Goal: Task Accomplishment & Management: Use online tool/utility

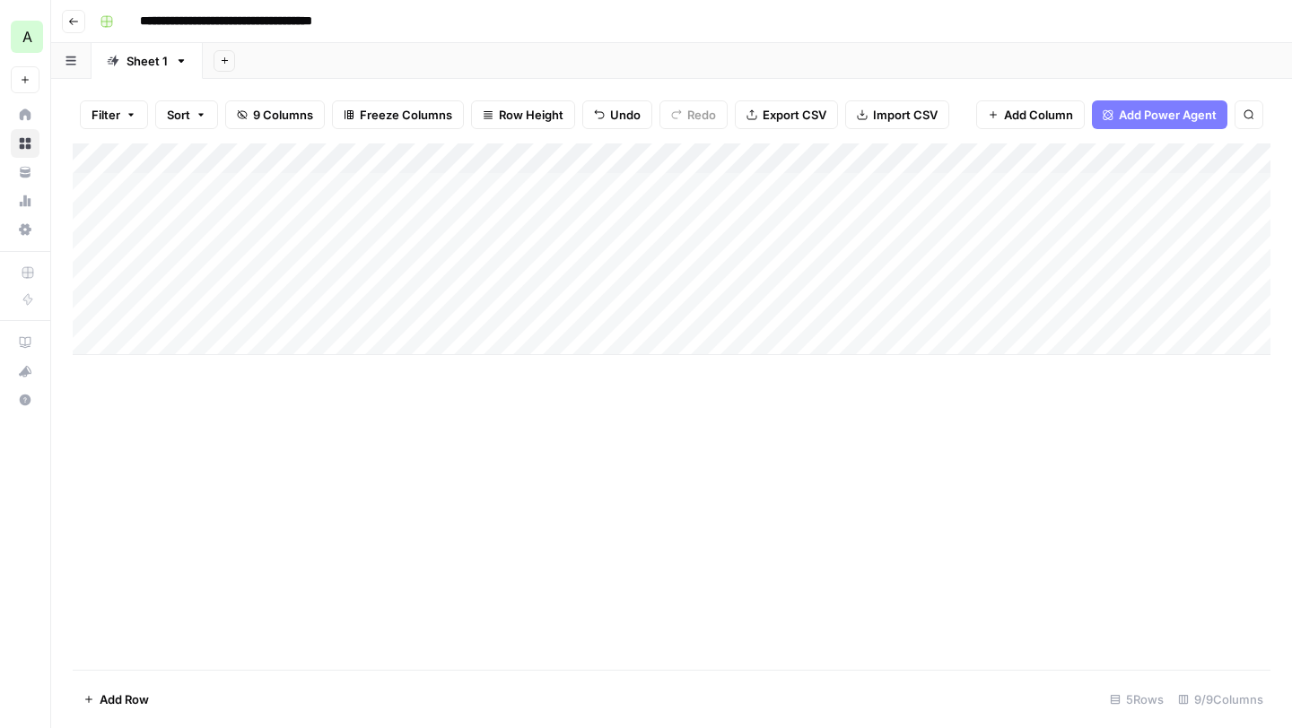
click at [727, 278] on div "Add Column" at bounding box center [672, 250] width 1198 height 212
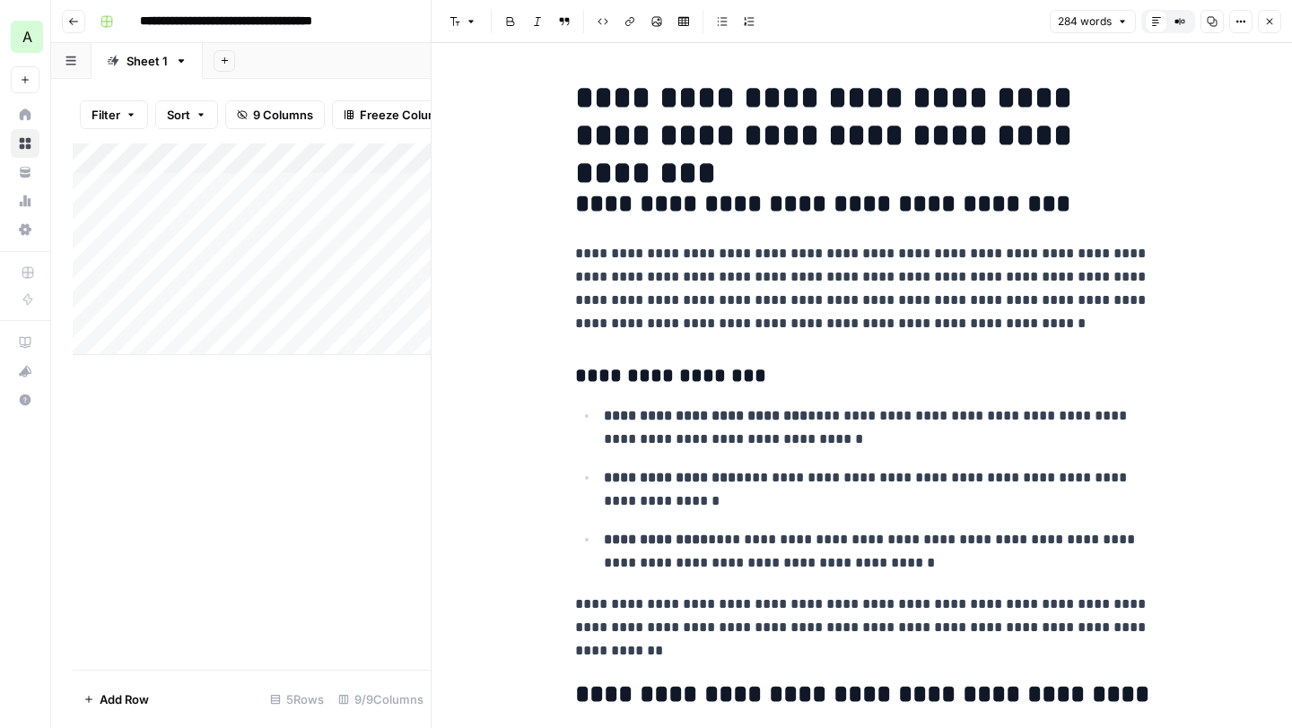
click at [745, 204] on h2 "**********" at bounding box center [862, 204] width 574 height 29
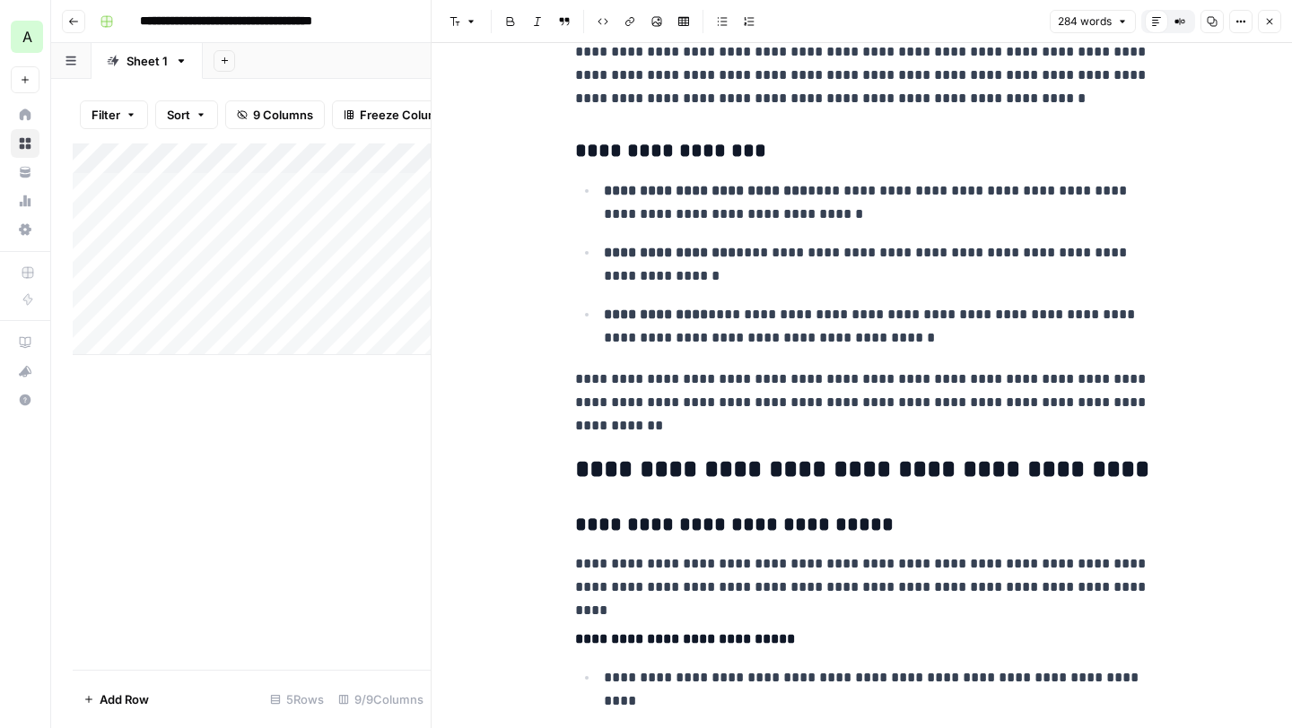
scroll to position [240, 0]
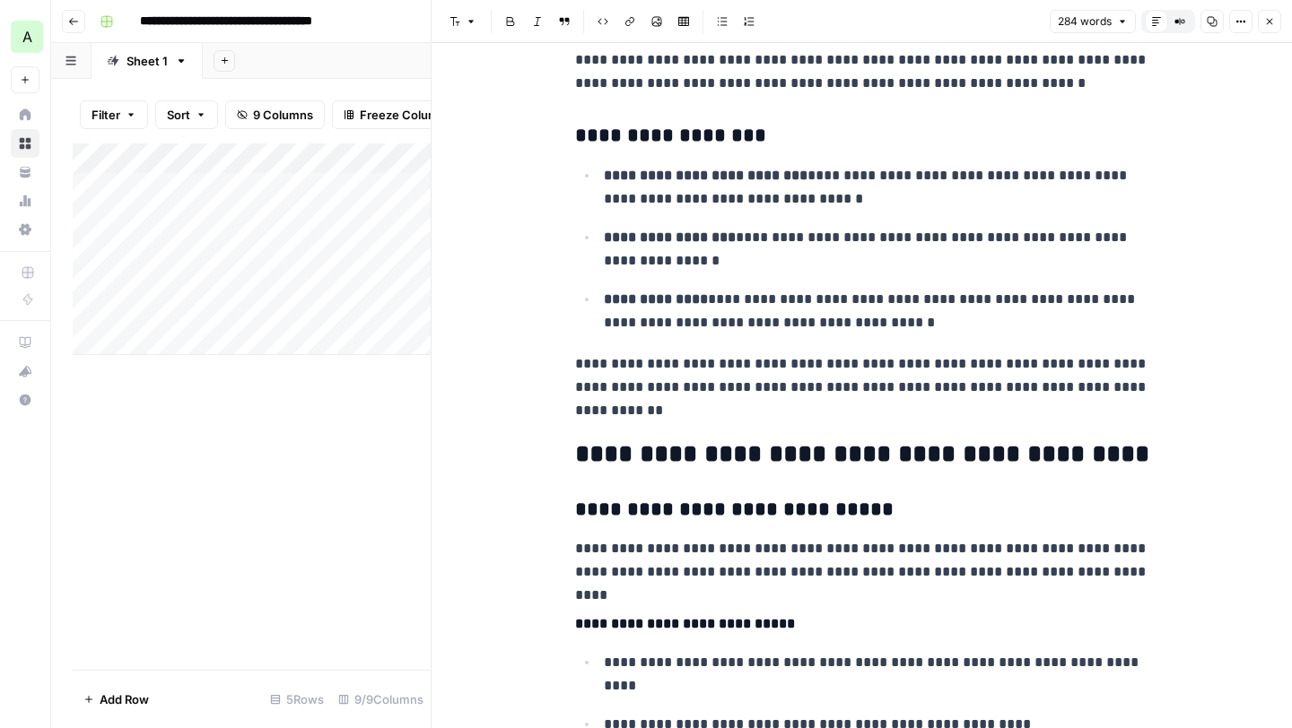
click at [678, 458] on h2 "**********" at bounding box center [862, 454] width 574 height 29
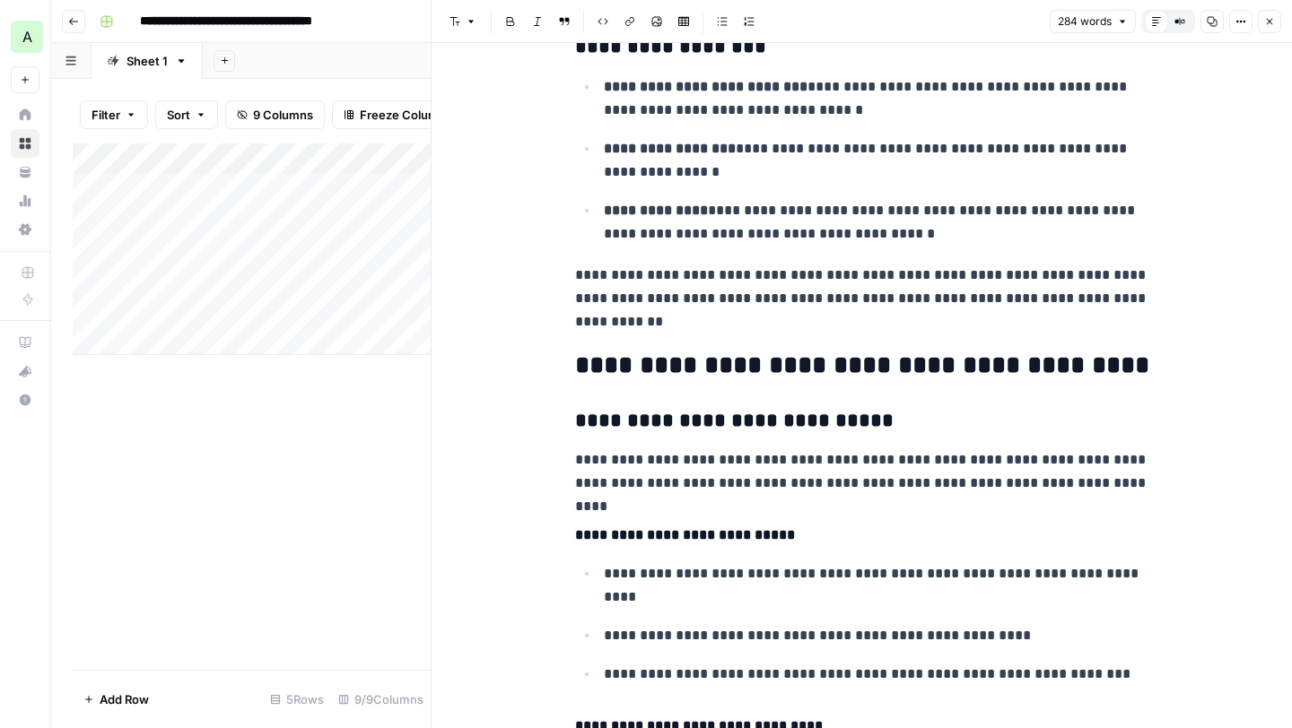
scroll to position [342, 0]
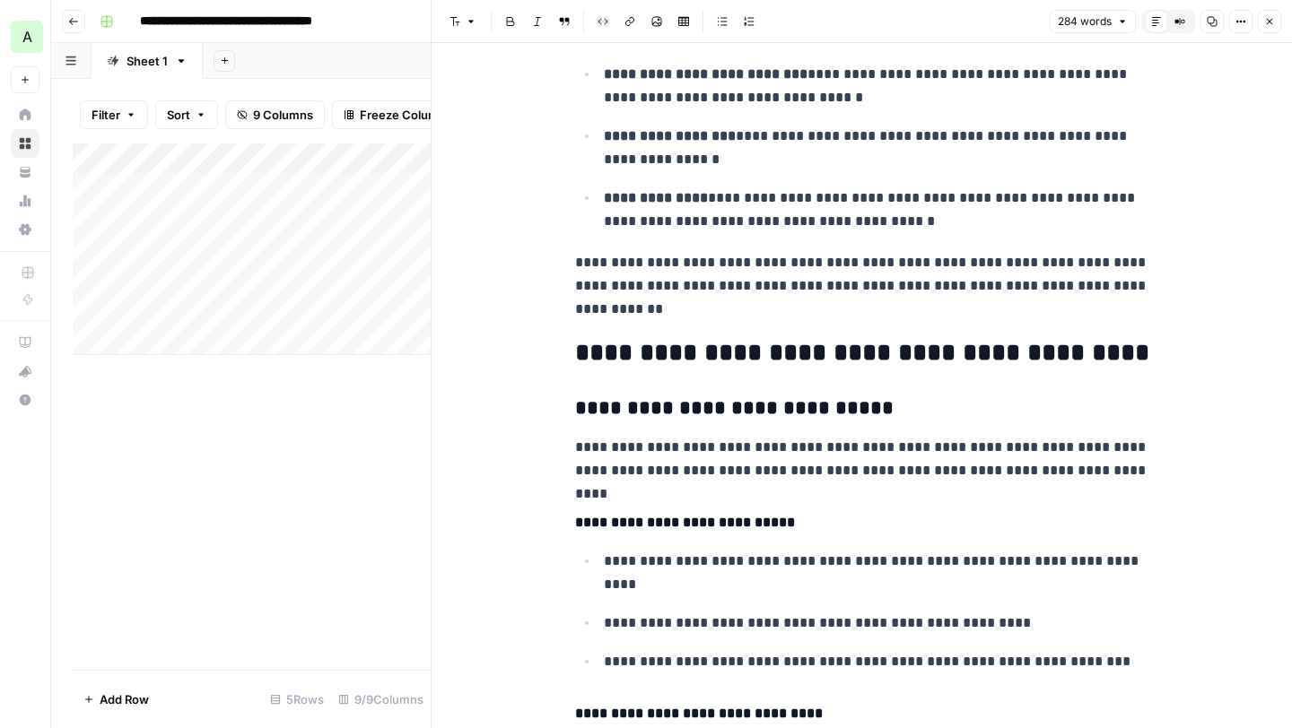
click at [685, 411] on h3 "**********" at bounding box center [862, 409] width 574 height 25
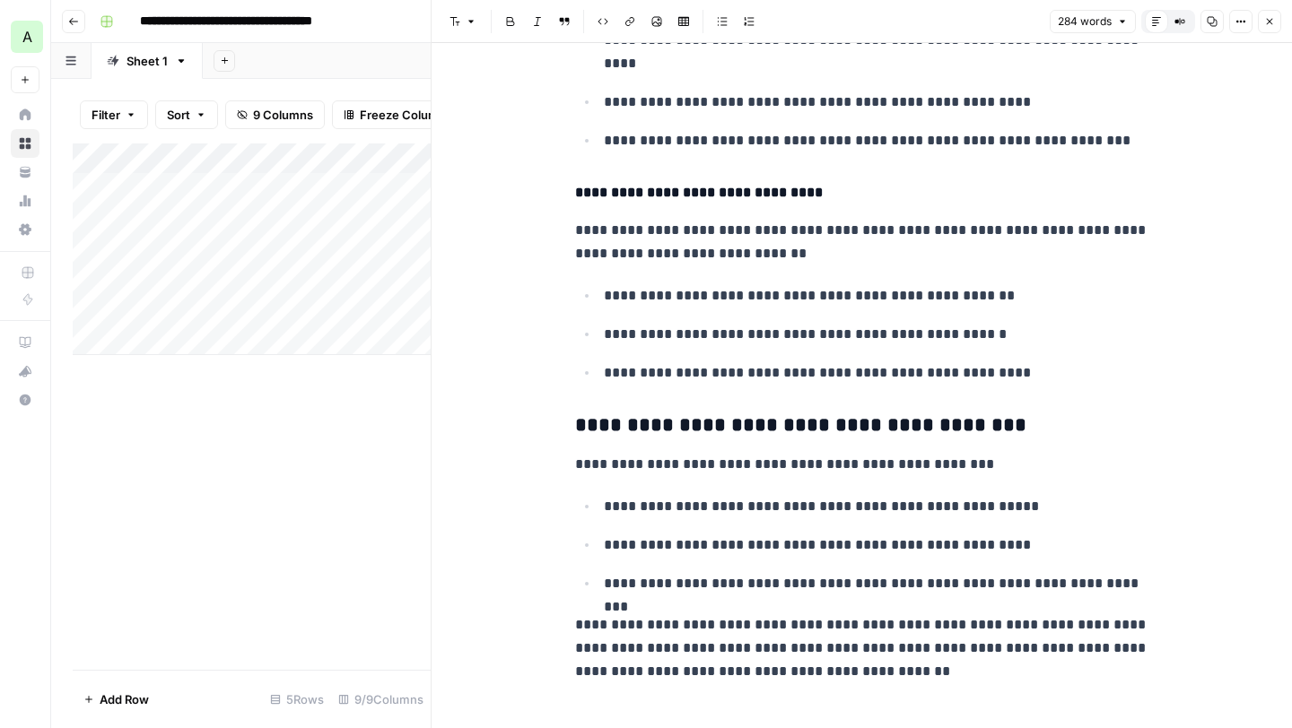
click at [652, 428] on h3 "**********" at bounding box center [862, 426] width 574 height 25
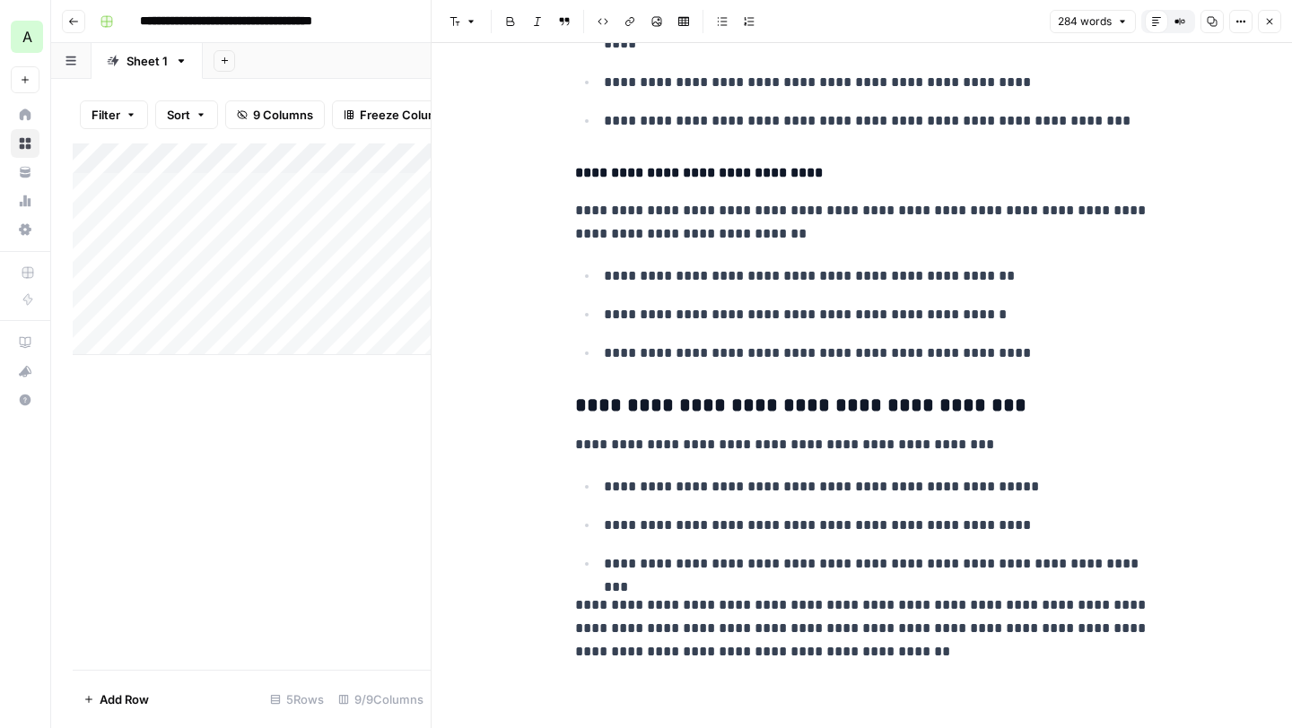
click at [1268, 26] on icon "button" at bounding box center [1269, 21] width 11 height 11
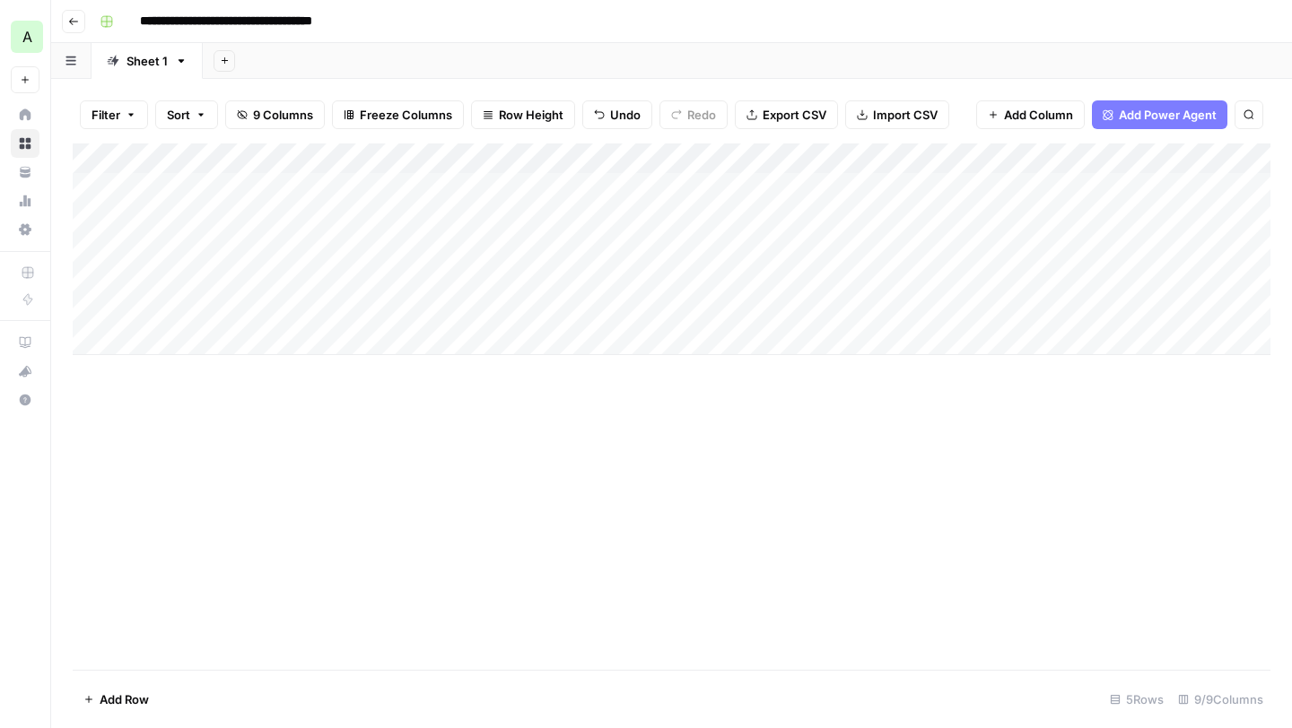
scroll to position [0, 48]
click at [655, 185] on div "Add Column" at bounding box center [672, 250] width 1198 height 212
click at [658, 185] on div "Add Column" at bounding box center [672, 250] width 1198 height 212
click at [658, 185] on div at bounding box center [618, 187] width 164 height 33
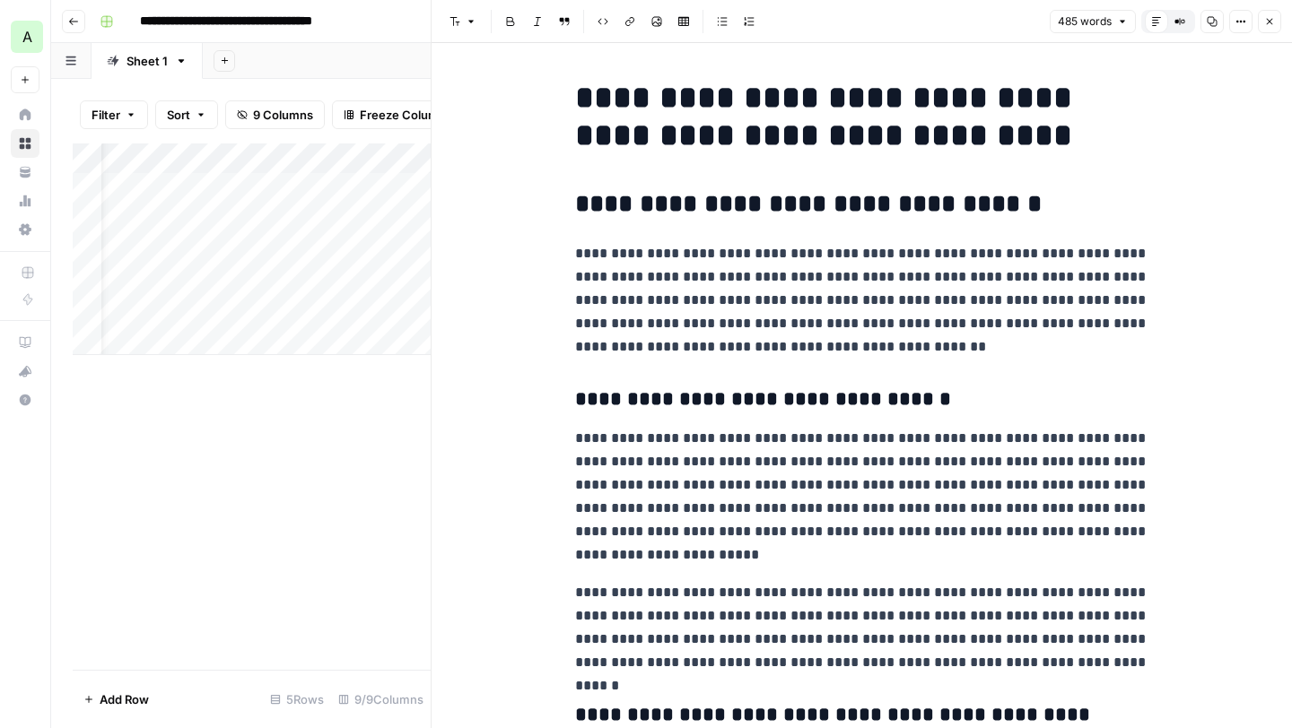
click at [1268, 22] on icon "button" at bounding box center [1270, 22] width 6 height 6
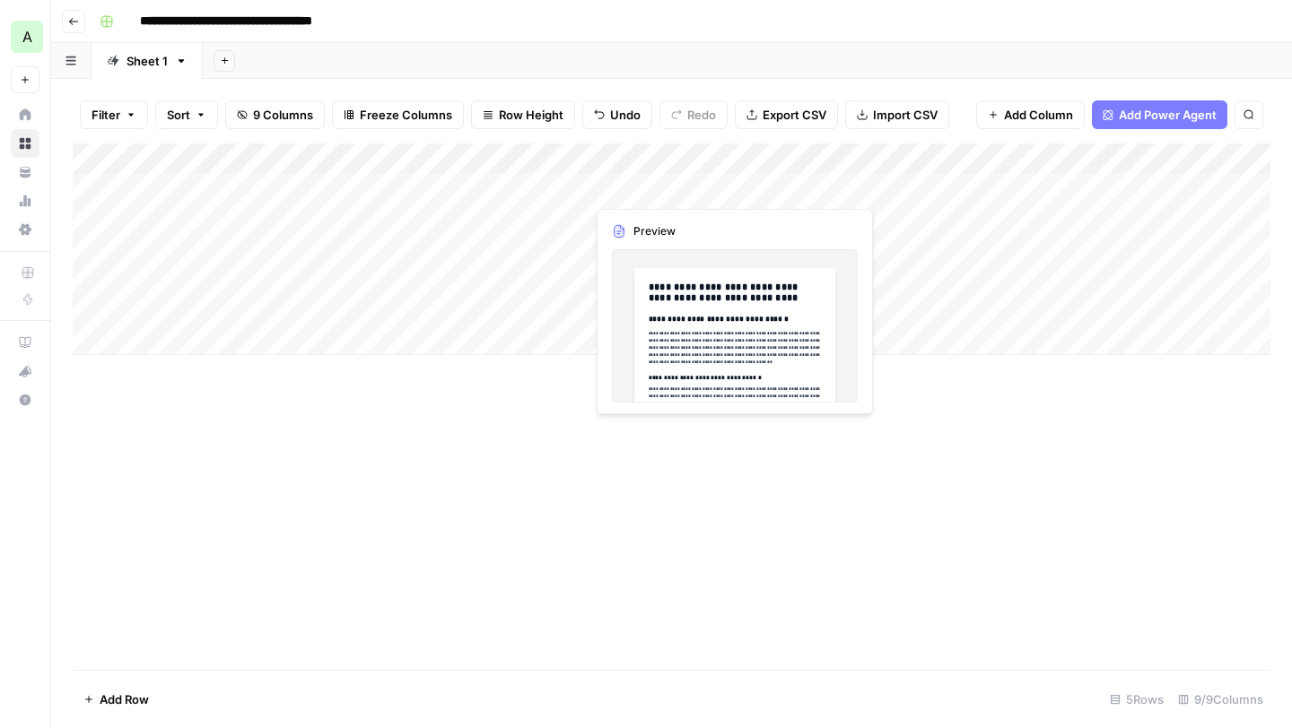
click at [692, 187] on div "Add Column" at bounding box center [672, 250] width 1198 height 212
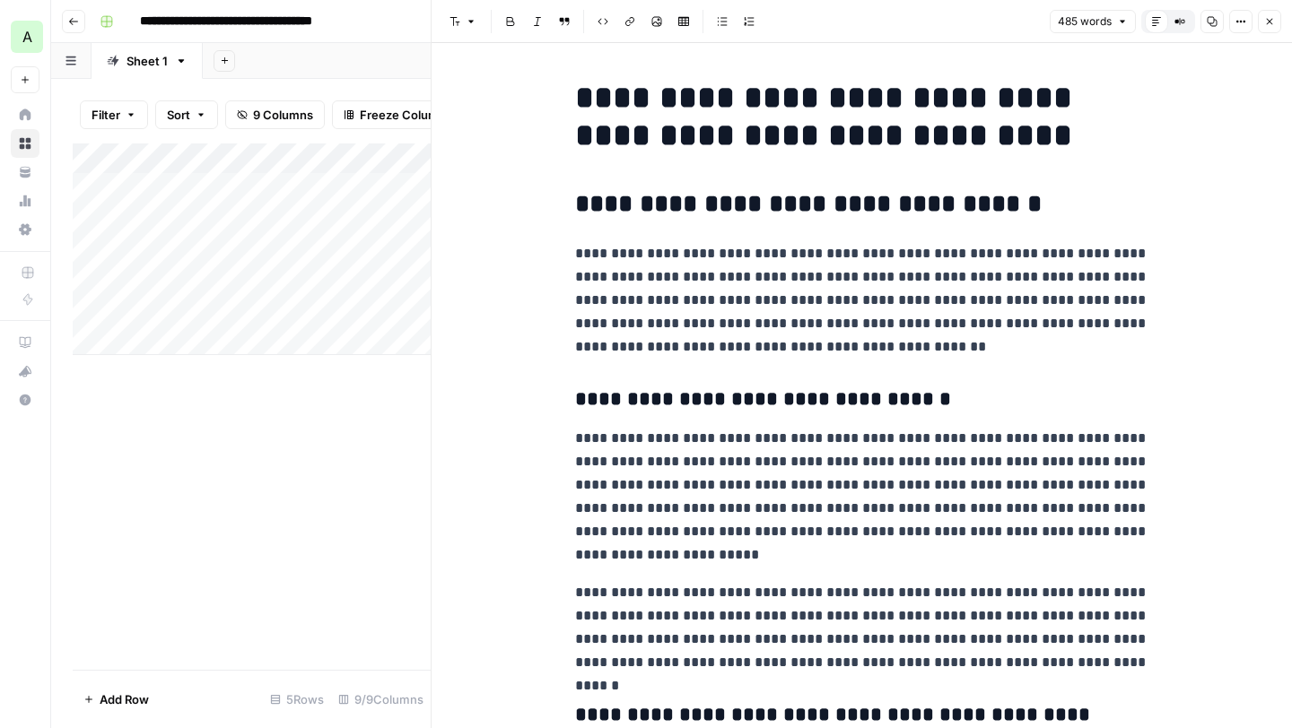
click at [1269, 21] on icon "button" at bounding box center [1270, 22] width 6 height 6
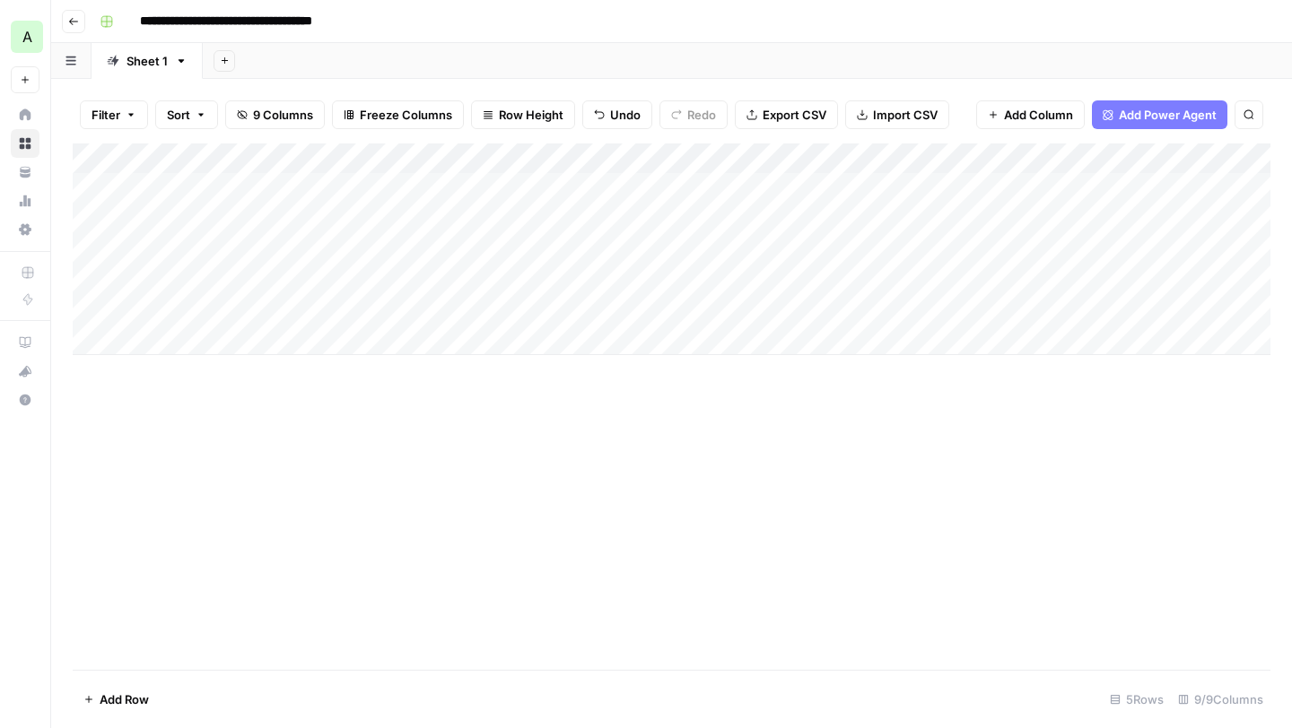
click at [702, 189] on div "Add Column" at bounding box center [672, 250] width 1198 height 212
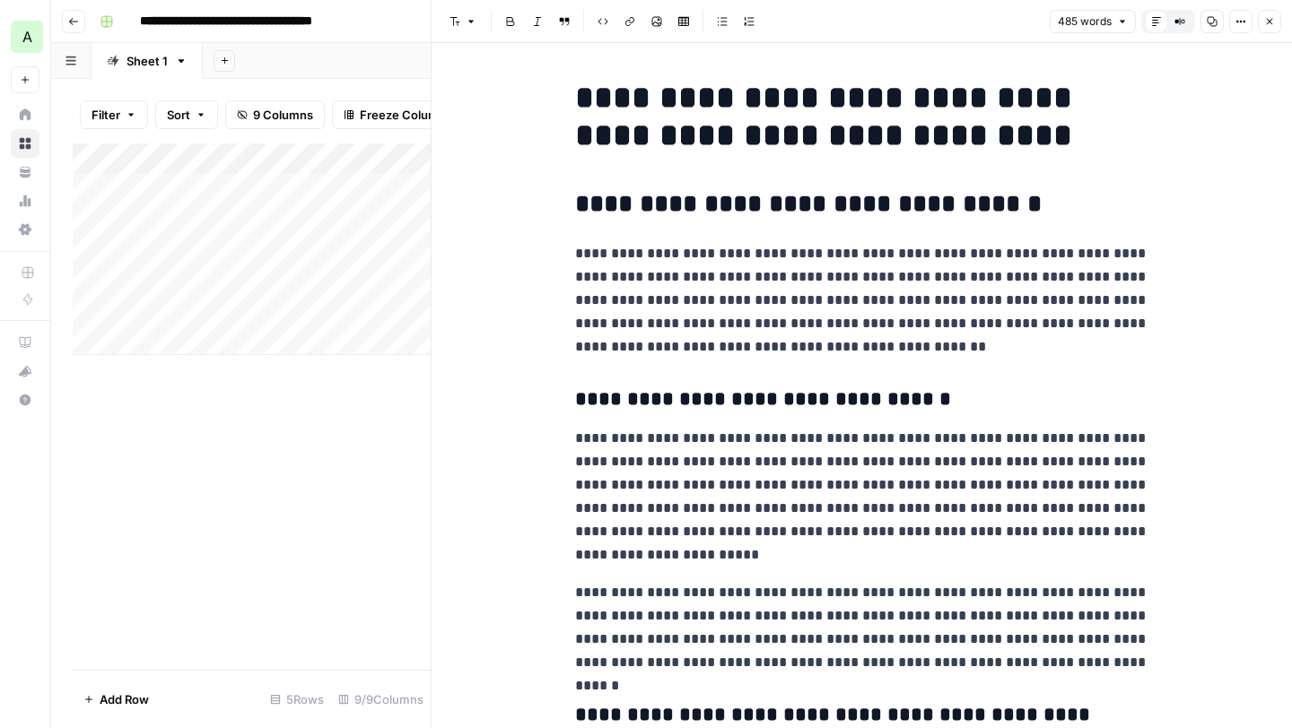
click at [1273, 18] on icon "button" at bounding box center [1269, 21] width 11 height 11
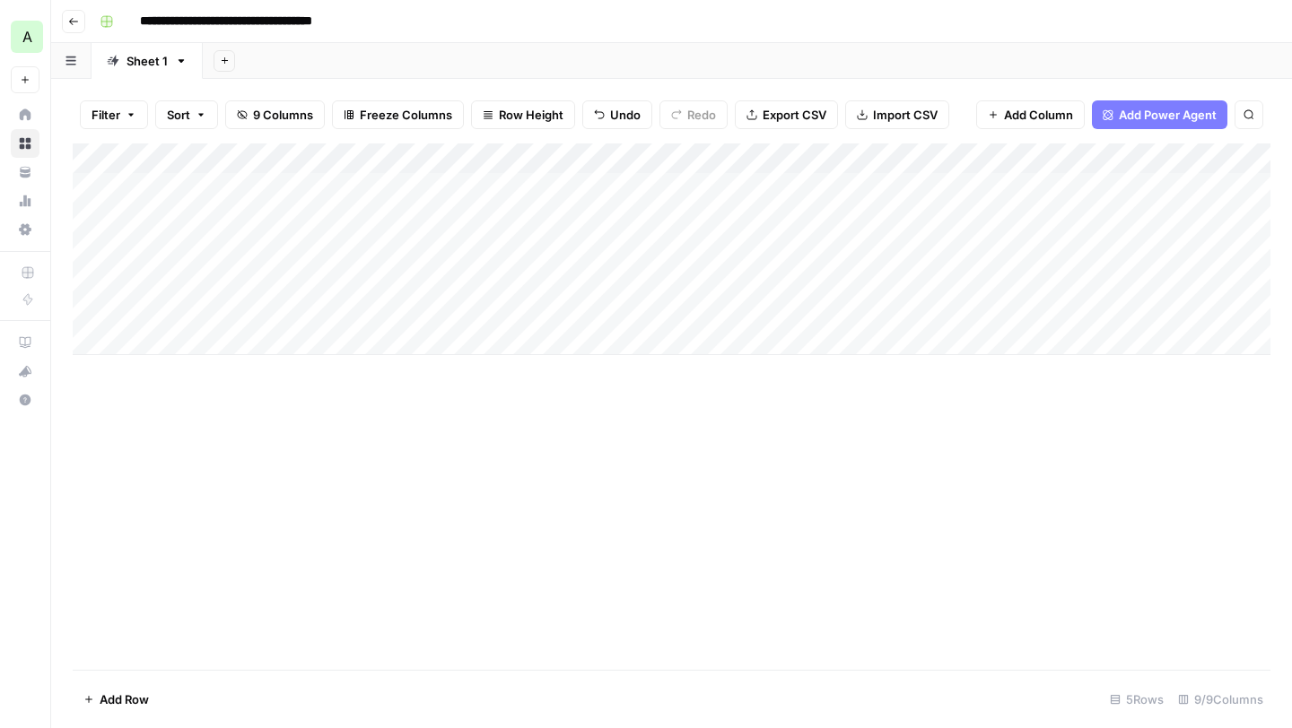
click at [732, 157] on div "Add Column" at bounding box center [672, 250] width 1198 height 212
click at [571, 532] on div "Add Column" at bounding box center [672, 407] width 1198 height 527
click at [570, 187] on div "Add Column" at bounding box center [672, 250] width 1198 height 212
click at [570, 217] on div "Add Column" at bounding box center [672, 250] width 1198 height 212
click at [571, 243] on div "Add Column" at bounding box center [672, 250] width 1198 height 212
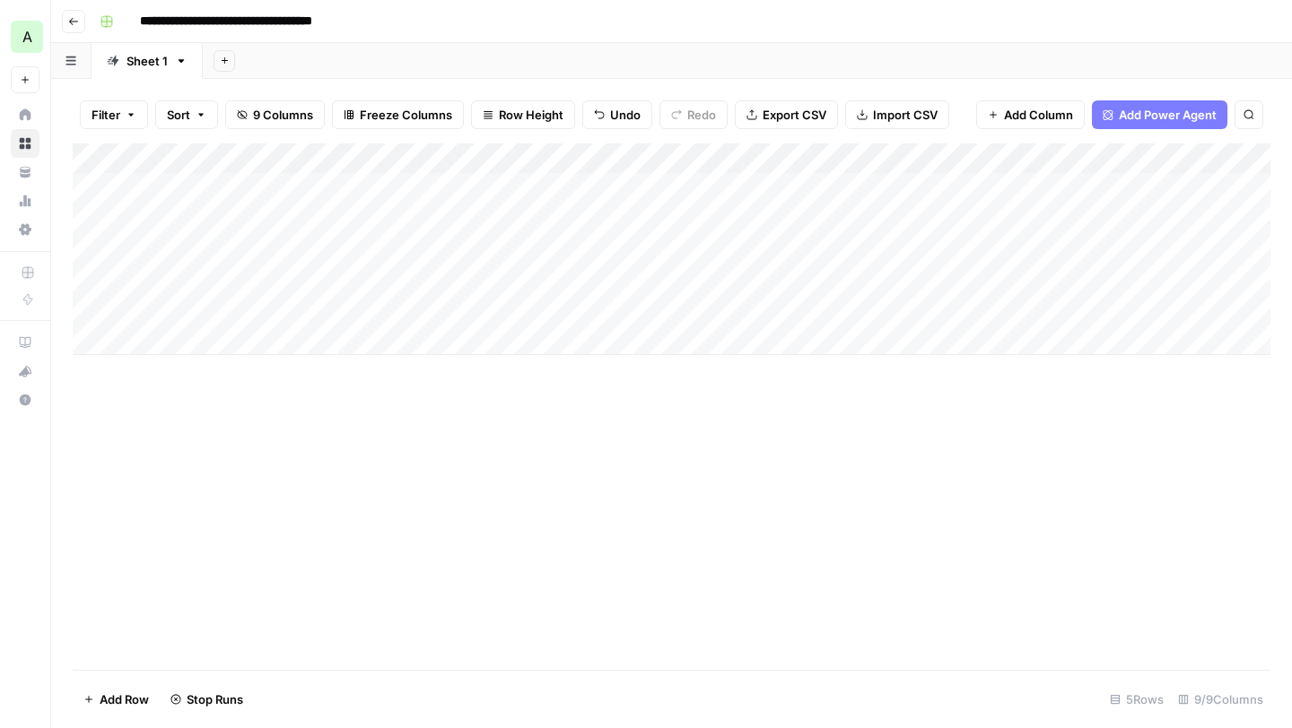
click at [832, 281] on div "Add Column" at bounding box center [672, 250] width 1198 height 212
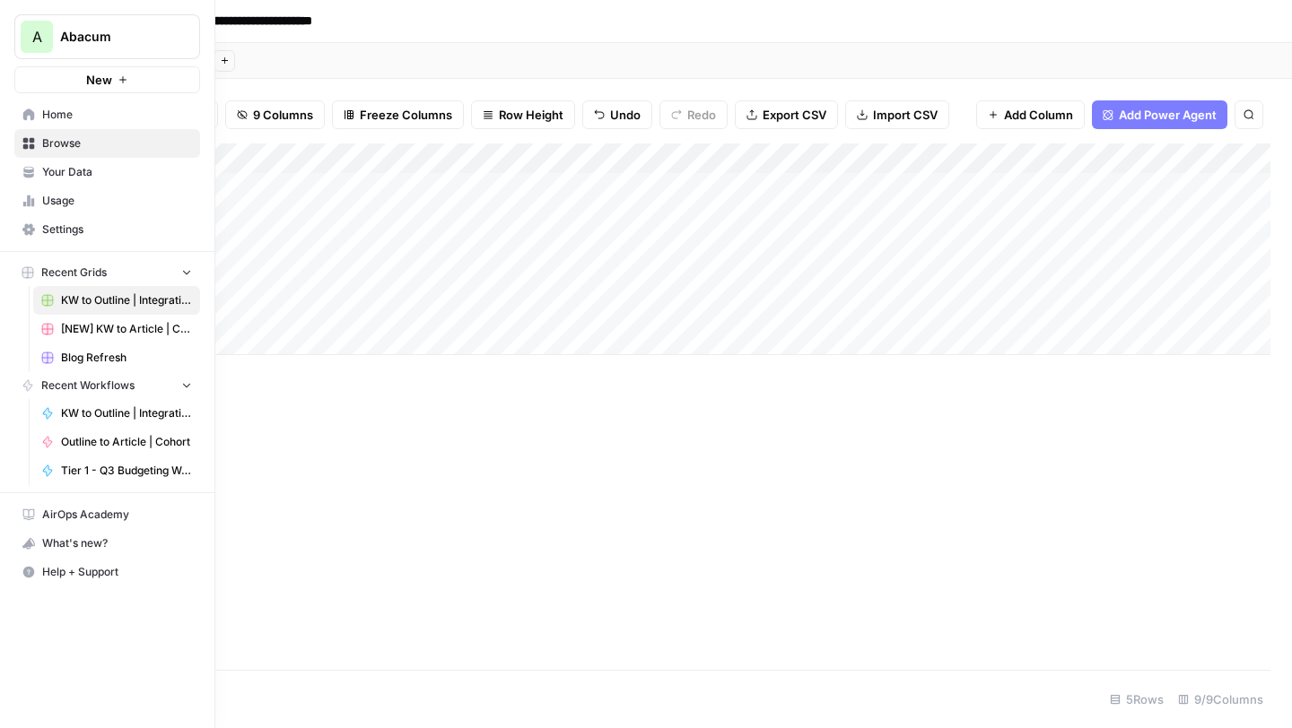
click at [63, 223] on span "Settings" at bounding box center [117, 230] width 150 height 16
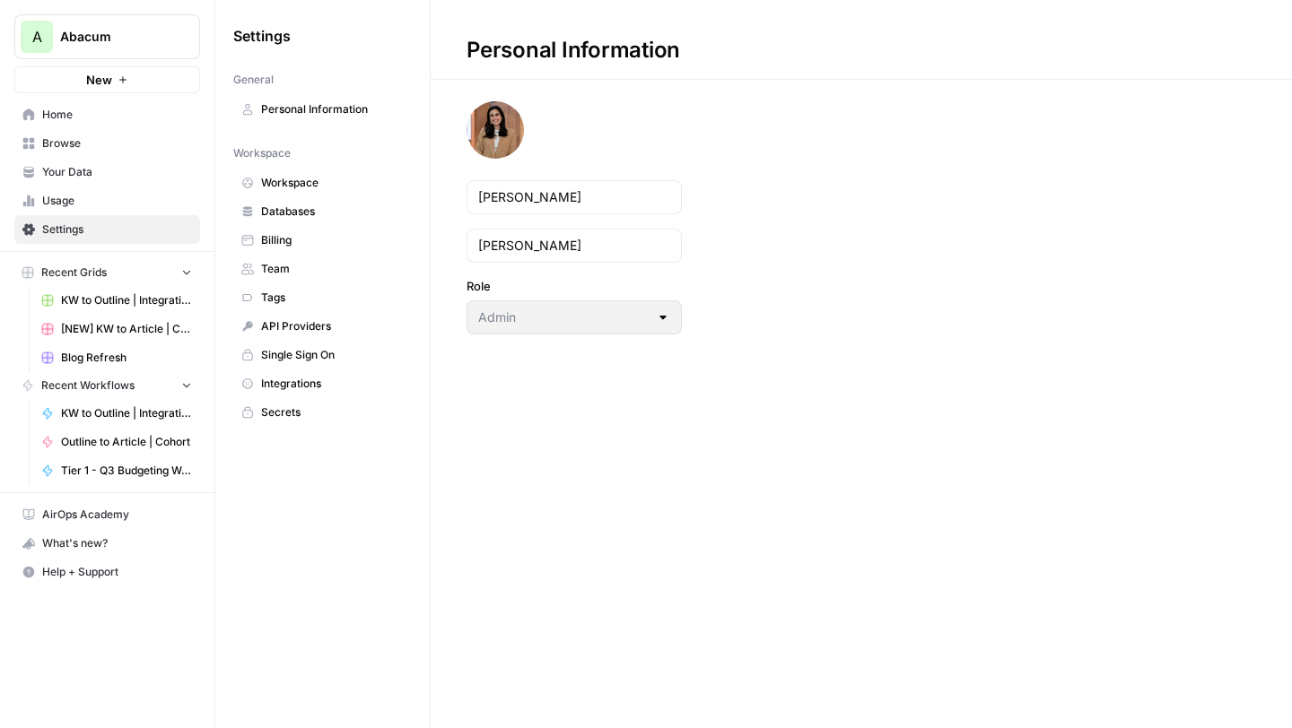
click at [280, 261] on span "Team" at bounding box center [332, 269] width 143 height 16
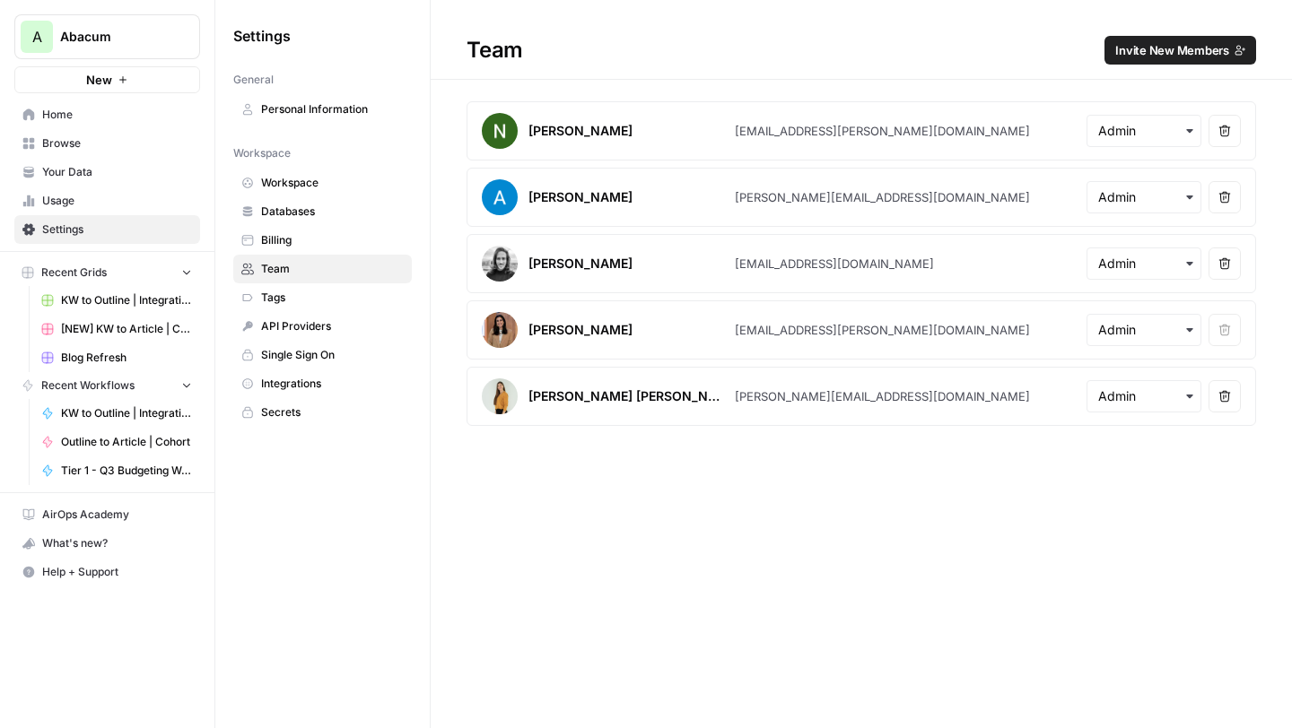
click at [1180, 48] on span "Invite New Members" at bounding box center [1172, 50] width 114 height 18
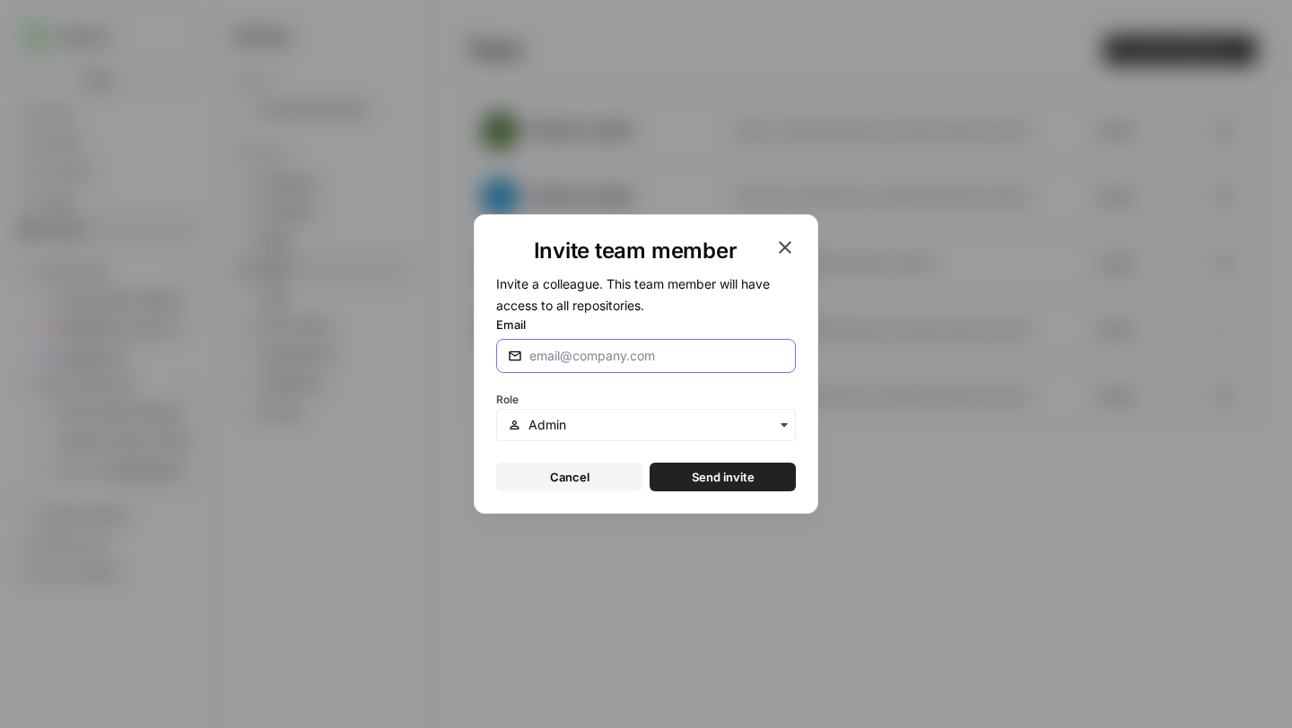
click at [614, 360] on input "Email" at bounding box center [656, 356] width 255 height 18
type input "[EMAIL_ADDRESS][DOMAIN_NAME]"
click at [675, 440] on div "button" at bounding box center [646, 425] width 300 height 32
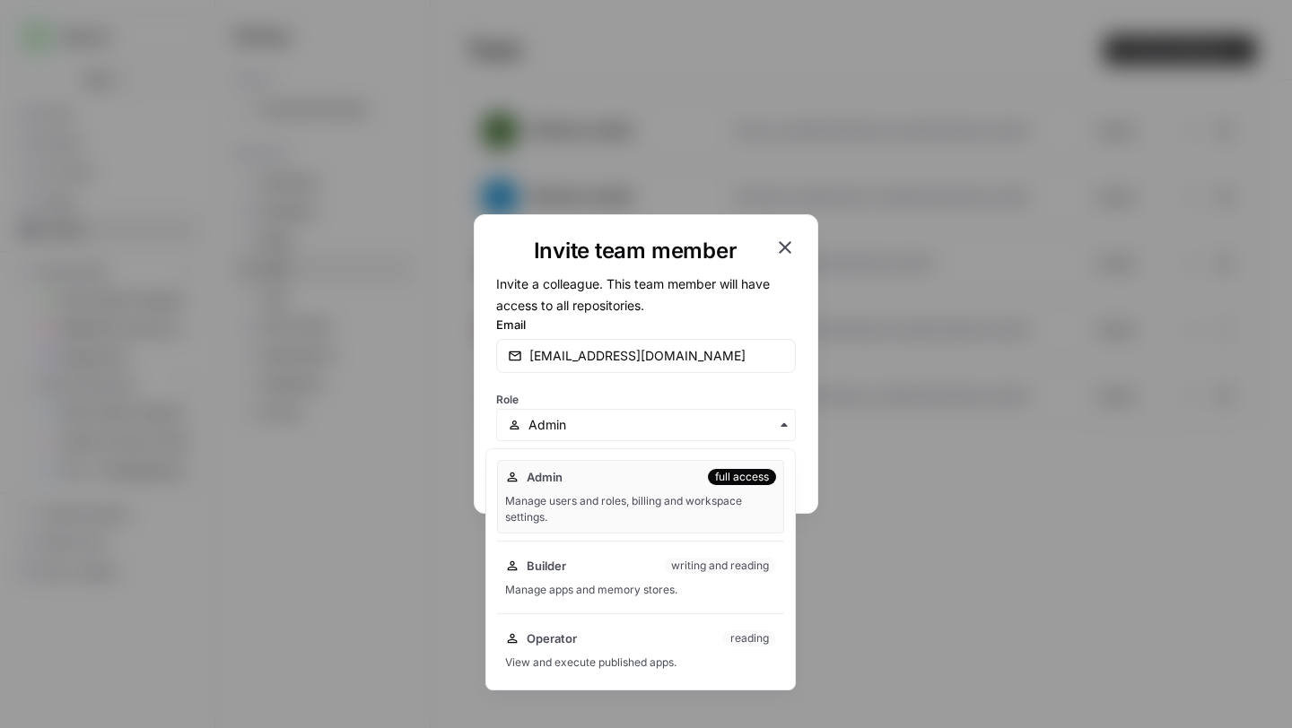
click at [632, 493] on div "Manage users and roles, billing and workspace settings." at bounding box center [640, 509] width 271 height 32
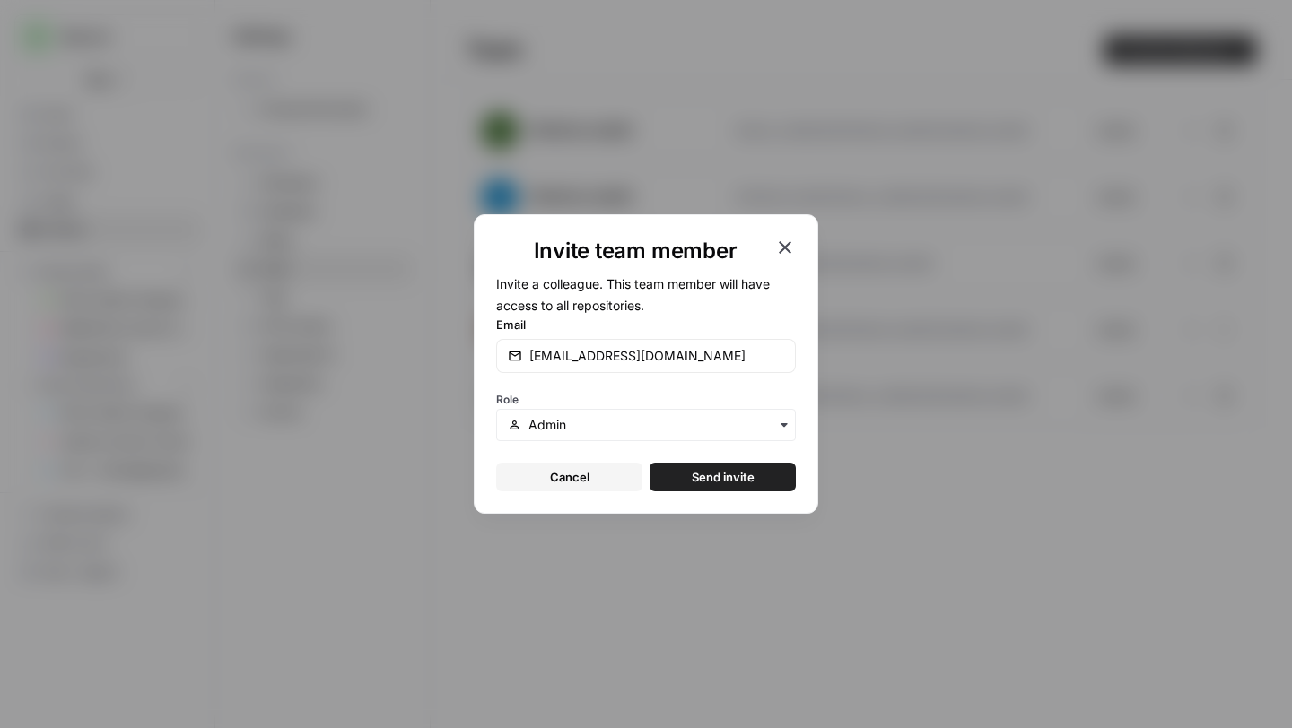
click at [718, 476] on span "Send invite" at bounding box center [723, 477] width 63 height 18
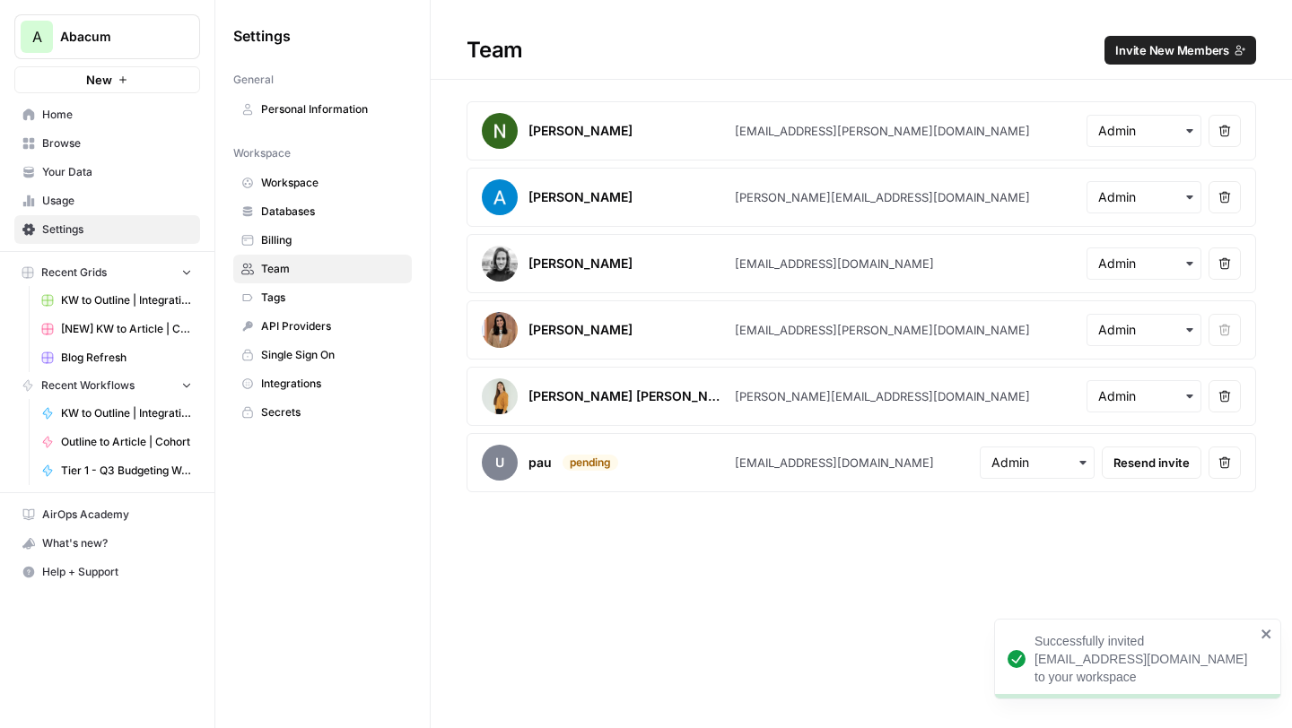
click at [86, 121] on span "Home" at bounding box center [117, 115] width 150 height 16
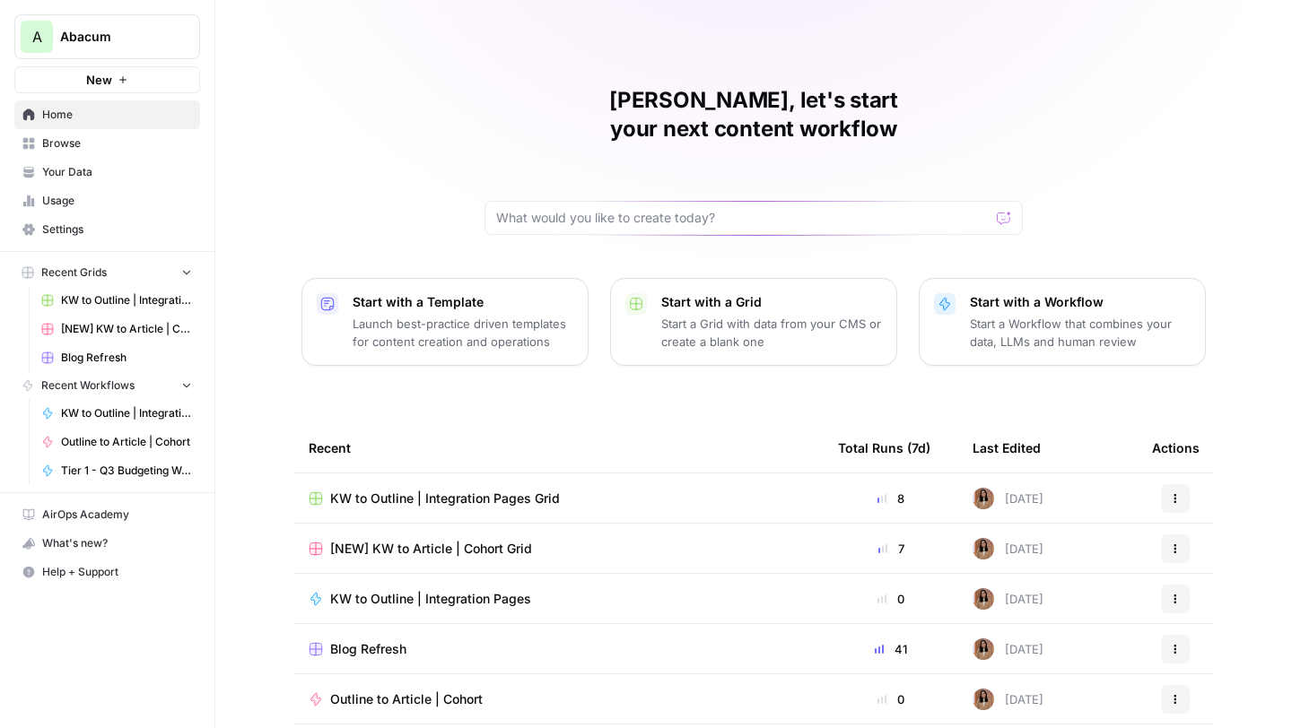
click at [407, 490] on span "KW to Outline | Integration Pages Grid" at bounding box center [445, 499] width 230 height 18
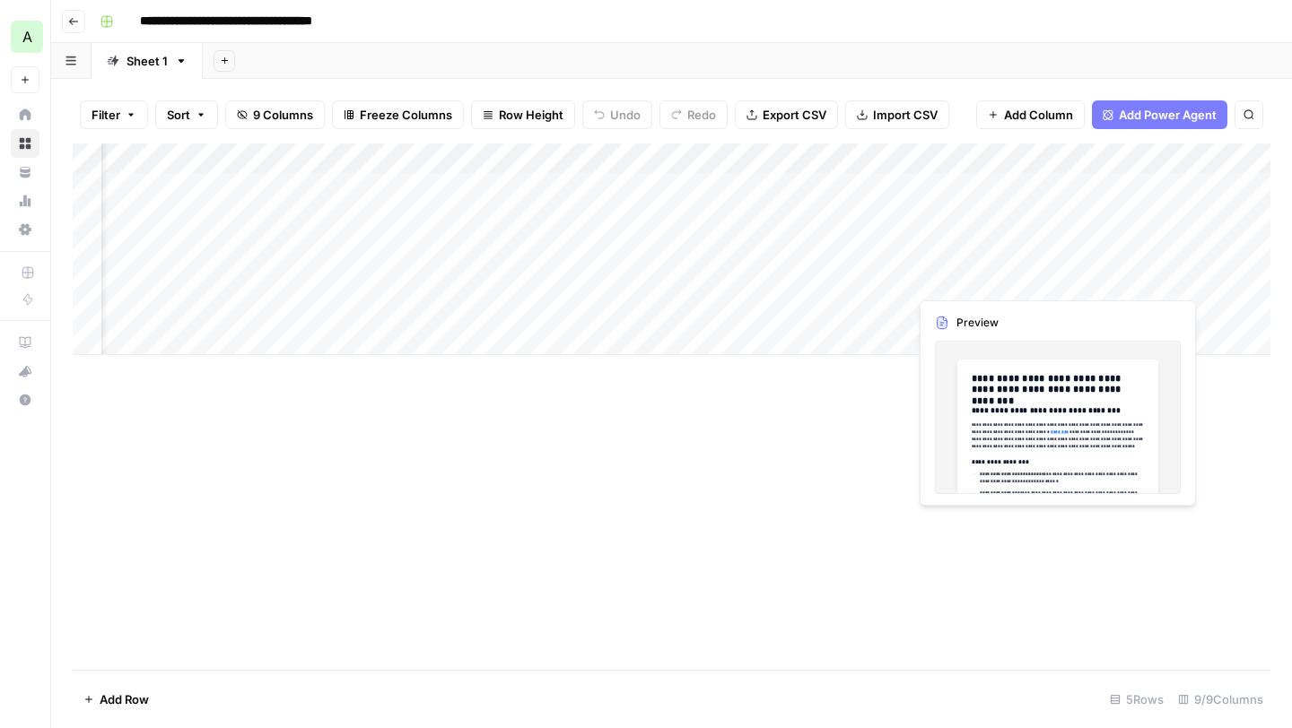
scroll to position [0, 75]
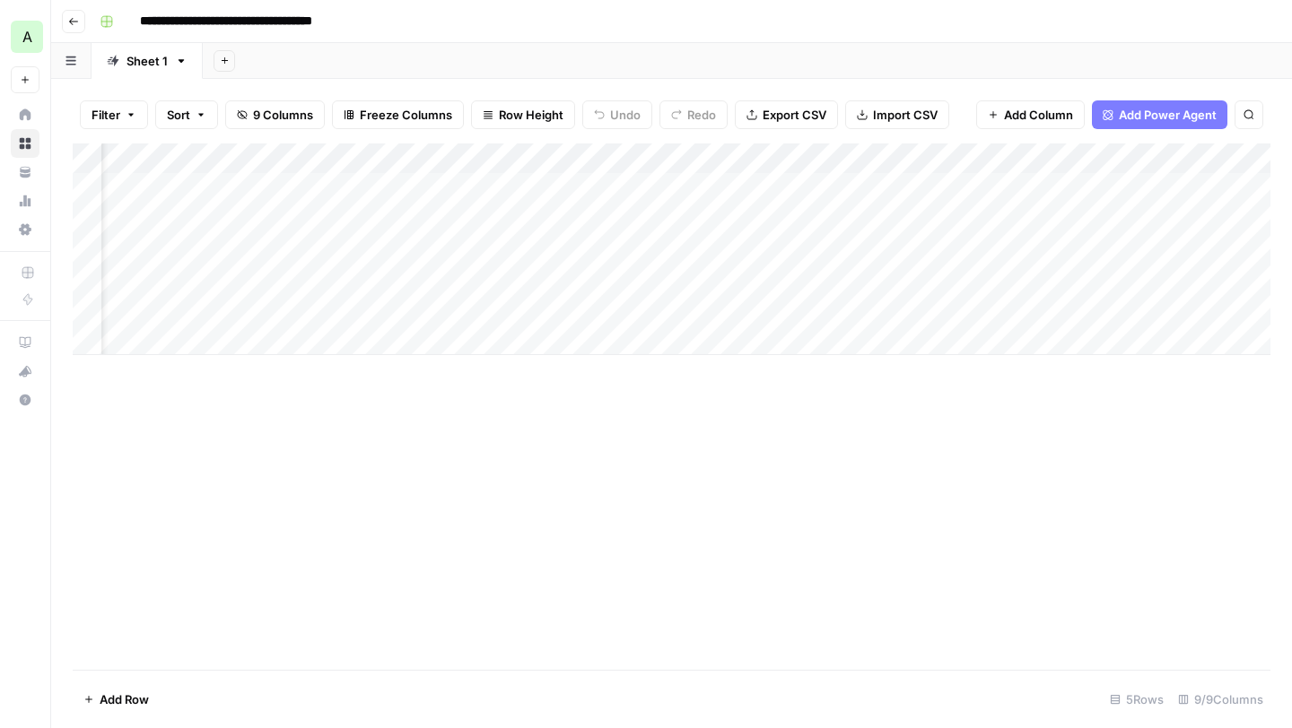
click at [1073, 278] on div "Add Column" at bounding box center [672, 250] width 1198 height 212
click at [91, 313] on div "Add Column" at bounding box center [672, 250] width 1198 height 212
click at [124, 699] on span "Delete 1 Row" at bounding box center [119, 700] width 72 height 18
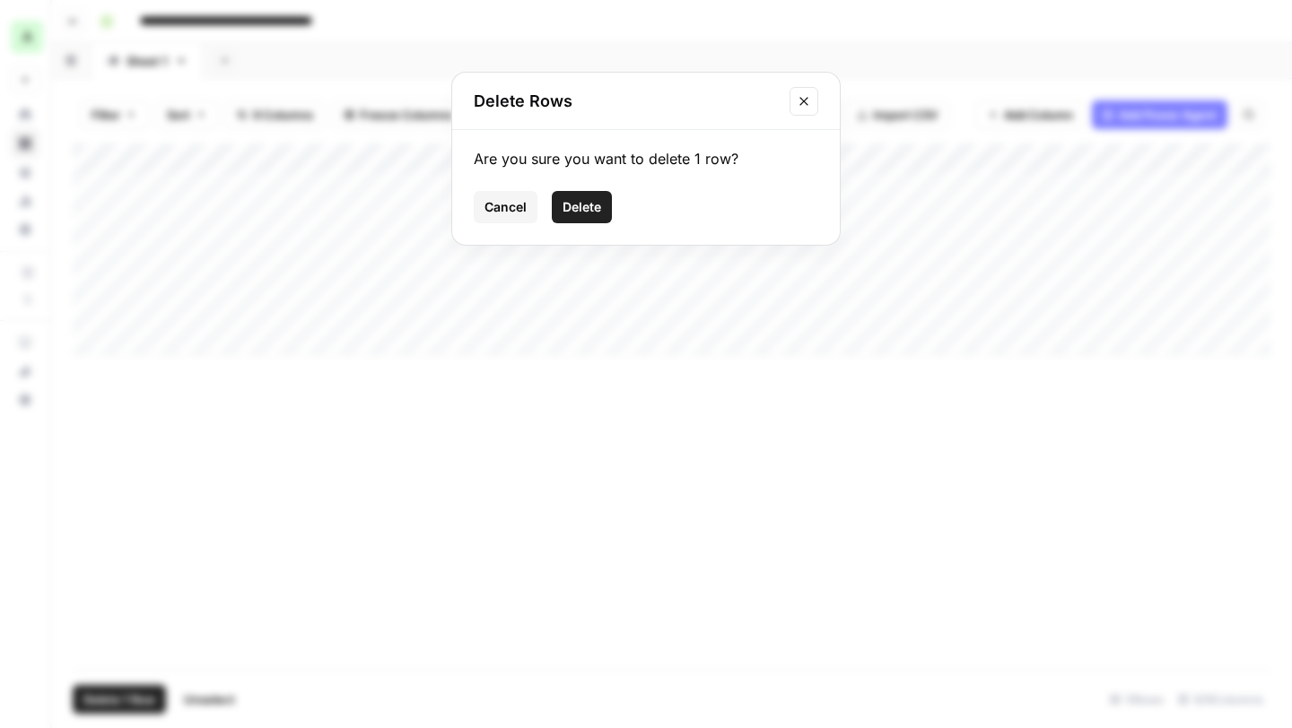
click at [576, 216] on button "Delete" at bounding box center [582, 207] width 60 height 32
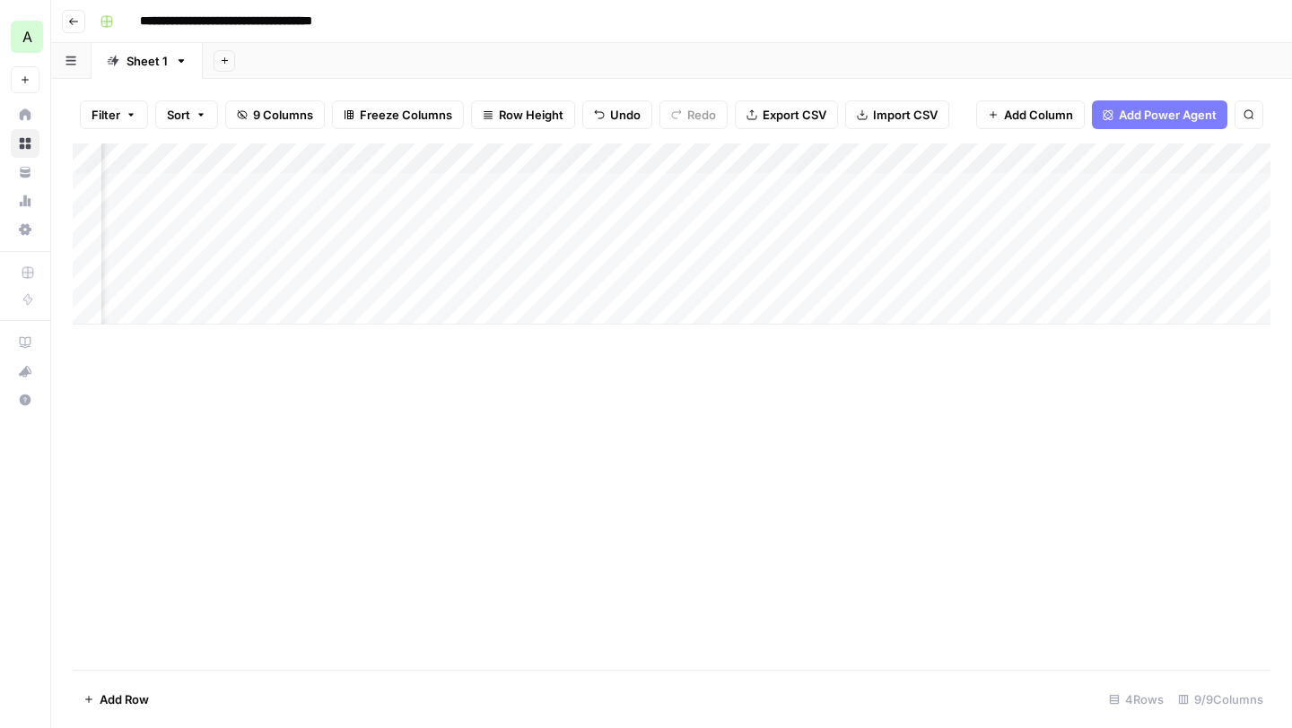
scroll to position [0, 168]
click at [561, 187] on div "Add Column" at bounding box center [672, 234] width 1198 height 181
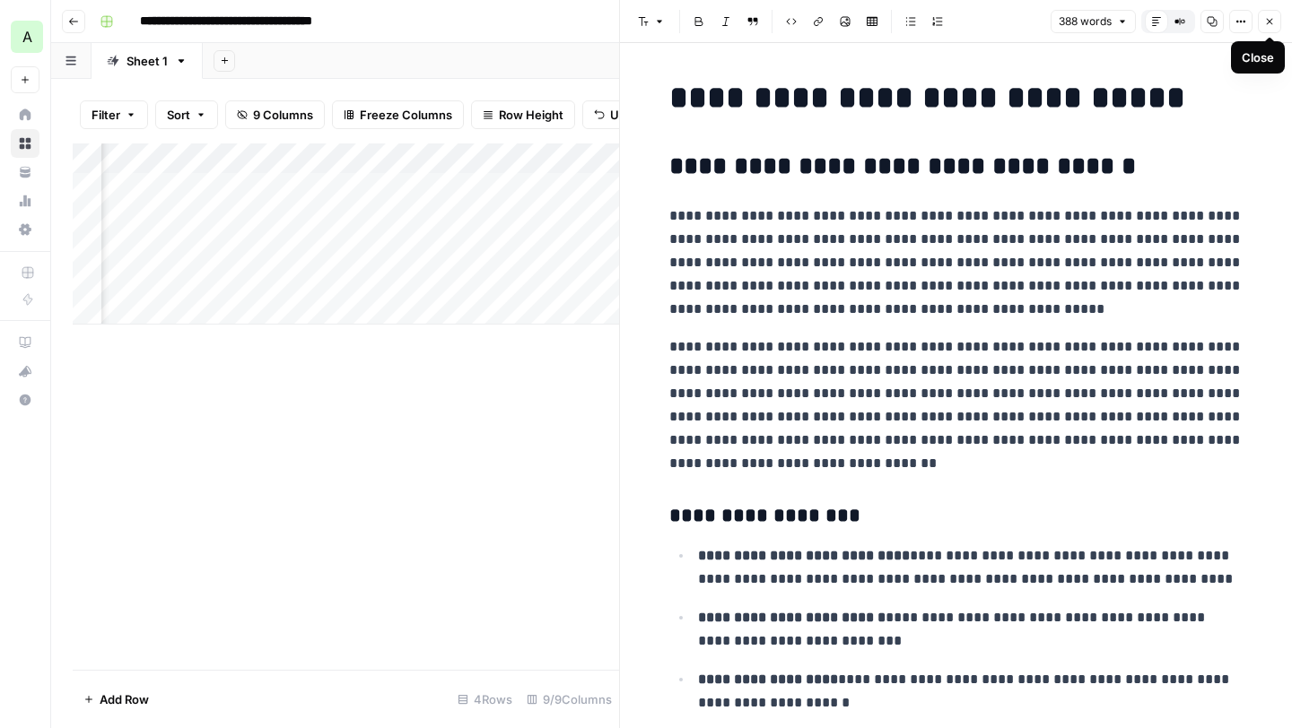
click at [1271, 13] on button "Close" at bounding box center [1269, 21] width 23 height 23
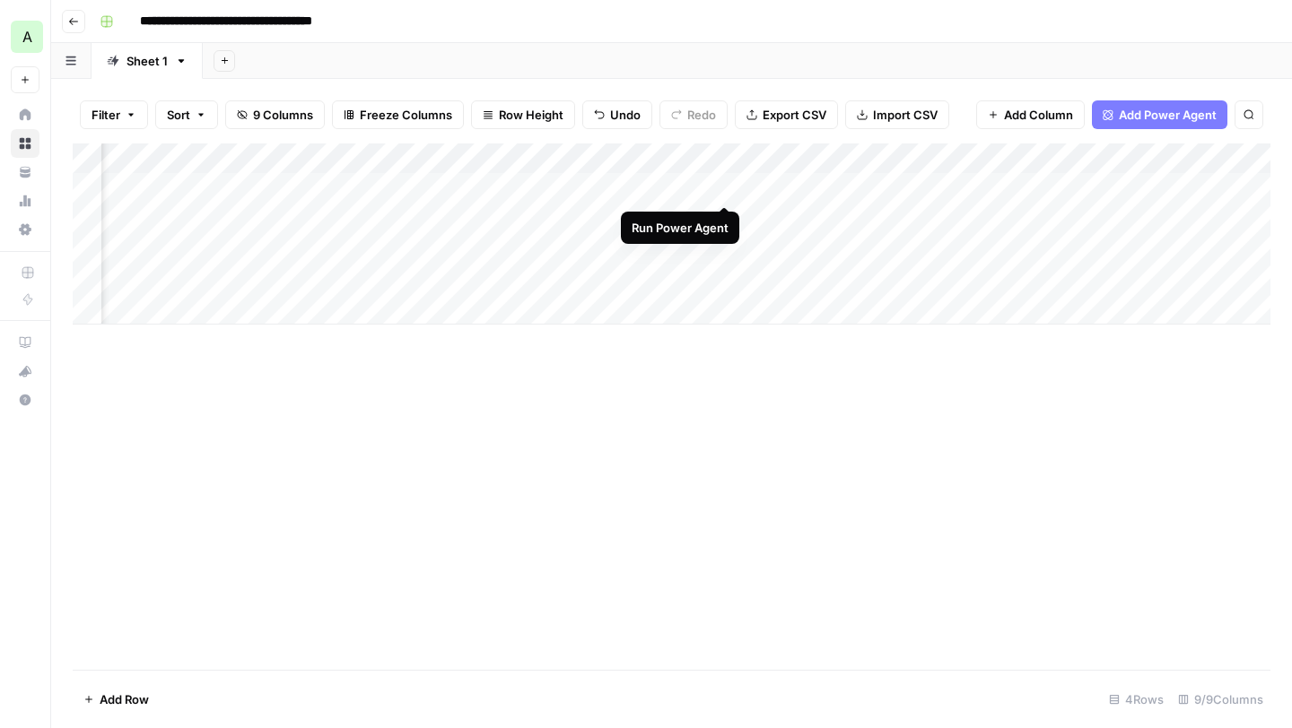
click at [725, 187] on div "Add Column" at bounding box center [672, 234] width 1198 height 181
click at [721, 214] on div "Add Column" at bounding box center [672, 234] width 1198 height 181
click at [587, 243] on div "Add Column" at bounding box center [672, 234] width 1198 height 181
click at [911, 217] on div "Add Column" at bounding box center [672, 234] width 1198 height 181
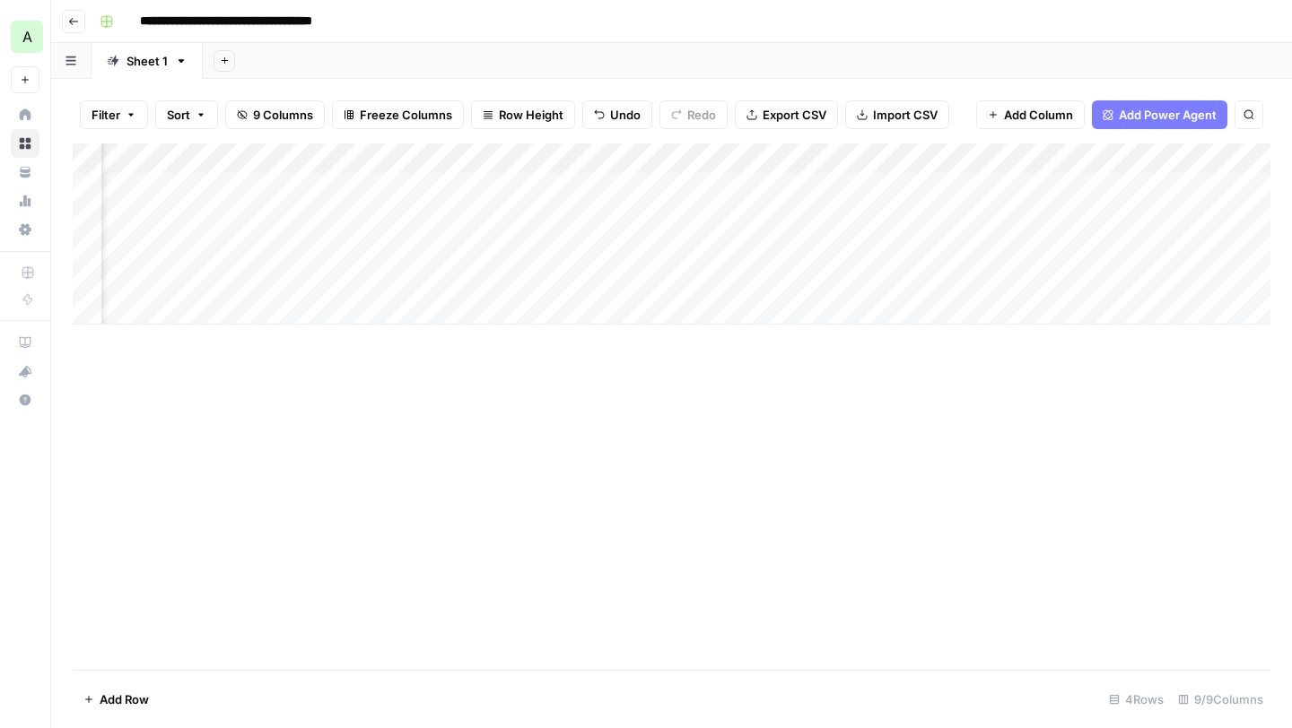
click at [980, 187] on div "Add Column" at bounding box center [672, 234] width 1198 height 181
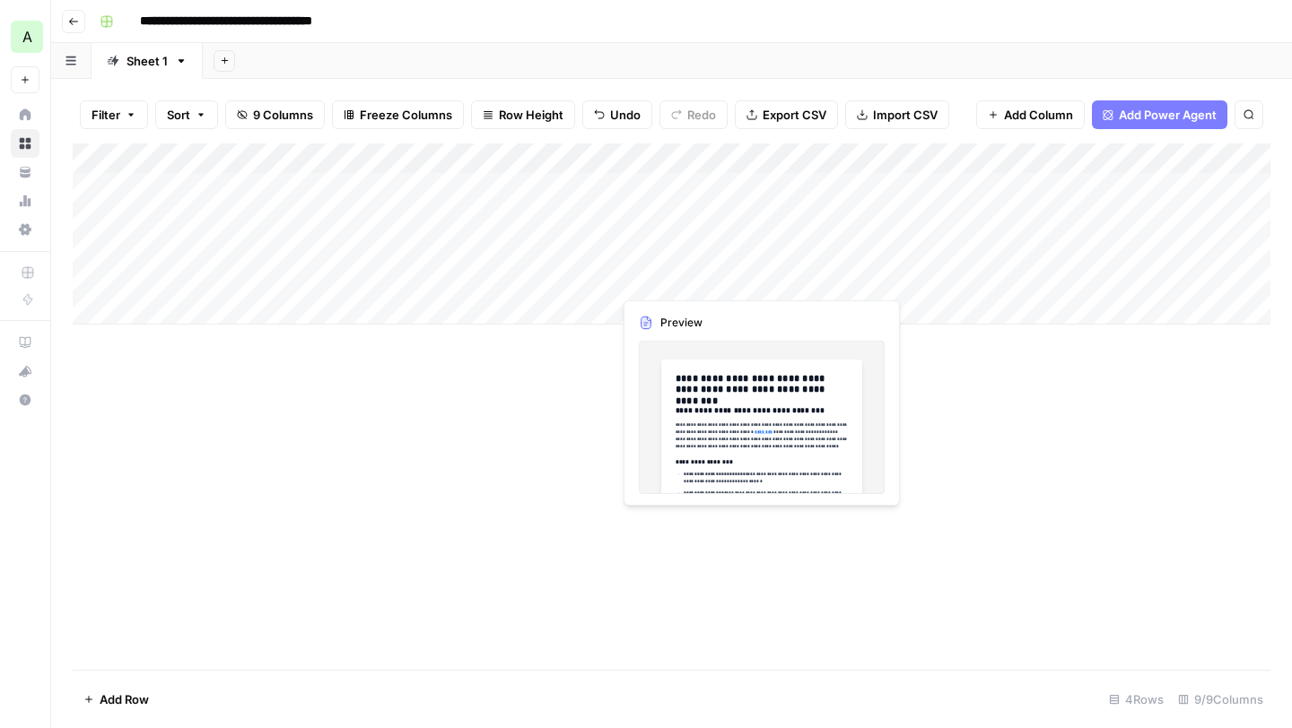
scroll to position [0, 0]
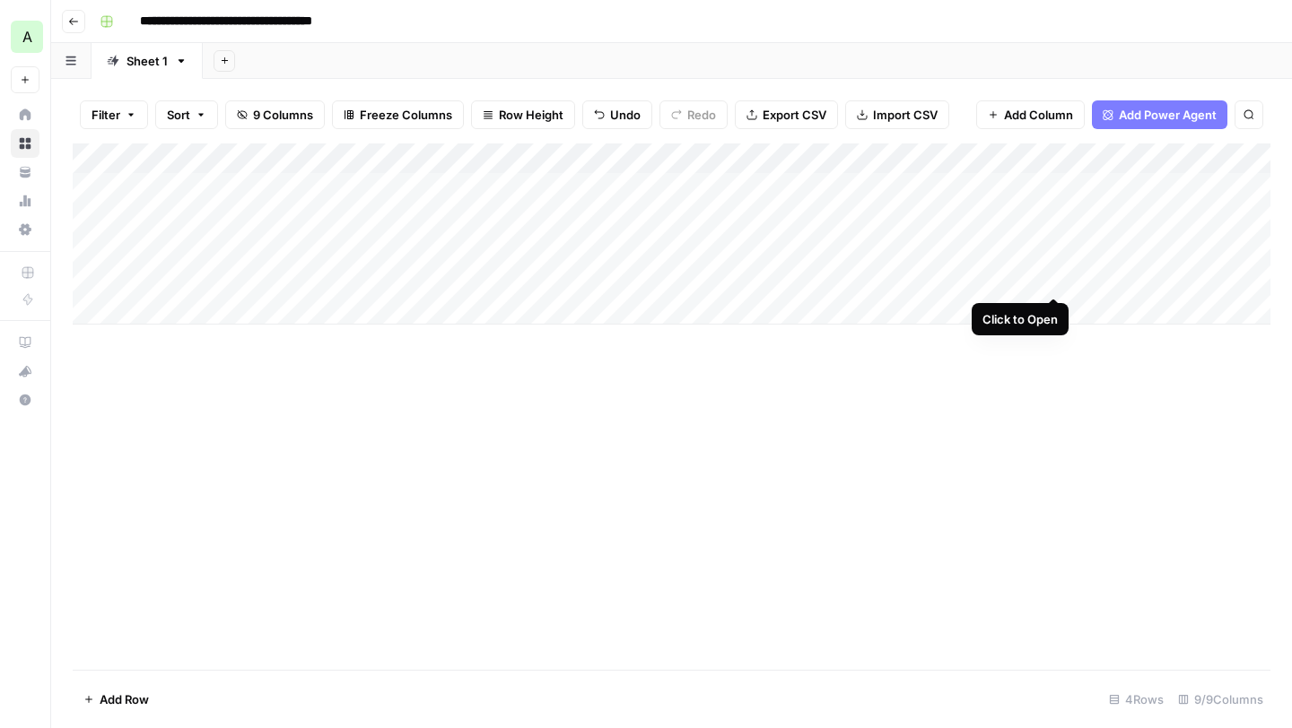
click at [1052, 281] on div "Add Column" at bounding box center [672, 234] width 1198 height 181
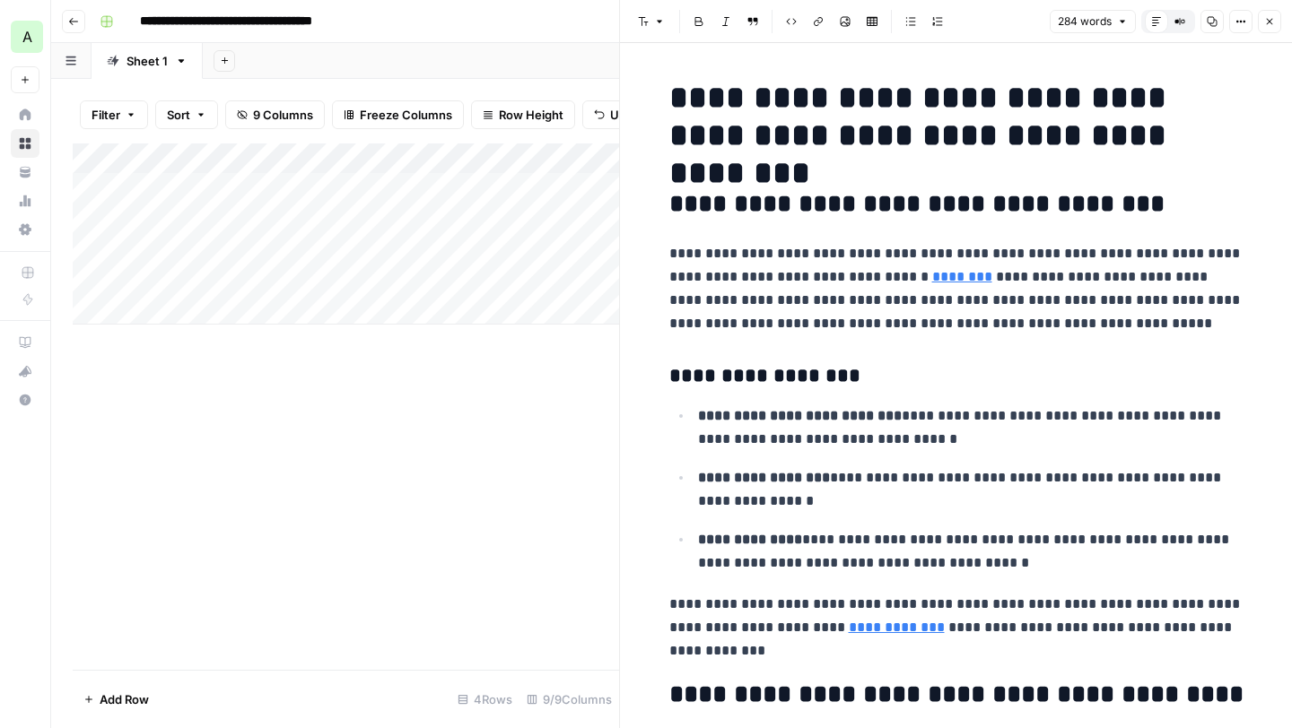
click at [1272, 28] on button "Close" at bounding box center [1269, 21] width 23 height 23
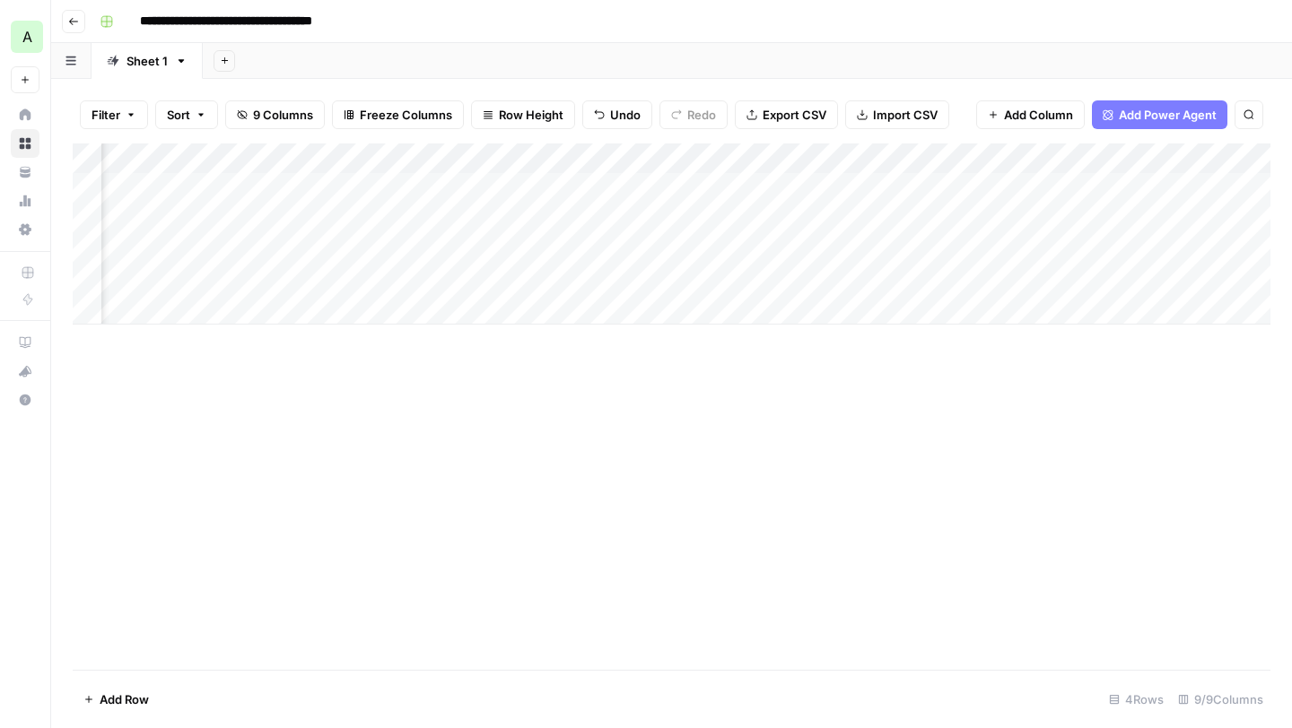
scroll to position [0, 385]
click at [773, 250] on div "Add Column" at bounding box center [672, 234] width 1198 height 181
click at [939, 192] on div "Add Column" at bounding box center [672, 234] width 1198 height 181
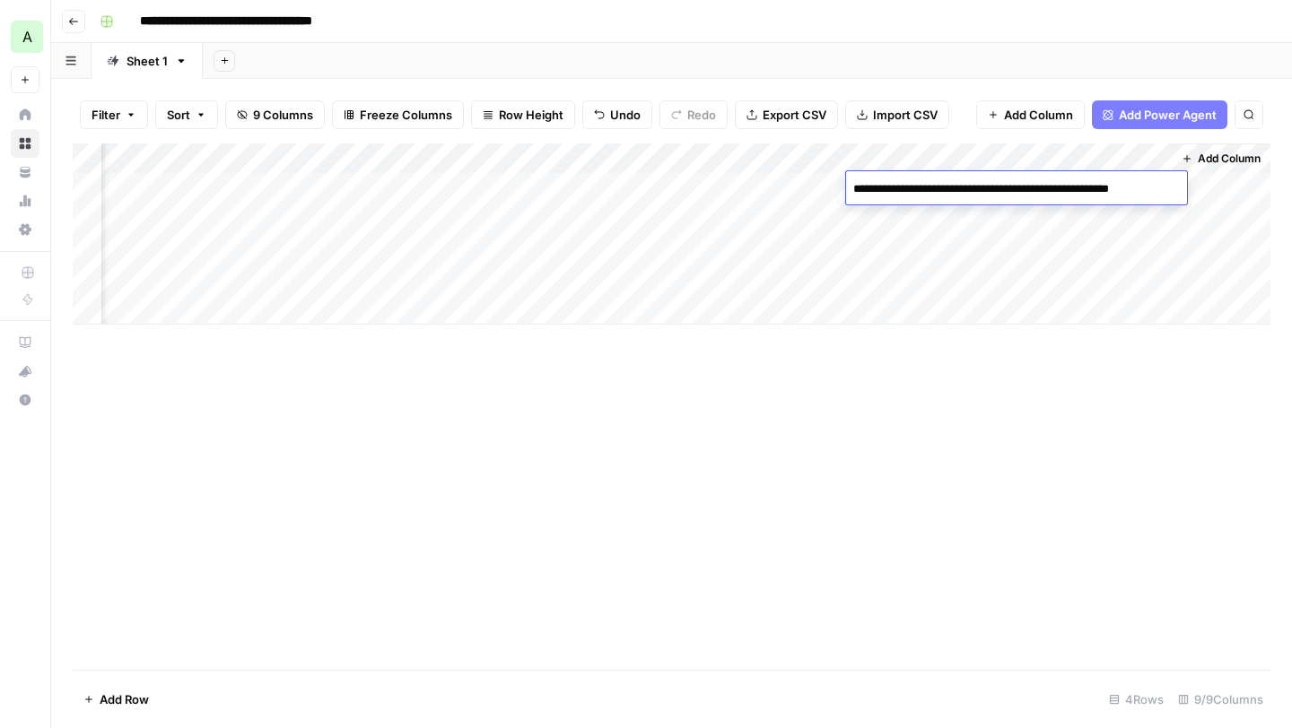
click at [1063, 47] on div "Add Sheet" at bounding box center [747, 61] width 1089 height 36
click at [916, 214] on div "Add Column" at bounding box center [672, 234] width 1198 height 181
click at [928, 57] on div "Add Sheet" at bounding box center [747, 61] width 1089 height 36
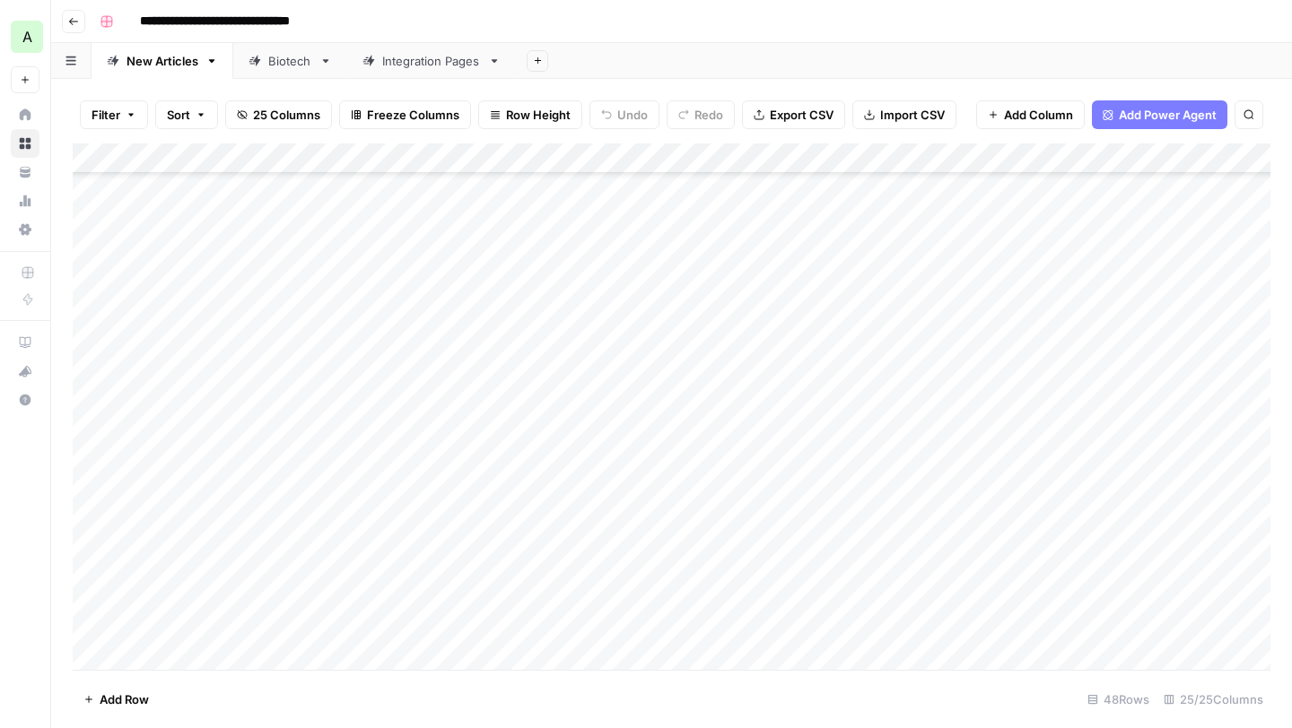
scroll to position [711, 0]
click at [317, 412] on div "Add Column" at bounding box center [672, 407] width 1198 height 527
click at [324, 369] on div "Add Column" at bounding box center [672, 407] width 1198 height 527
click at [325, 388] on div "Add Column" at bounding box center [672, 407] width 1198 height 527
click at [332, 410] on div "Add Column" at bounding box center [672, 407] width 1198 height 527
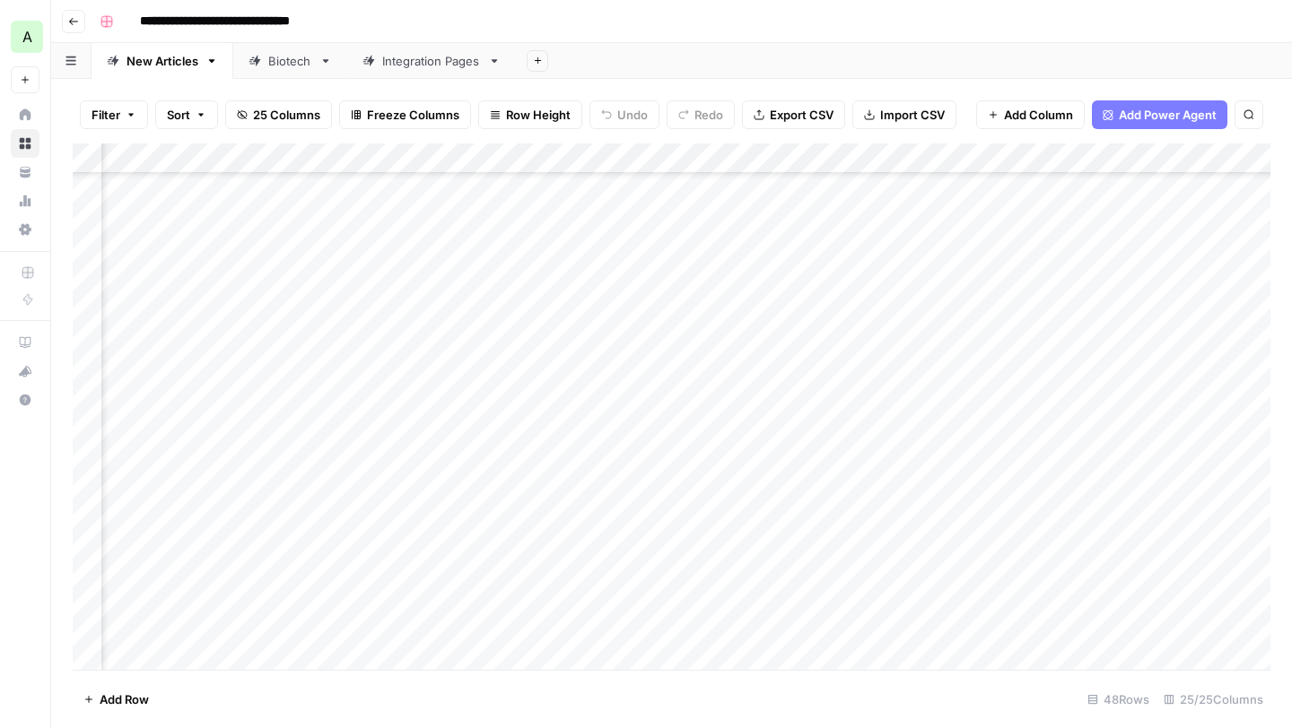
scroll to position [854, 564]
click at [716, 281] on div "Add Column" at bounding box center [672, 407] width 1198 height 527
click at [780, 318] on div "Add Column" at bounding box center [672, 407] width 1198 height 527
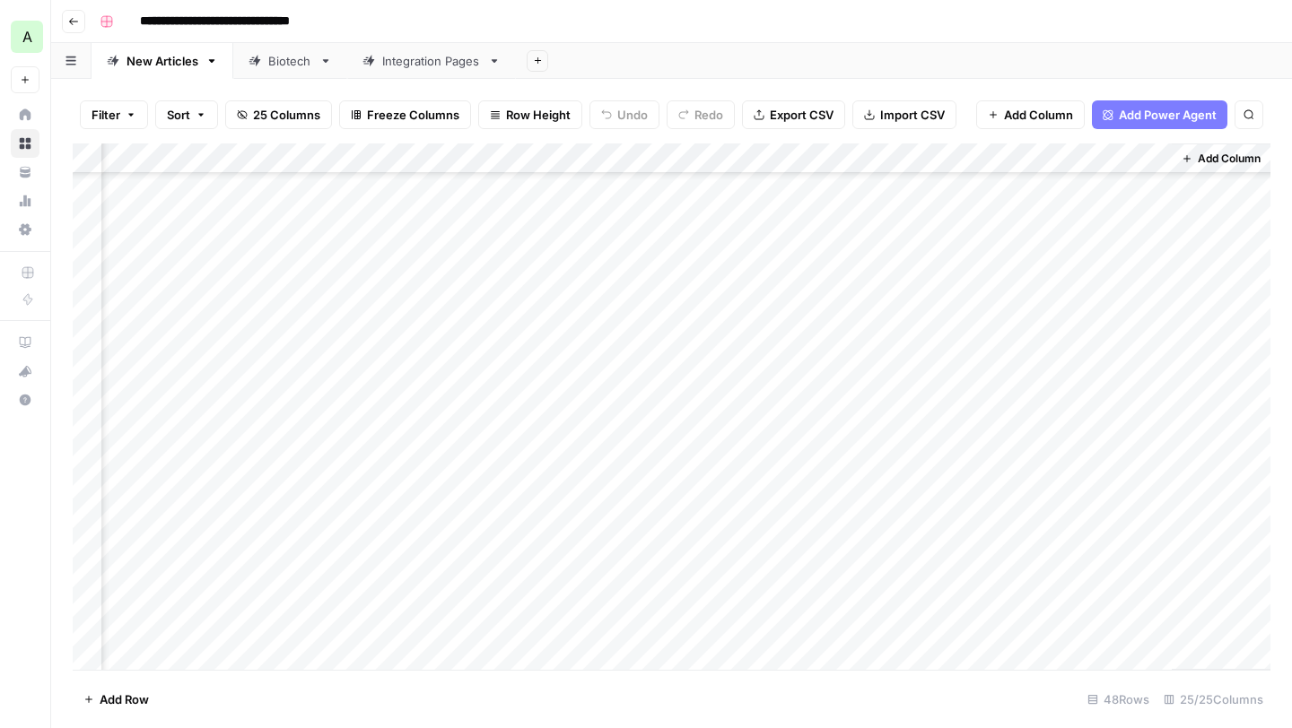
click at [906, 282] on div "Add Column" at bounding box center [672, 407] width 1198 height 527
click at [906, 282] on textarea "**********" at bounding box center [1021, 280] width 351 height 25
click at [999, 313] on div "Add Column" at bounding box center [672, 407] width 1198 height 527
click at [1046, 275] on div "Add Column" at bounding box center [672, 407] width 1198 height 527
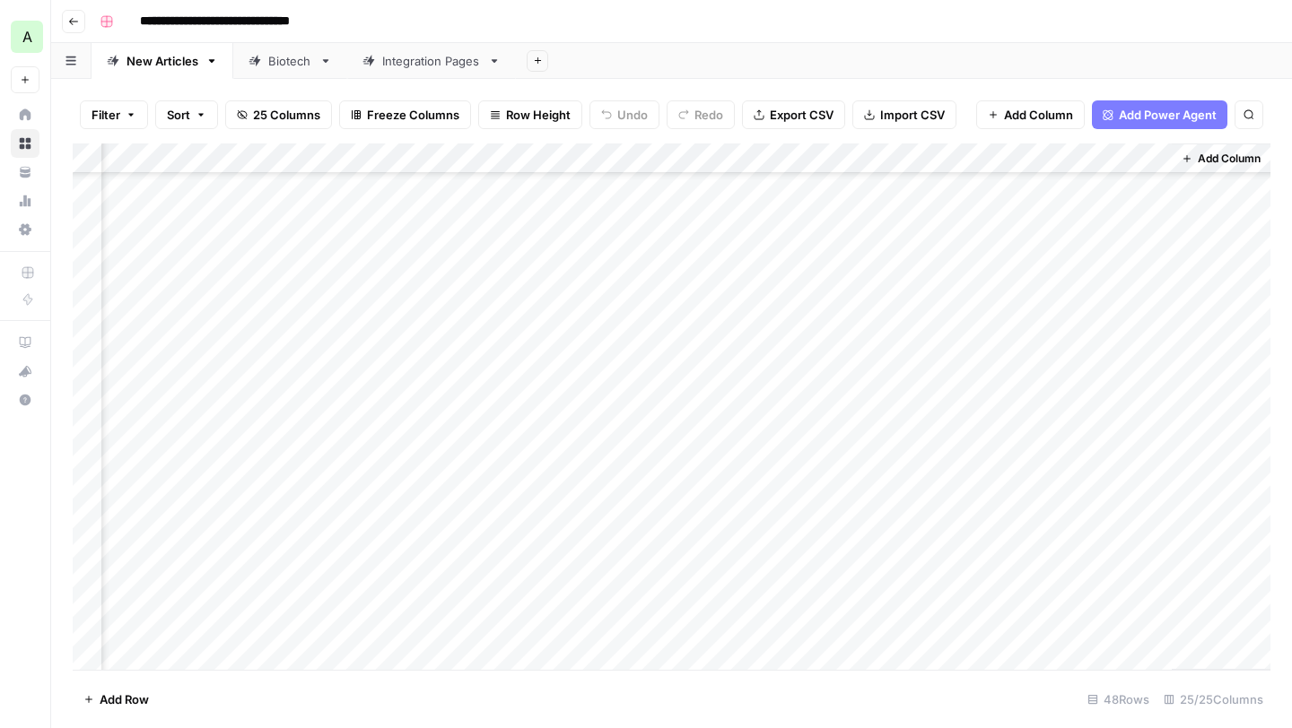
click at [1046, 275] on div "Add Column" at bounding box center [672, 407] width 1198 height 527
click at [625, 274] on div "Add Column" at bounding box center [672, 407] width 1198 height 527
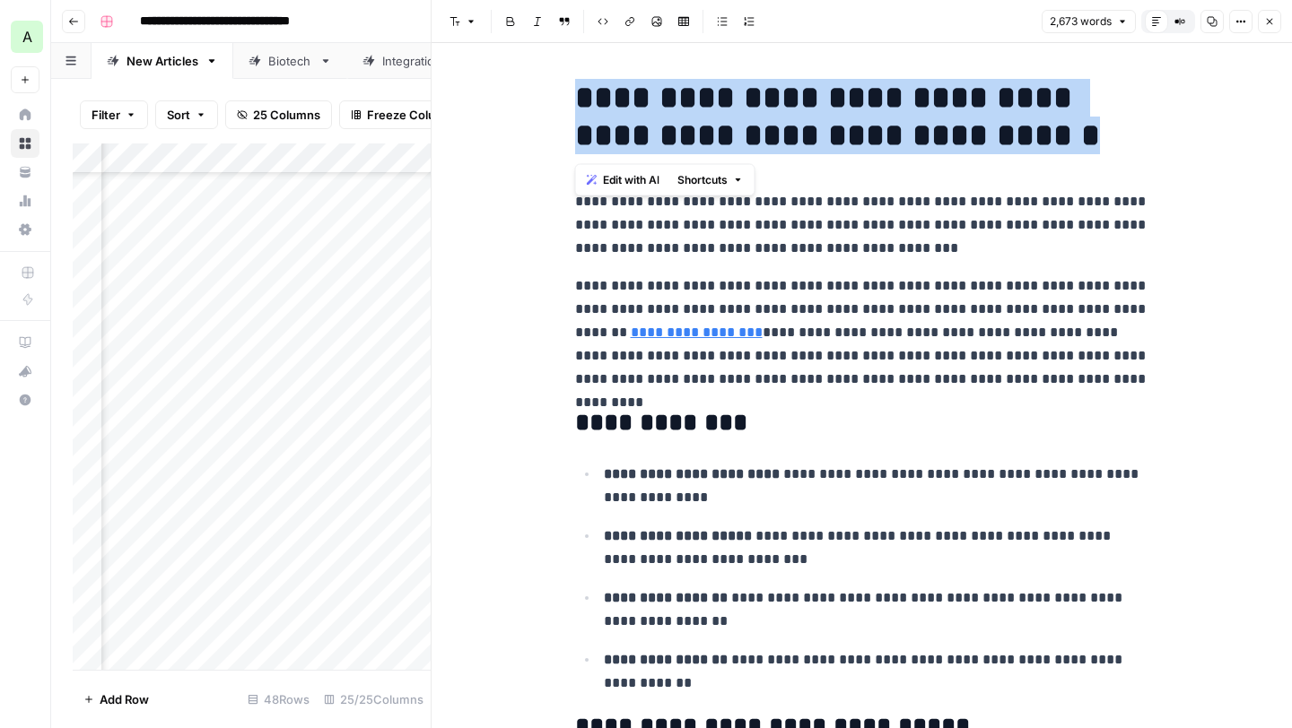
drag, startPoint x: 575, startPoint y: 91, endPoint x: 1037, endPoint y: 131, distance: 463.8
click at [1037, 131] on h1 "**********" at bounding box center [862, 116] width 574 height 75
copy h1 "**********"
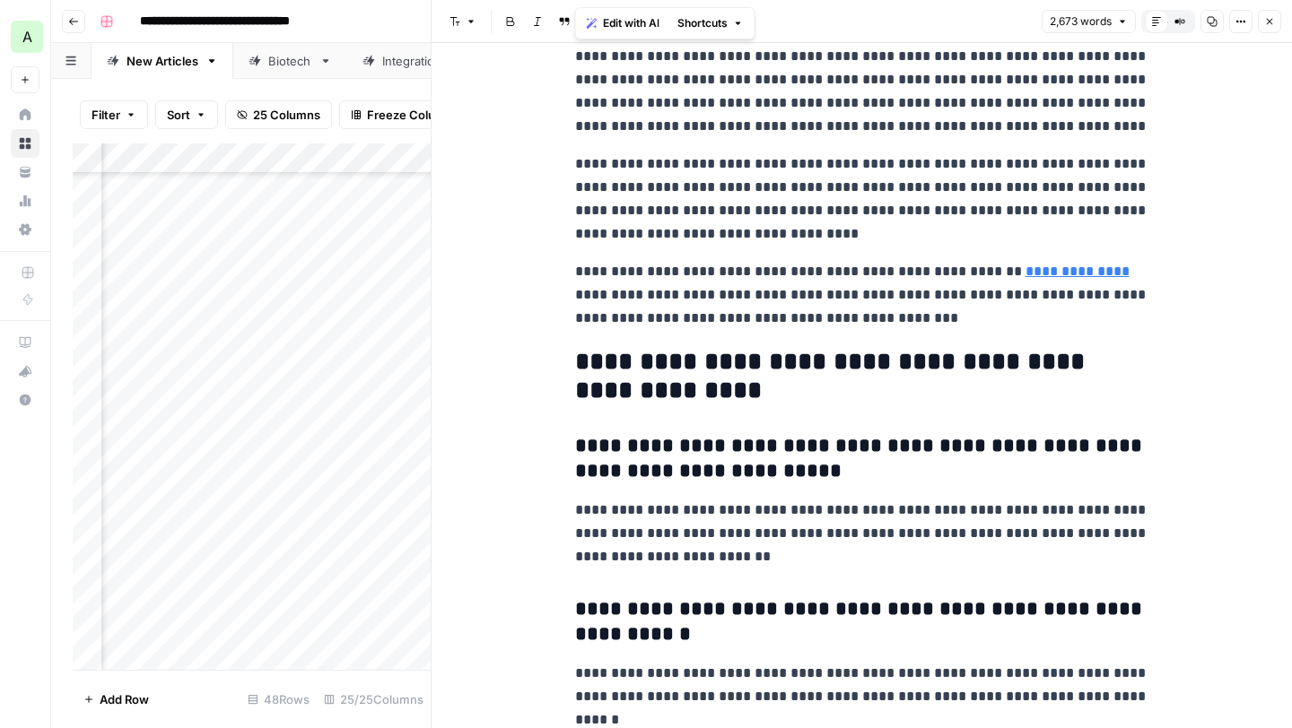
scroll to position [8268, 0]
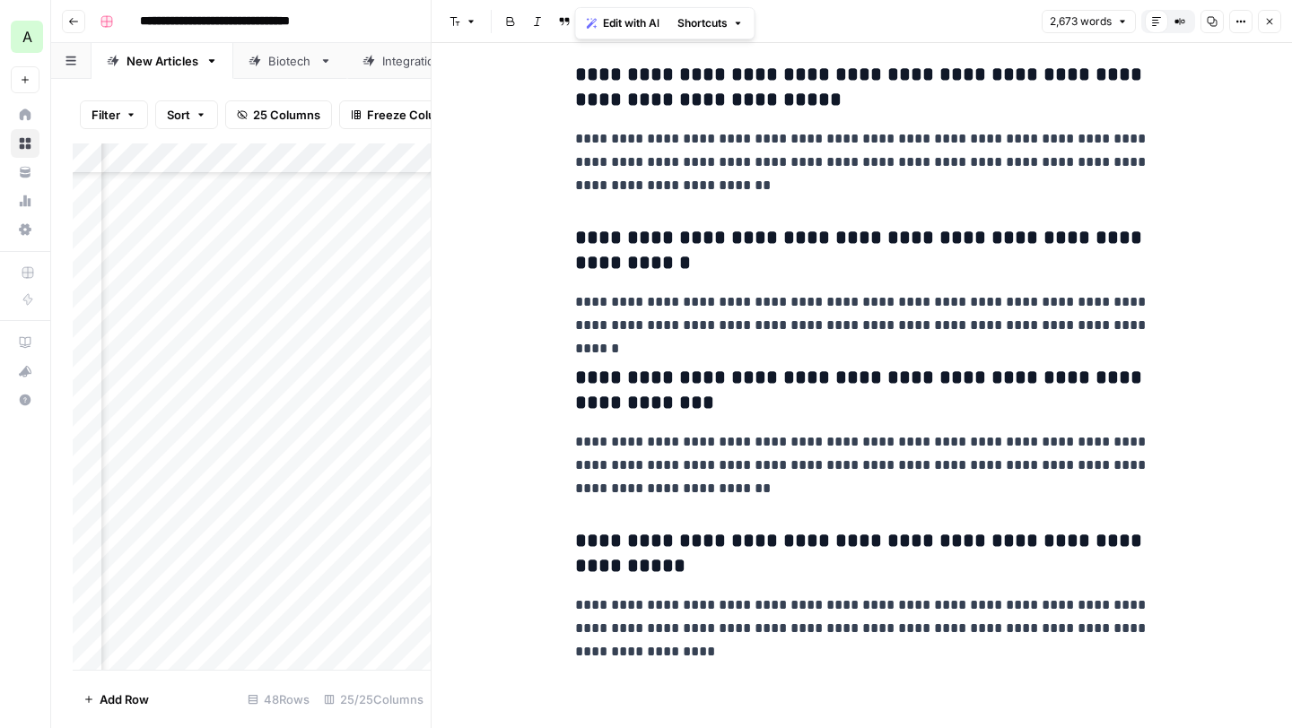
click at [1214, 22] on icon "button" at bounding box center [1212, 21] width 11 height 11
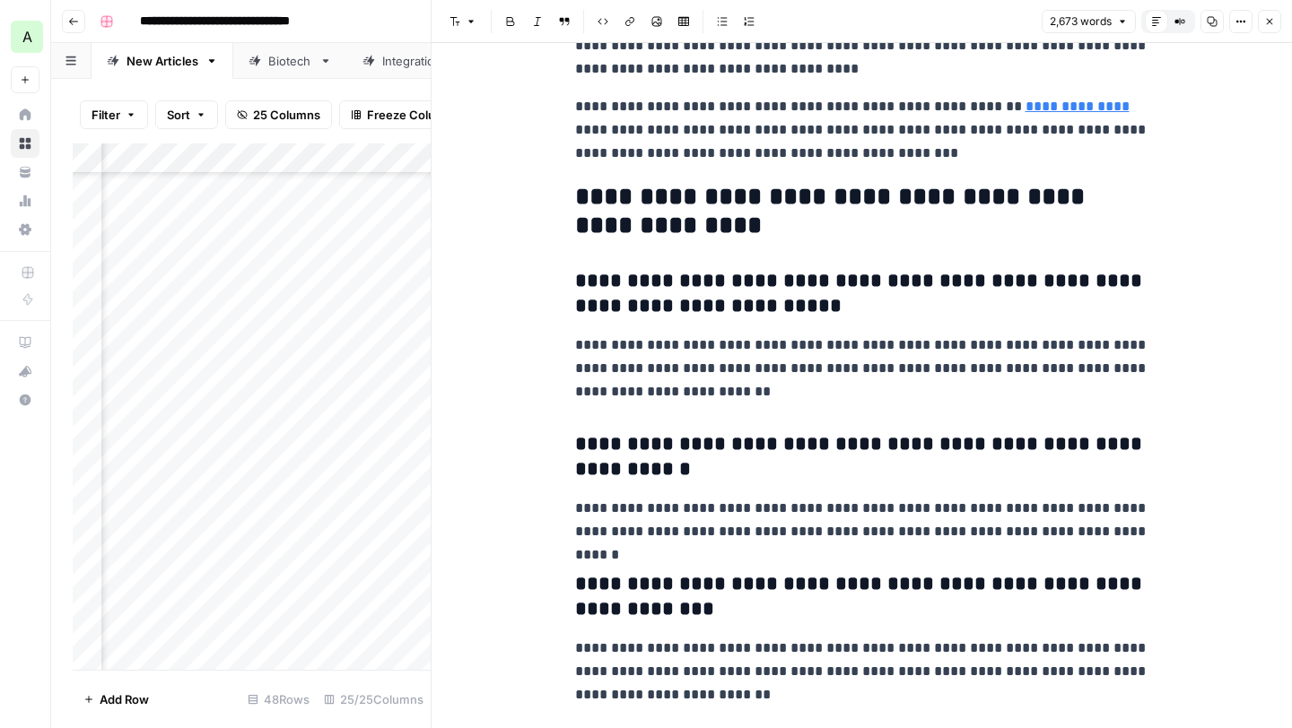
scroll to position [8076, 0]
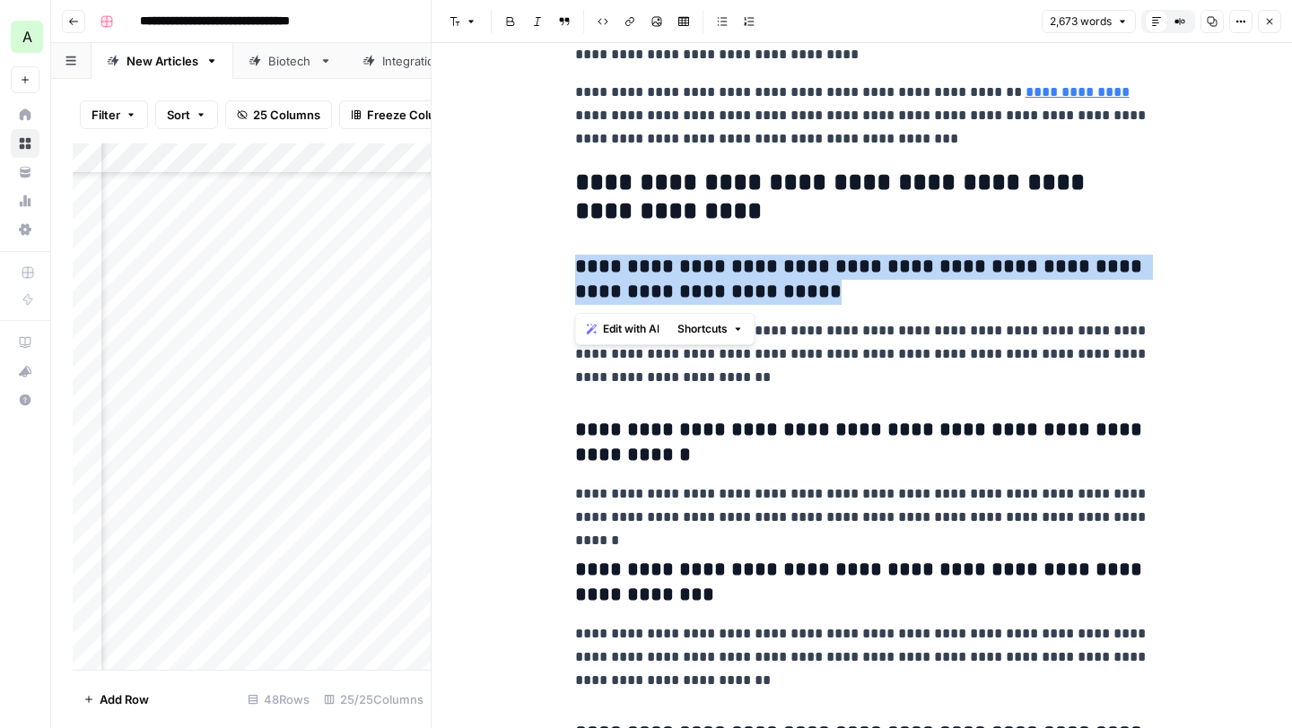
drag, startPoint x: 701, startPoint y: 293, endPoint x: 564, endPoint y: 276, distance: 137.4
copy h3 "**********"
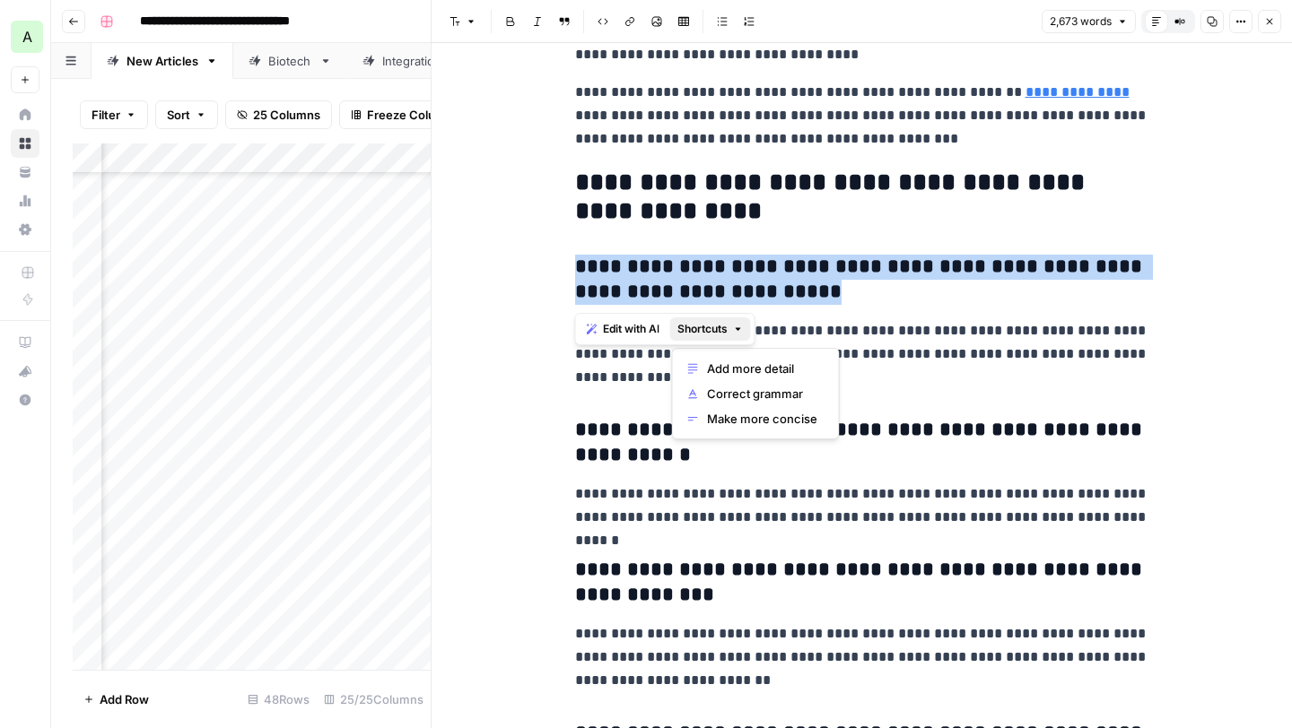
drag, startPoint x: 741, startPoint y: 327, endPoint x: 678, endPoint y: 355, distance: 68.7
click at [740, 328] on icon "button" at bounding box center [738, 329] width 5 height 3
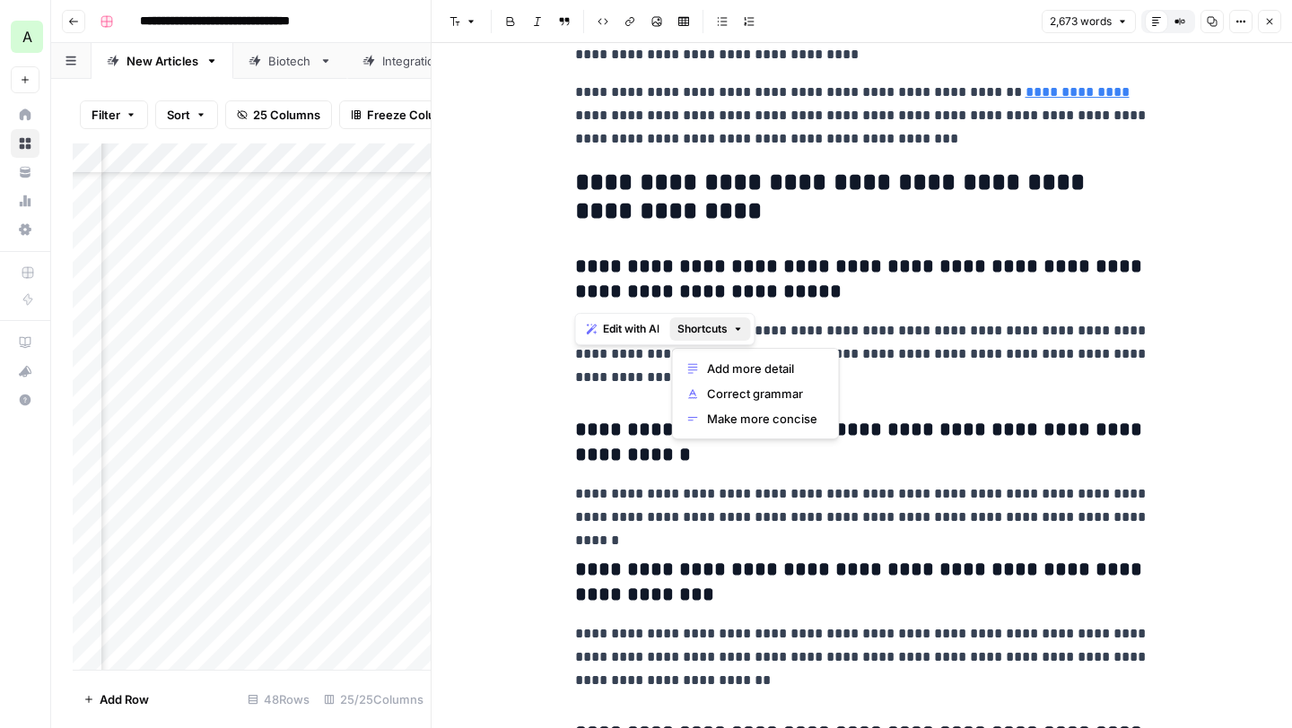
drag, startPoint x: 850, startPoint y: 326, endPoint x: 848, endPoint y: 340, distance: 14.5
click at [849, 326] on p "**********" at bounding box center [862, 354] width 574 height 70
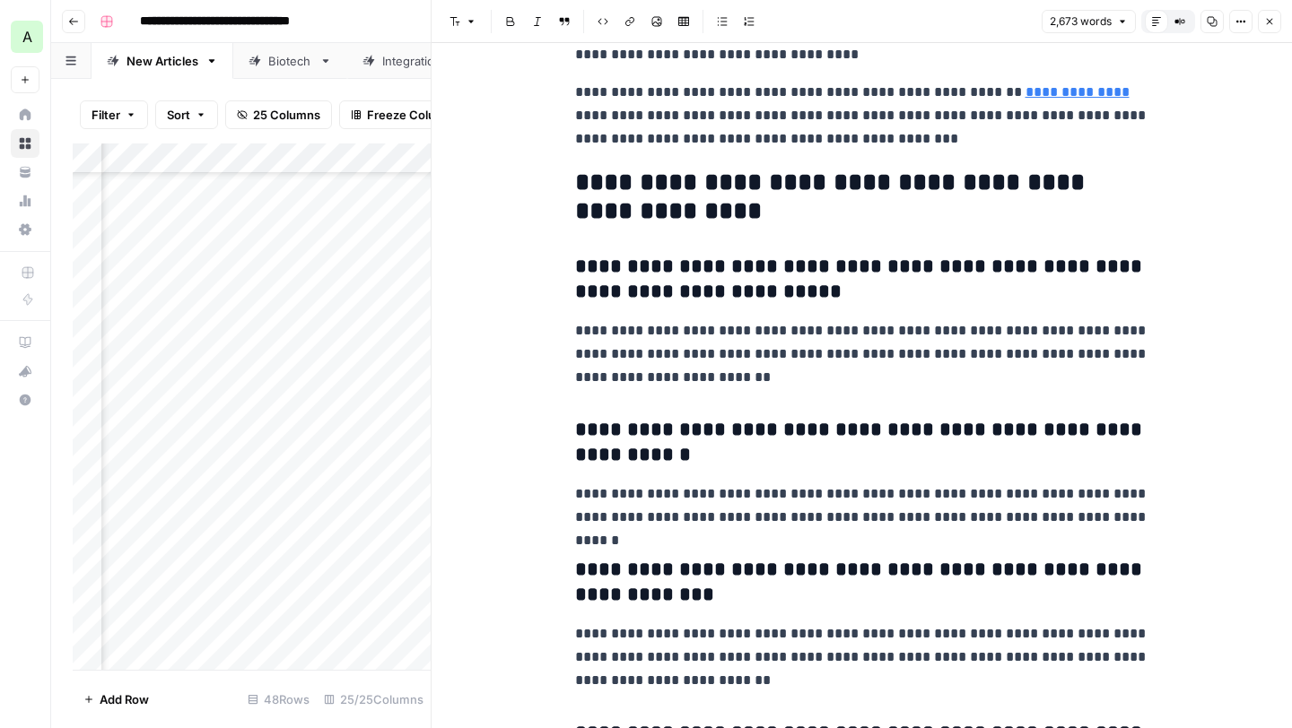
click at [810, 359] on p "**********" at bounding box center [862, 354] width 574 height 70
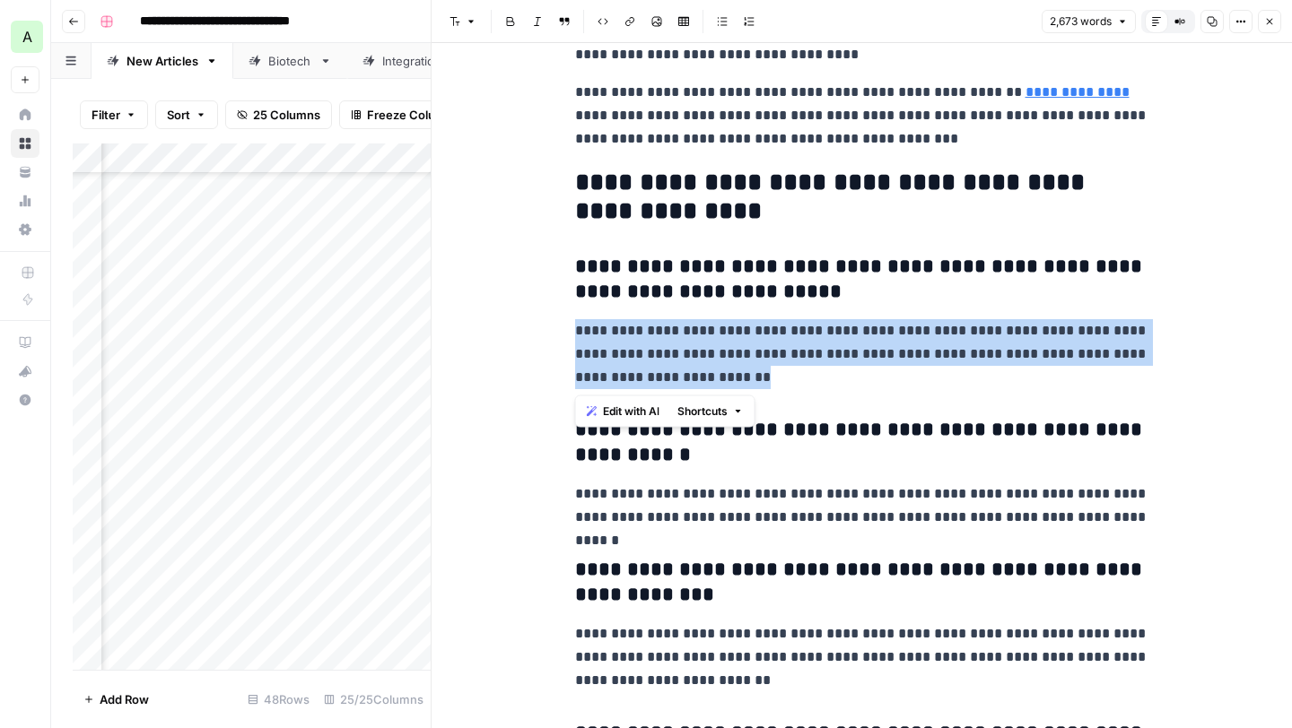
drag, startPoint x: 771, startPoint y: 377, endPoint x: 569, endPoint y: 330, distance: 207.2
copy p "**********"
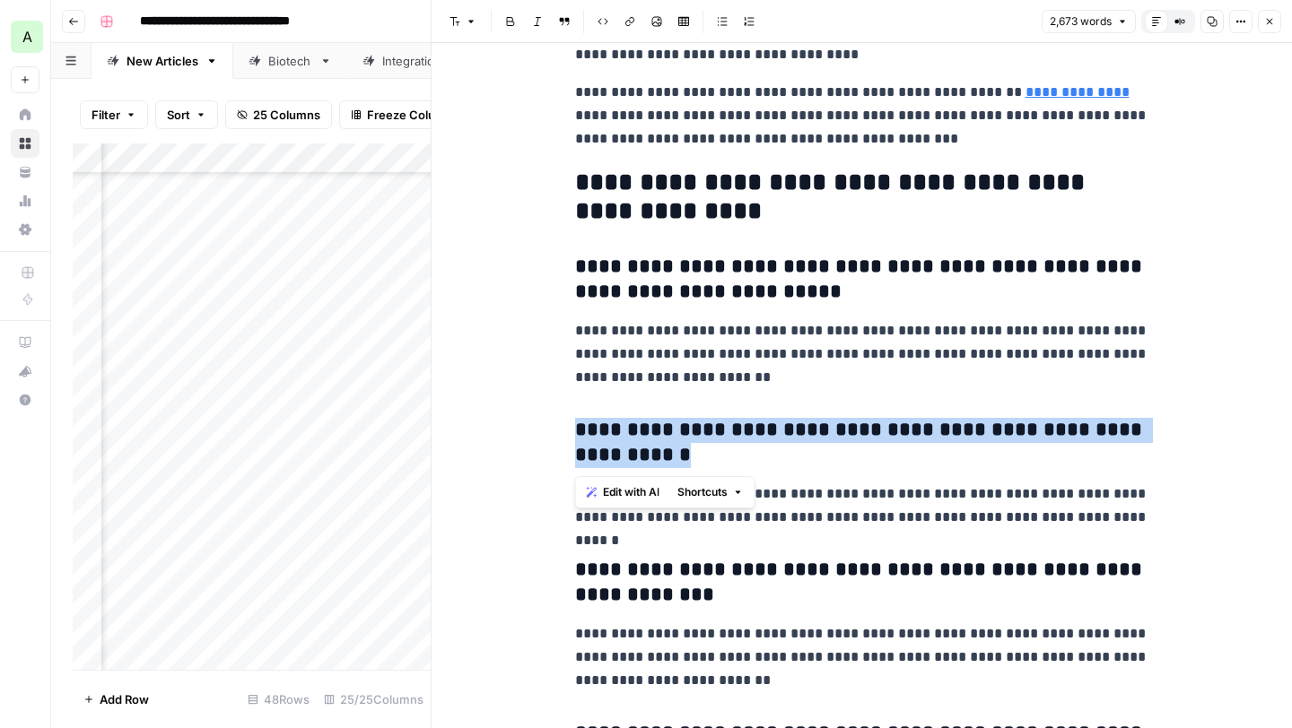
drag, startPoint x: 627, startPoint y: 449, endPoint x: 556, endPoint y: 429, distance: 73.8
copy h3 "**********"
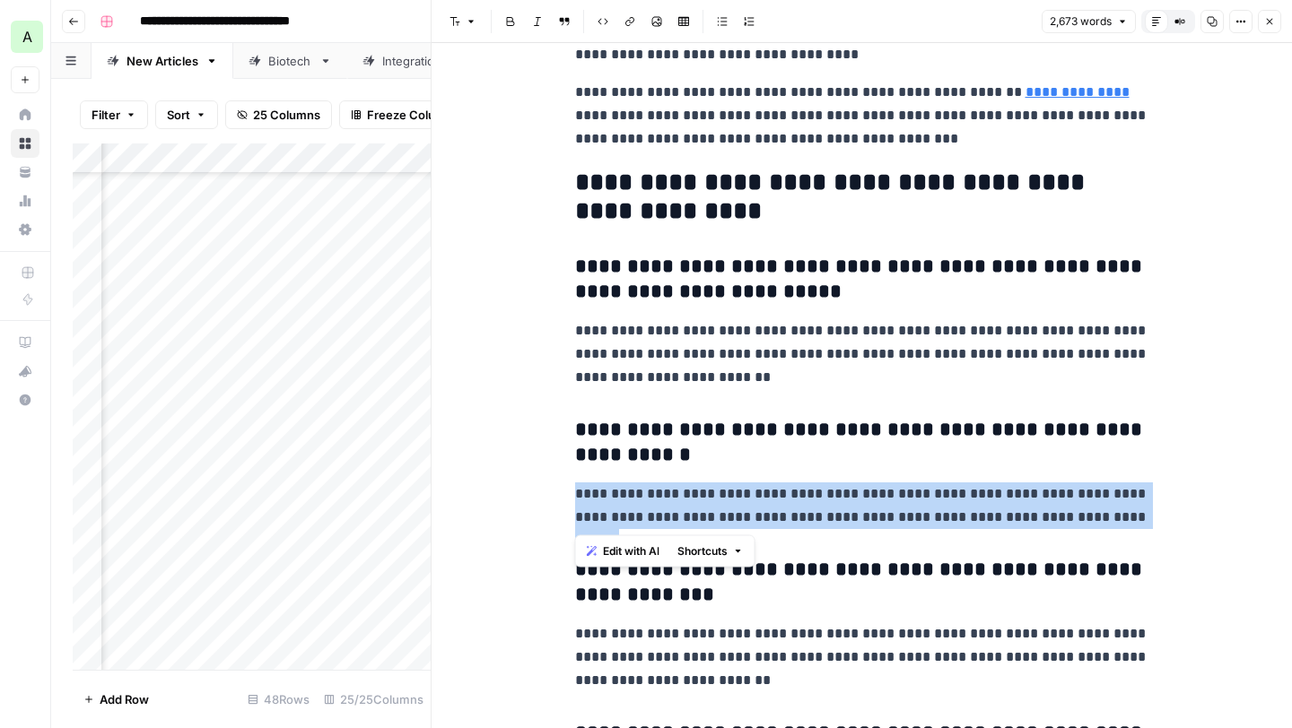
drag, startPoint x: 1095, startPoint y: 519, endPoint x: 558, endPoint y: 498, distance: 537.7
copy p "**********"
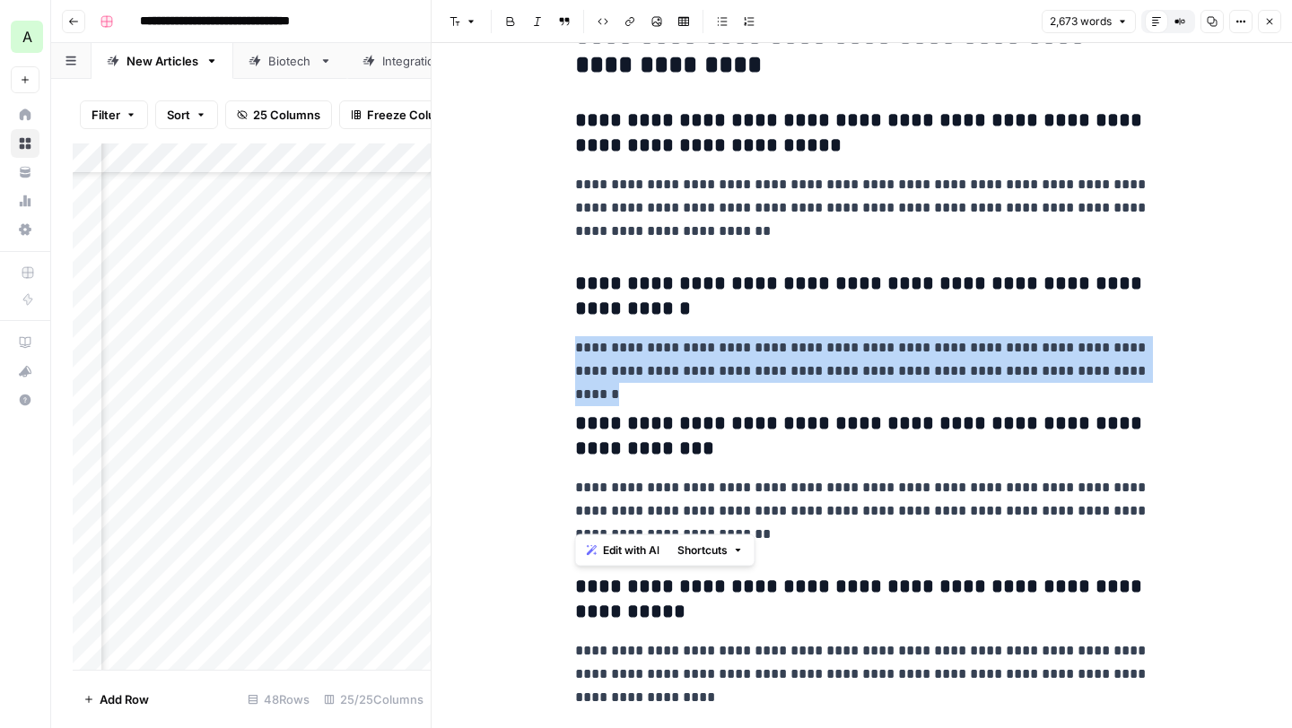
scroll to position [8268, 0]
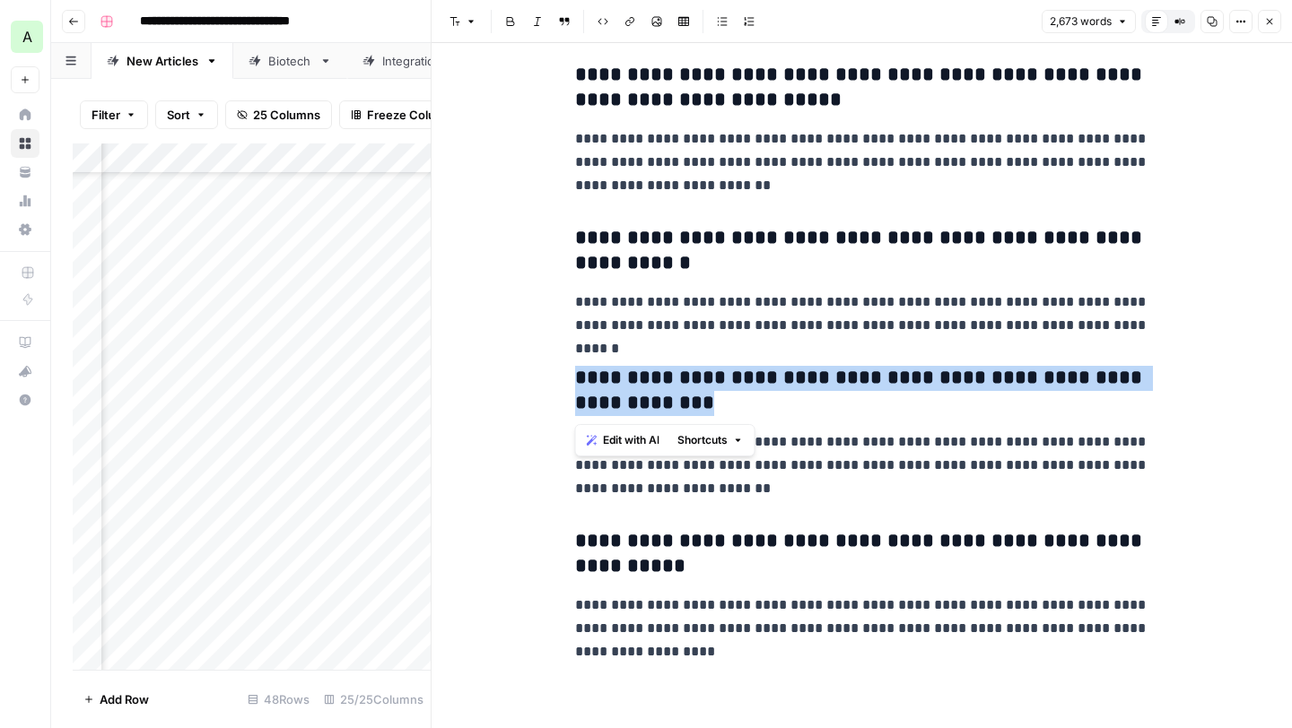
drag, startPoint x: 649, startPoint y: 401, endPoint x: 574, endPoint y: 375, distance: 78.9
click at [575, 375] on h3 "**********" at bounding box center [862, 391] width 574 height 50
copy h3 "**********"
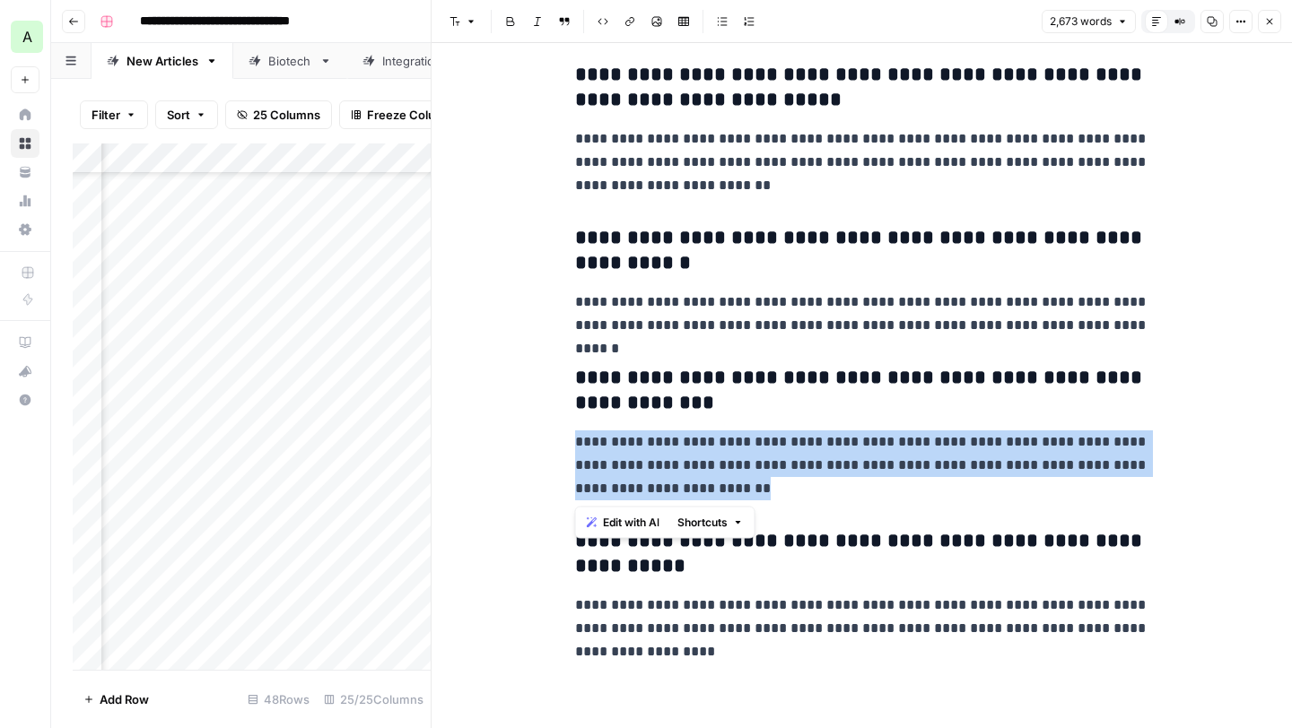
drag, startPoint x: 765, startPoint y: 493, endPoint x: 562, endPoint y: 449, distance: 207.6
copy p "**********"
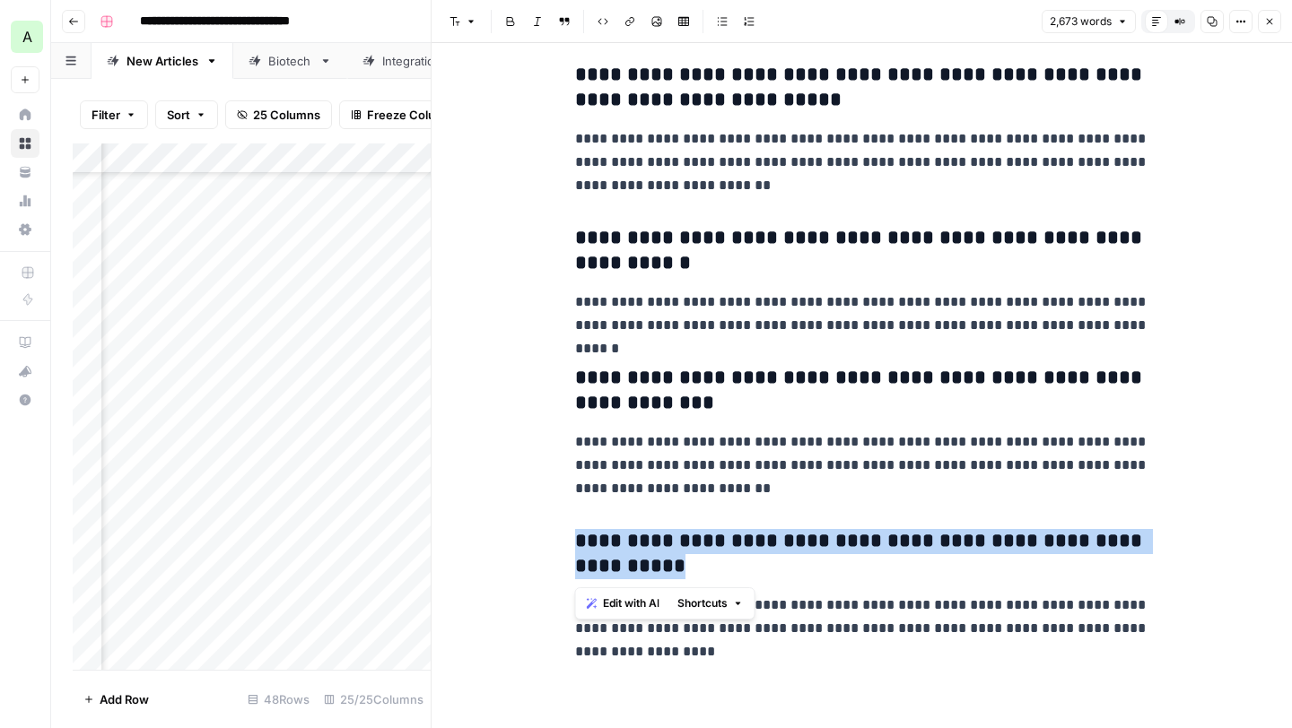
drag, startPoint x: 694, startPoint y: 560, endPoint x: 577, endPoint y: 545, distance: 118.5
click at [577, 545] on h3 "**********" at bounding box center [862, 554] width 574 height 50
copy h3 "**********"
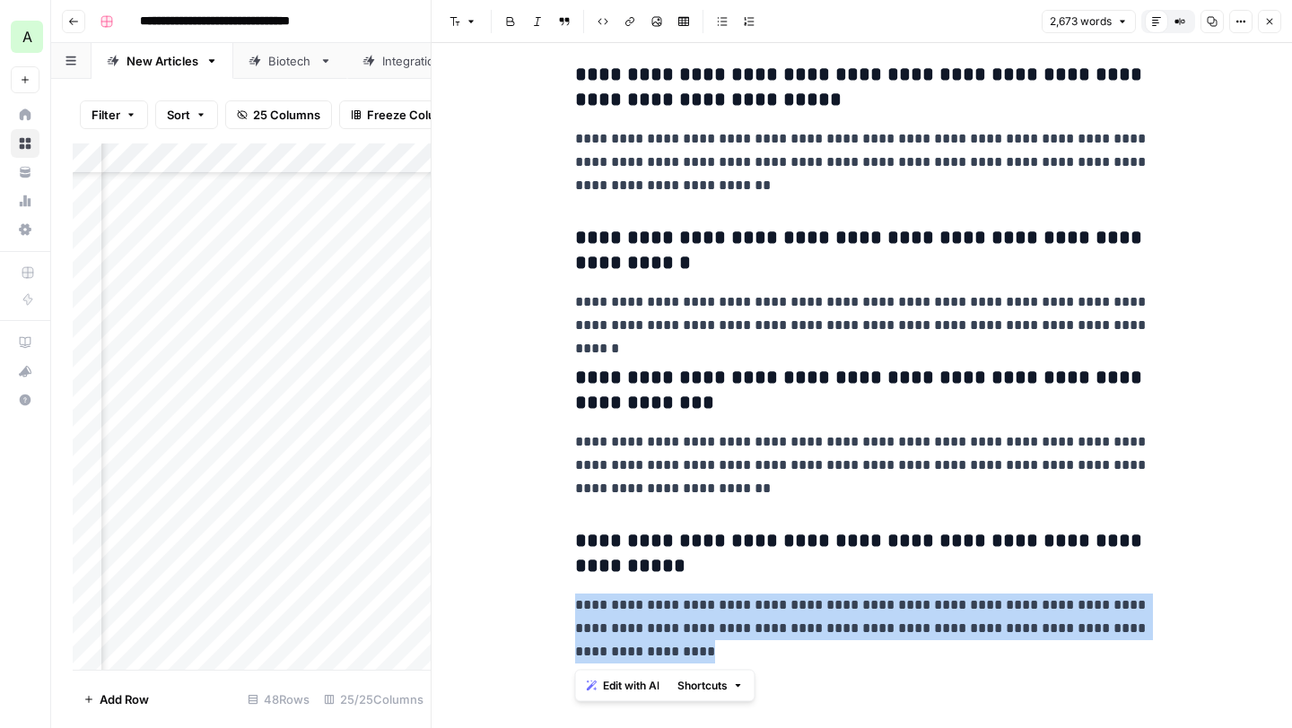
drag, startPoint x: 661, startPoint y: 653, endPoint x: 568, endPoint y: 606, distance: 104.7
copy p "**********"
click at [1272, 26] on icon "button" at bounding box center [1269, 21] width 11 height 11
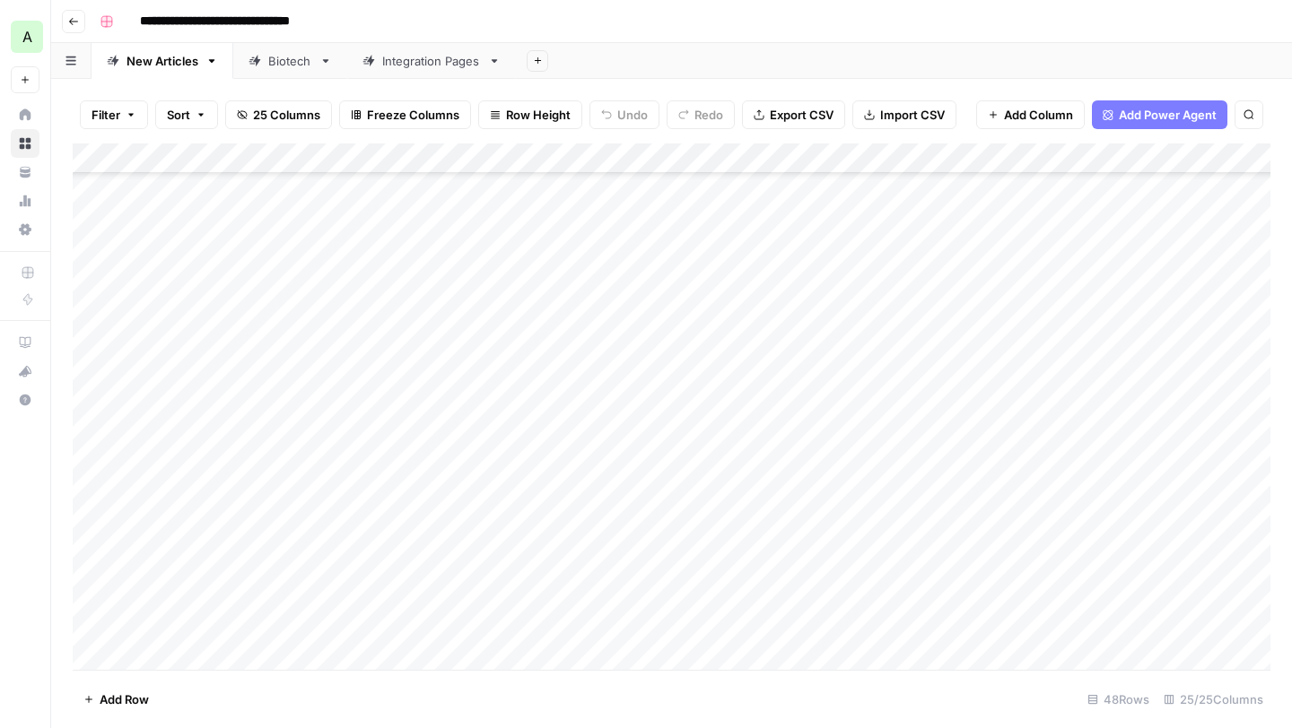
scroll to position [854, 0]
click at [180, 281] on div "Add Column" at bounding box center [672, 407] width 1198 height 527
click at [176, 379] on button "In Framer" at bounding box center [163, 381] width 68 height 22
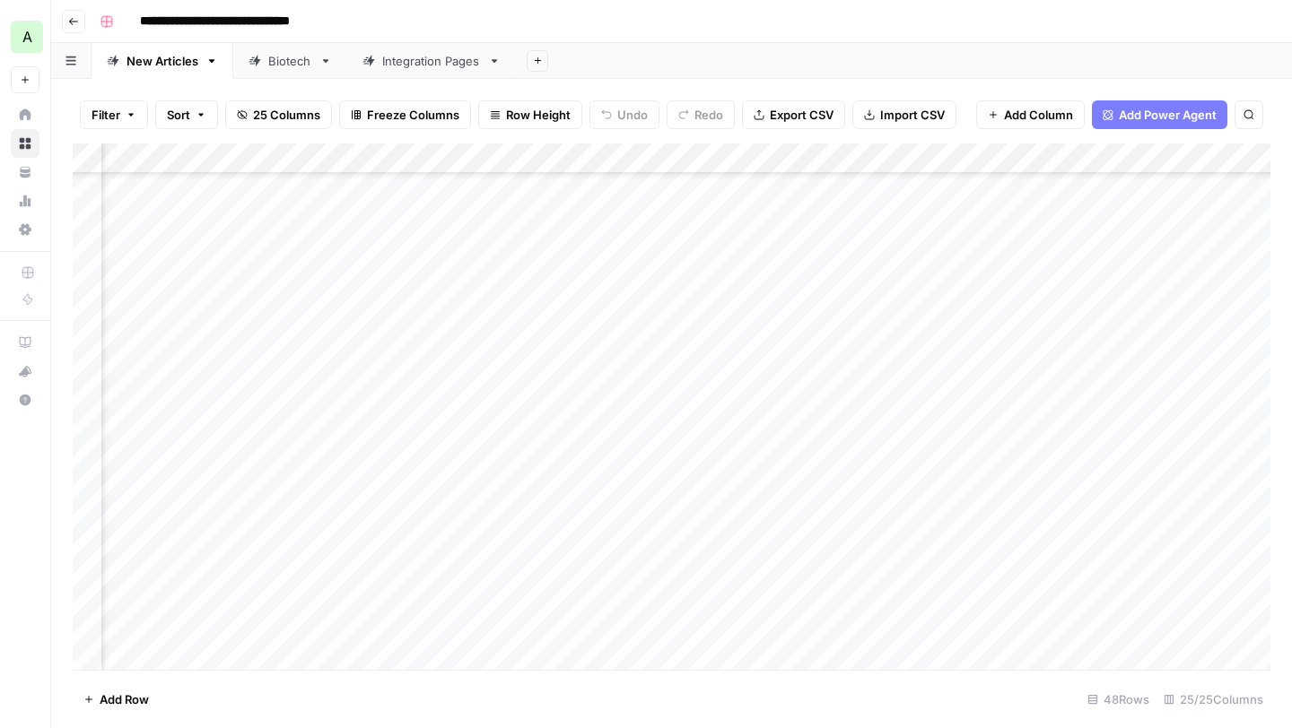
click at [514, 310] on div "Add Column" at bounding box center [672, 407] width 1198 height 527
click at [898, 316] on div "Add Column" at bounding box center [672, 407] width 1198 height 527
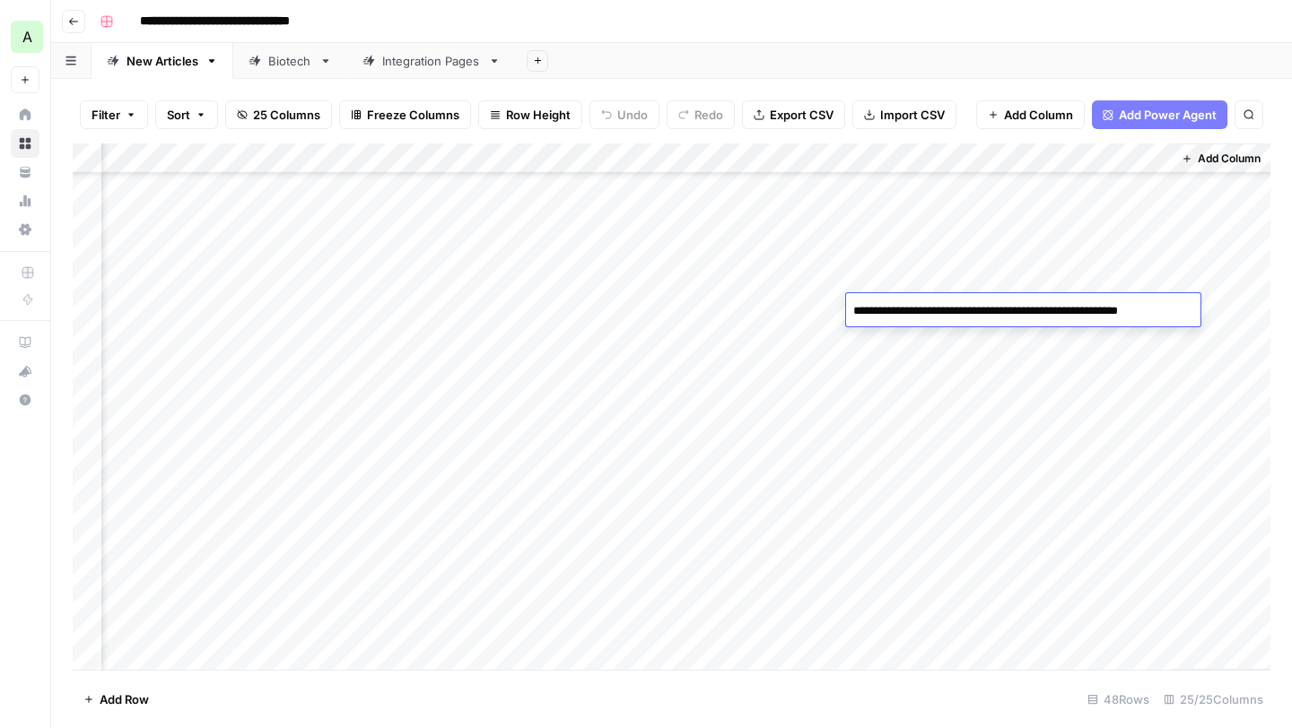
click at [898, 316] on textarea "**********" at bounding box center [1022, 311] width 352 height 25
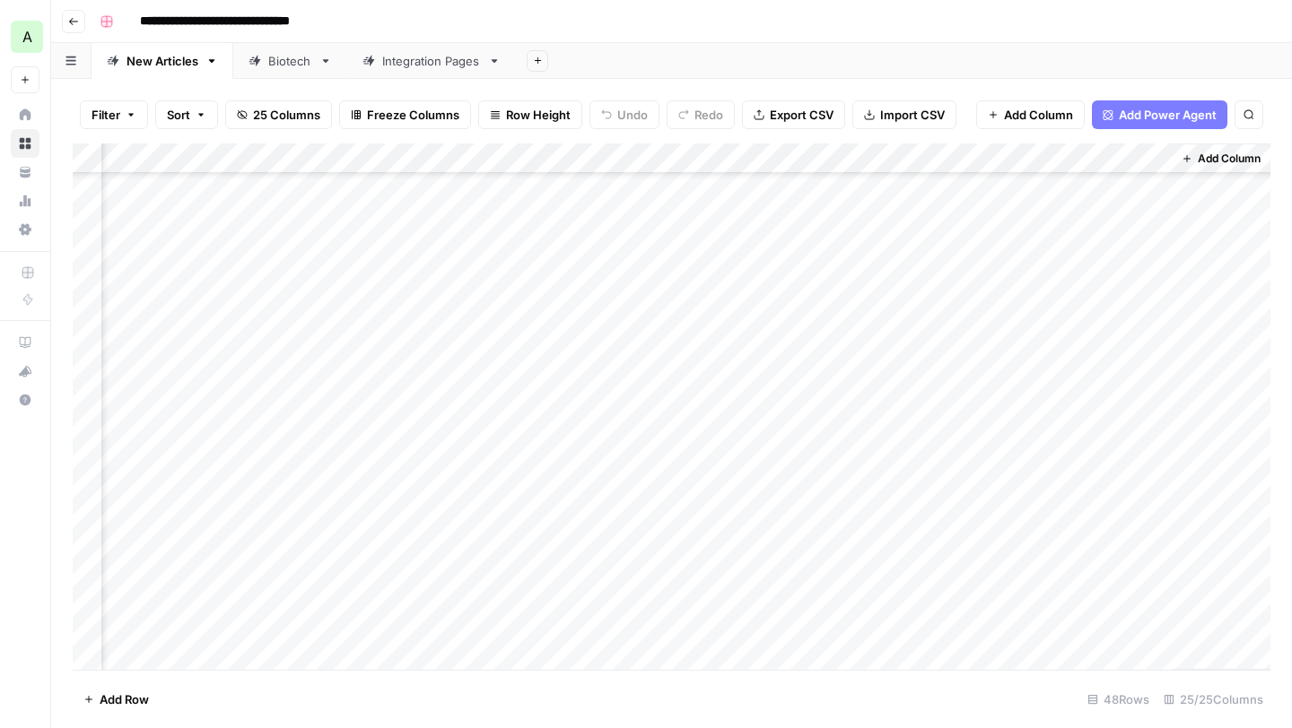
click at [1082, 344] on div "Add Column" at bounding box center [672, 407] width 1198 height 527
click at [1054, 308] on div "Add Column" at bounding box center [672, 407] width 1198 height 527
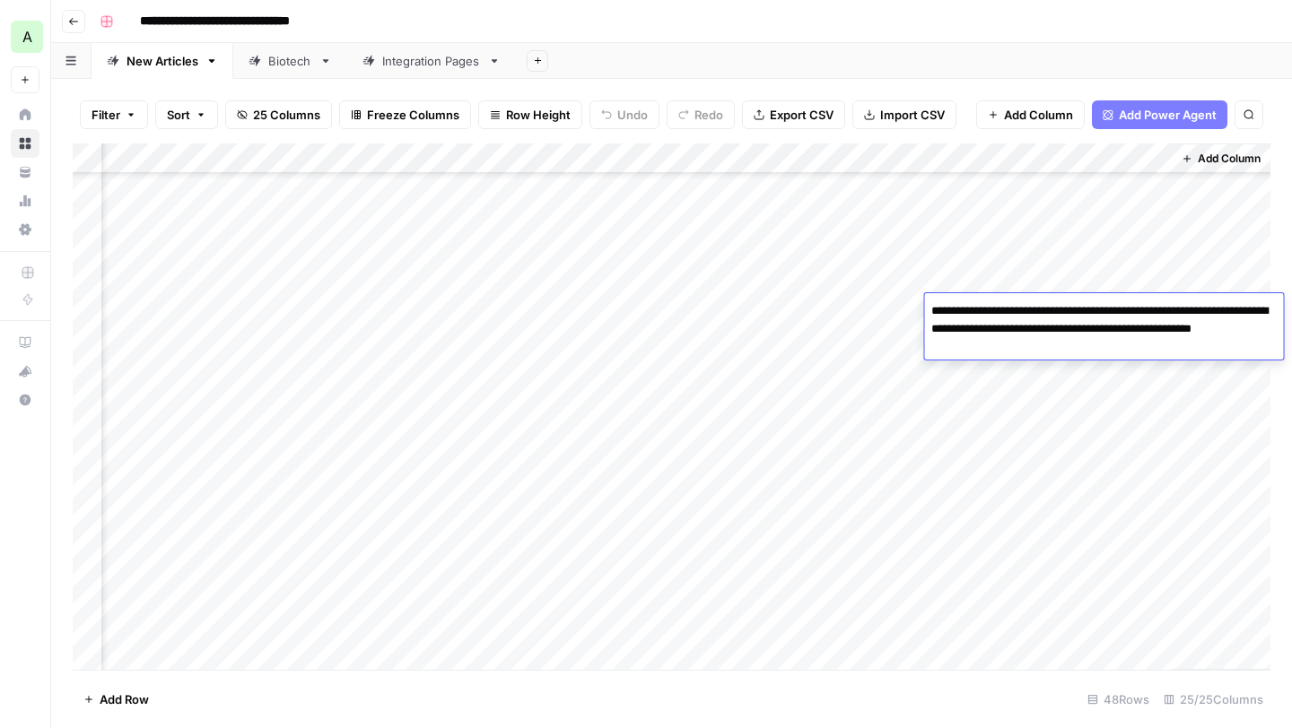
type textarea "*"
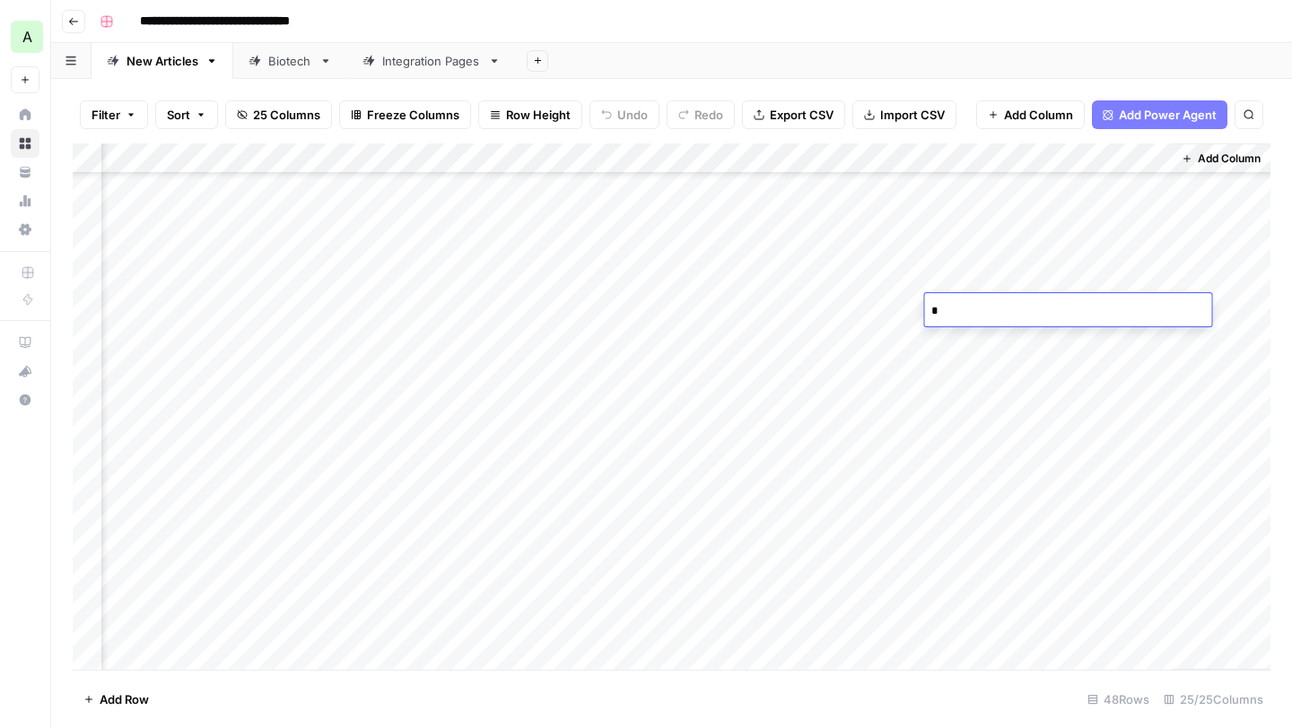
click at [1291, 323] on div "Filter Sort 25 Columns Freeze Columns Row Height Undo Redo Export CSV Import CS…" at bounding box center [671, 403] width 1241 height 649
click at [1094, 309] on div "Add Column" at bounding box center [672, 407] width 1198 height 527
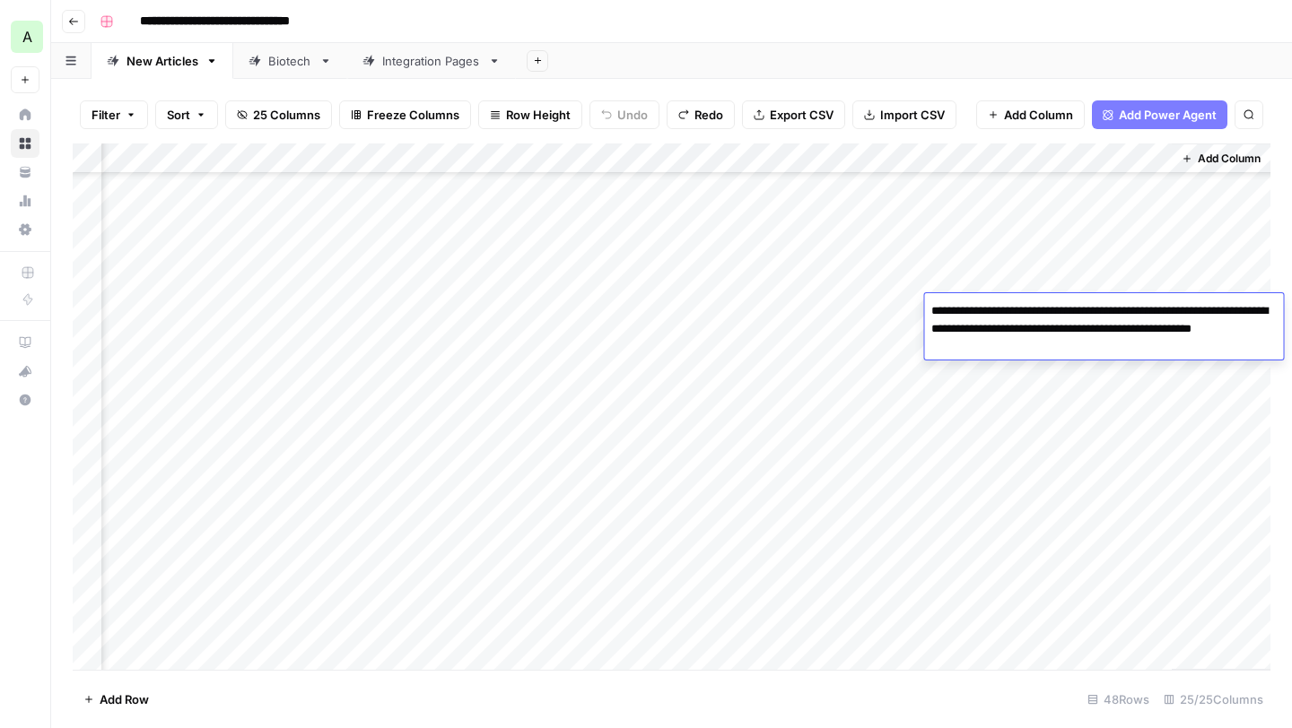
click at [1094, 309] on textarea "**********" at bounding box center [1103, 329] width 359 height 61
click at [591, 309] on div "Add Column" at bounding box center [672, 407] width 1198 height 527
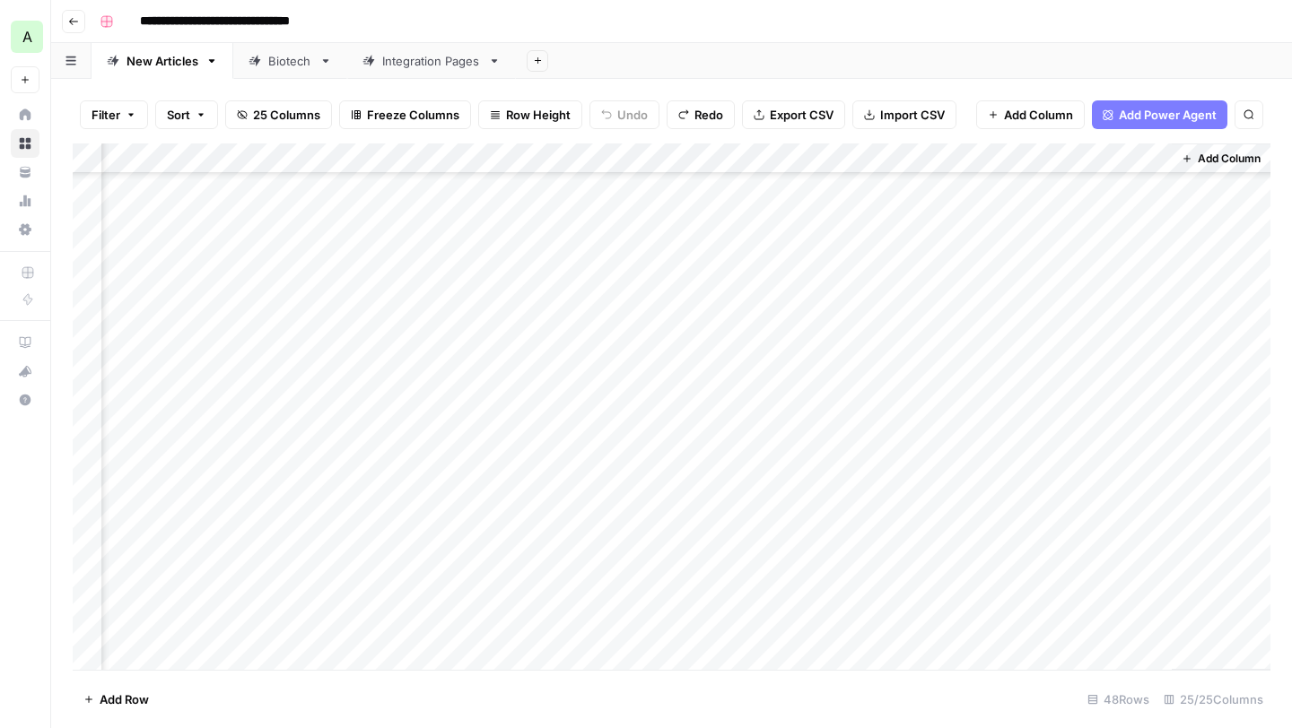
click at [591, 309] on div "Add Column" at bounding box center [672, 407] width 1198 height 527
click at [591, 309] on div at bounding box center [605, 309] width 164 height 33
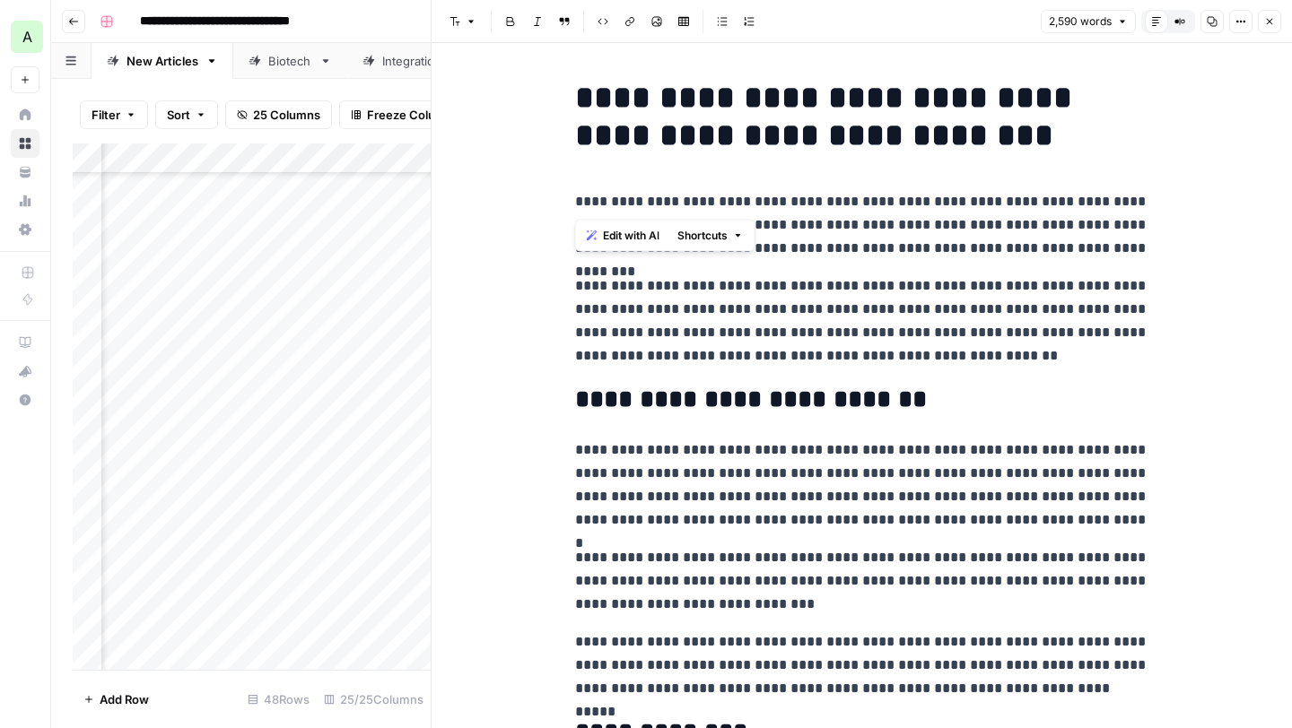
drag, startPoint x: 571, startPoint y: 94, endPoint x: 1040, endPoint y: 172, distance: 475.6
copy h1 "**********"
click at [1276, 23] on button "Close" at bounding box center [1269, 21] width 23 height 23
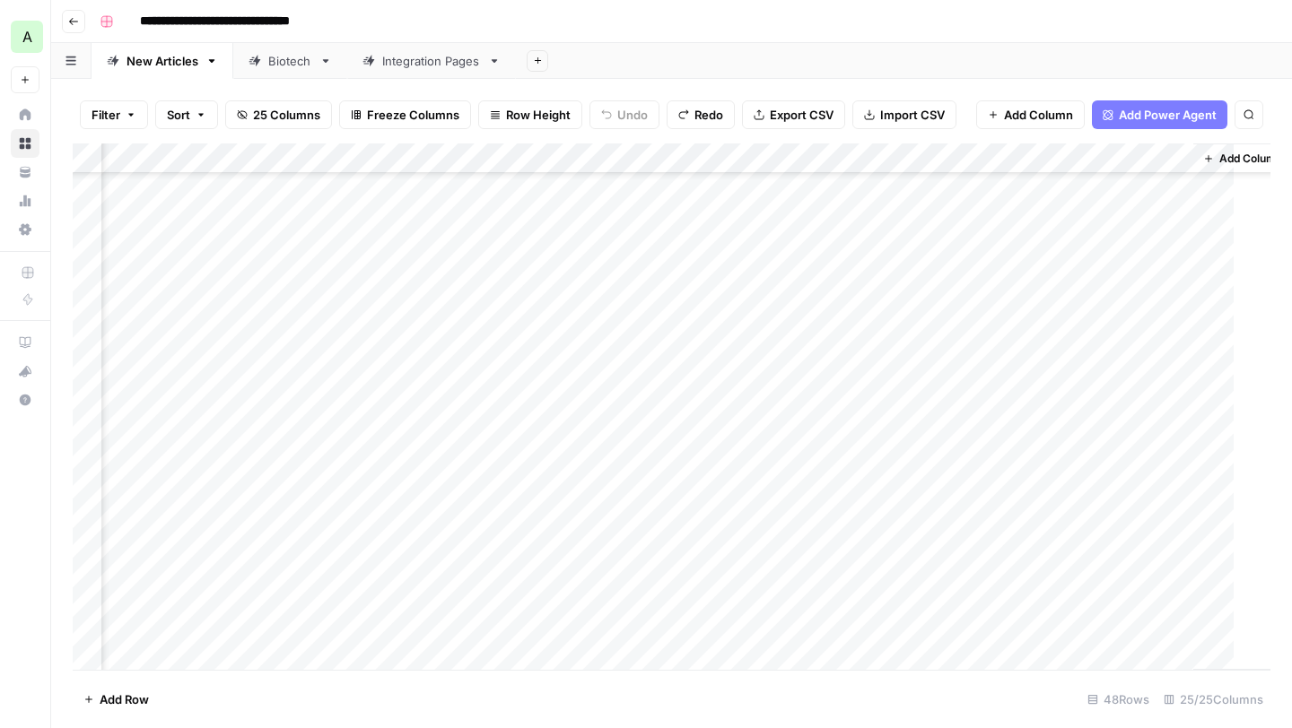
scroll to position [854, 2947]
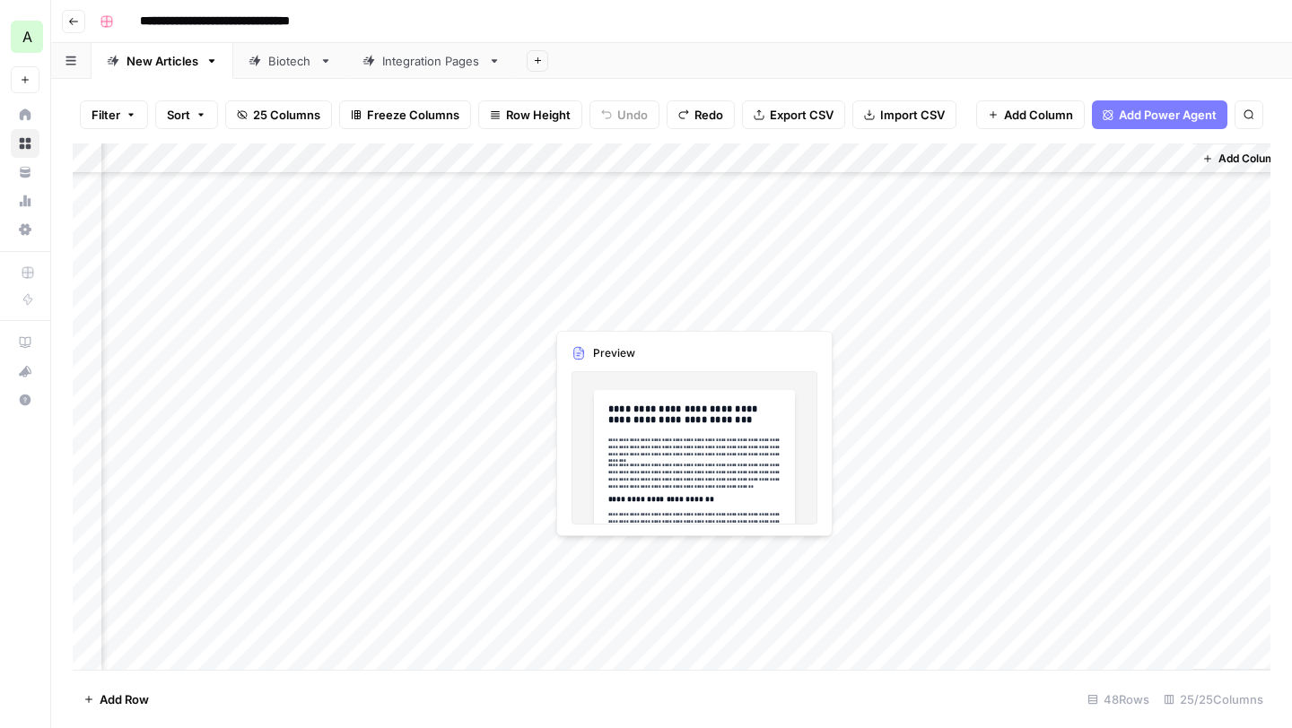
click at [631, 310] on div "Add Column" at bounding box center [672, 407] width 1198 height 527
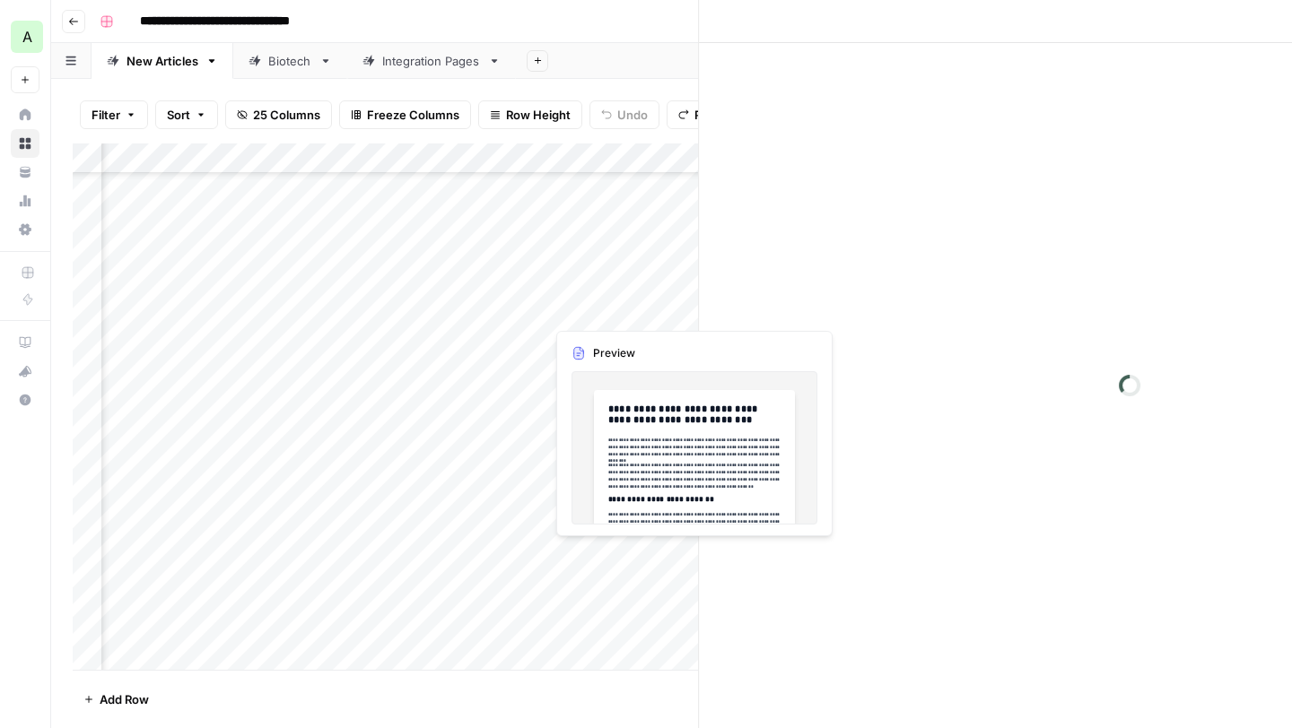
click at [631, 310] on div at bounding box center [627, 309] width 164 height 33
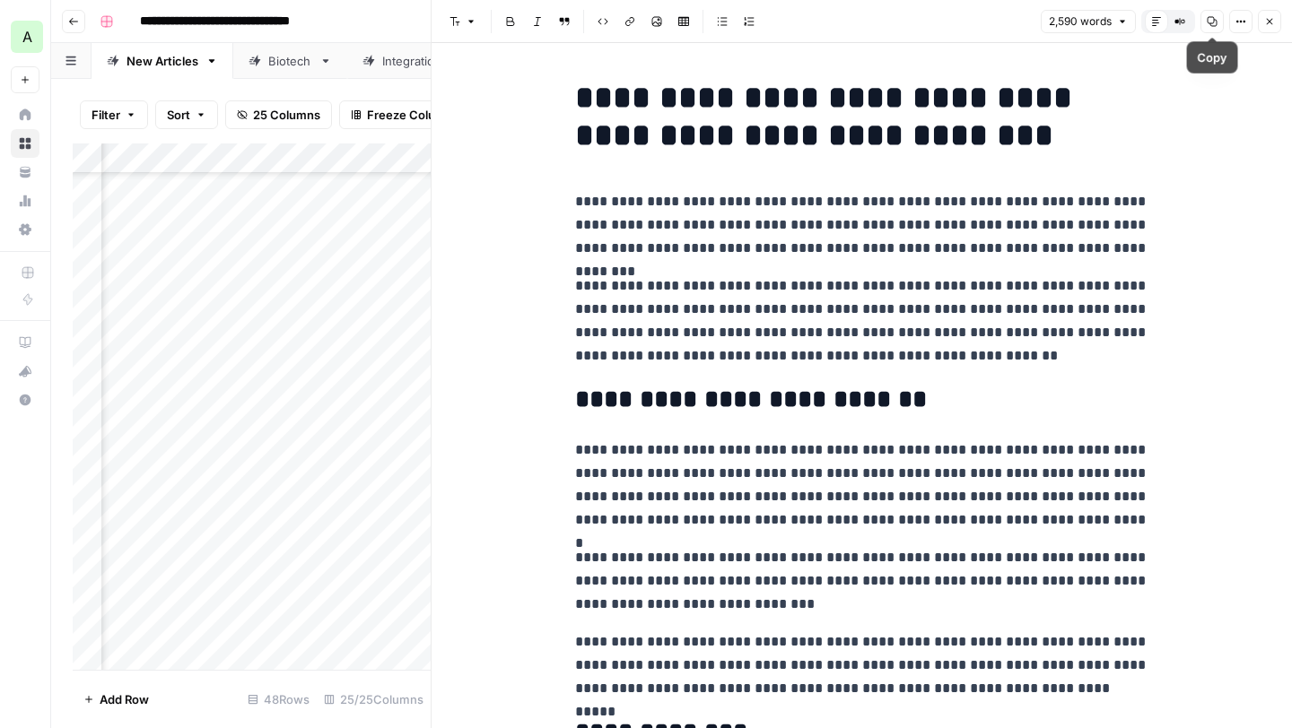
click at [1207, 25] on icon "button" at bounding box center [1212, 21] width 11 height 11
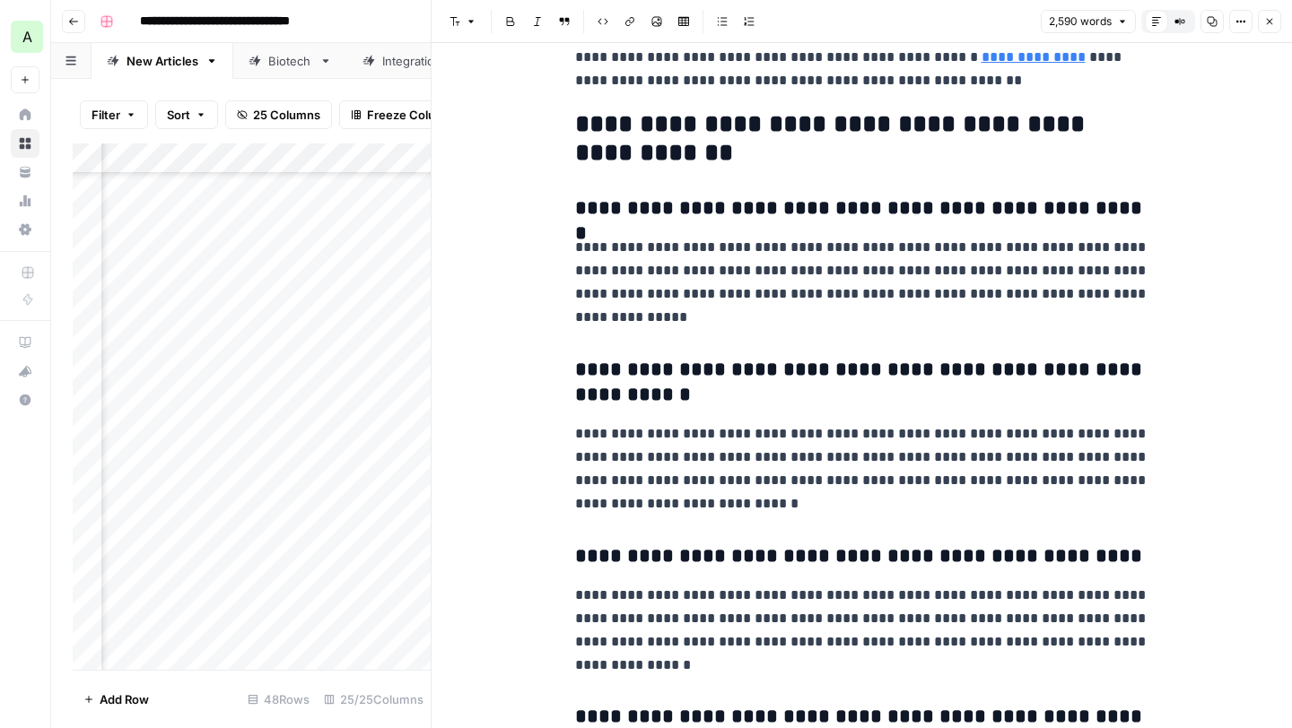
scroll to position [8586, 0]
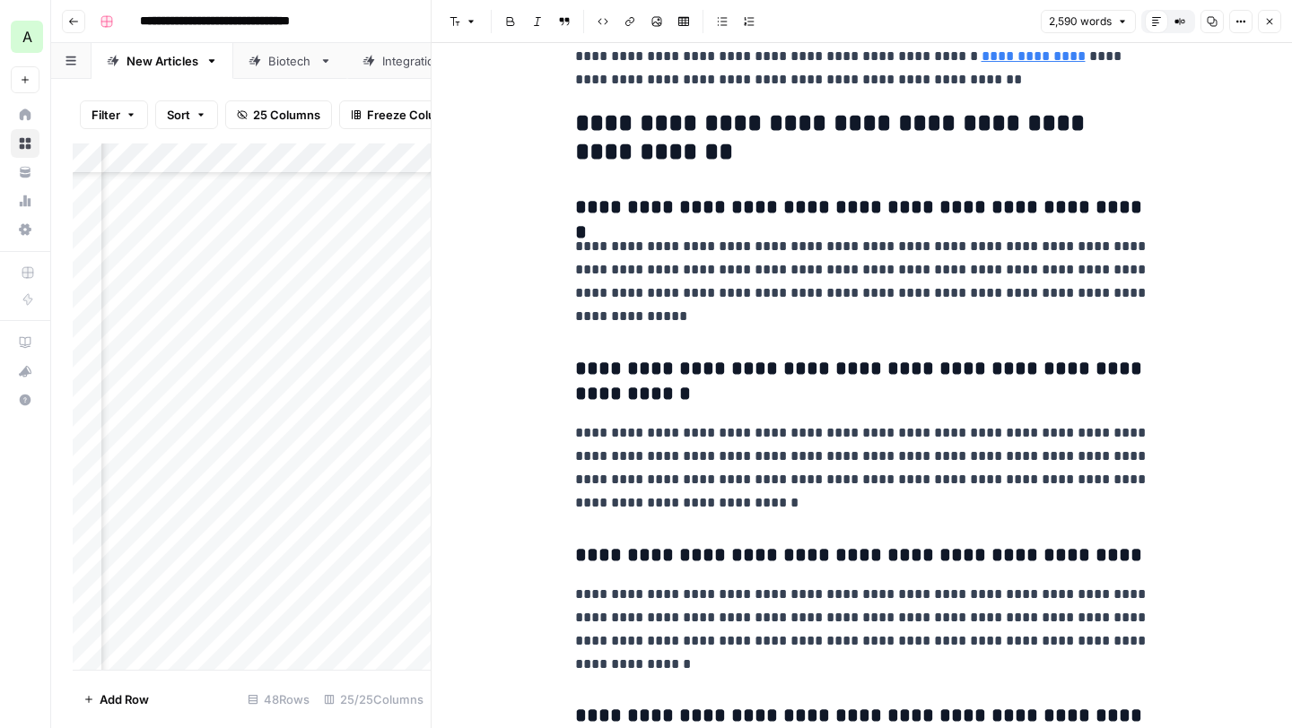
drag, startPoint x: 597, startPoint y: 199, endPoint x: 588, endPoint y: 205, distance: 11.2
click at [597, 199] on h3 "**********" at bounding box center [862, 208] width 574 height 25
drag, startPoint x: 575, startPoint y: 205, endPoint x: 1106, endPoint y: 218, distance: 531.2
click at [1106, 218] on h3 "**********" at bounding box center [862, 208] width 574 height 25
drag, startPoint x: 663, startPoint y: 292, endPoint x: 575, endPoint y: 237, distance: 104.0
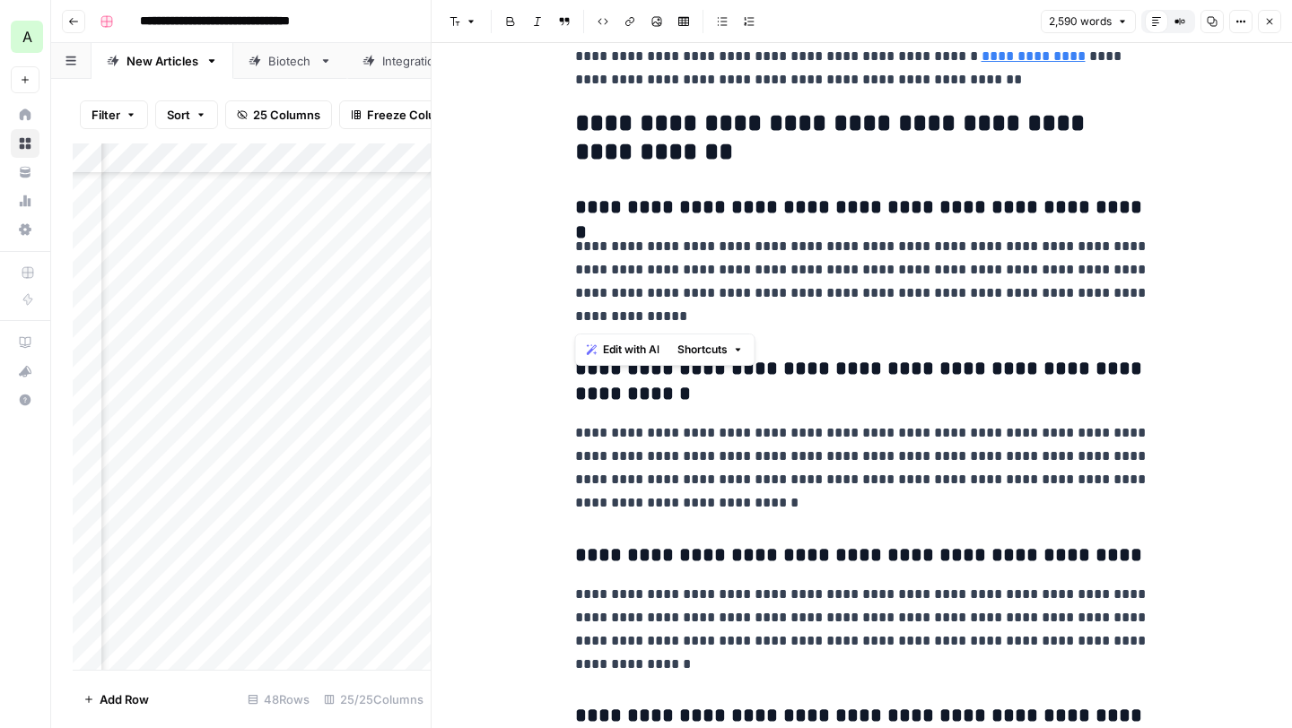
click at [575, 237] on p "**********" at bounding box center [862, 281] width 574 height 93
drag, startPoint x: 661, startPoint y: 382, endPoint x: 549, endPoint y: 355, distance: 115.3
drag, startPoint x: 780, startPoint y: 505, endPoint x: 562, endPoint y: 424, distance: 232.5
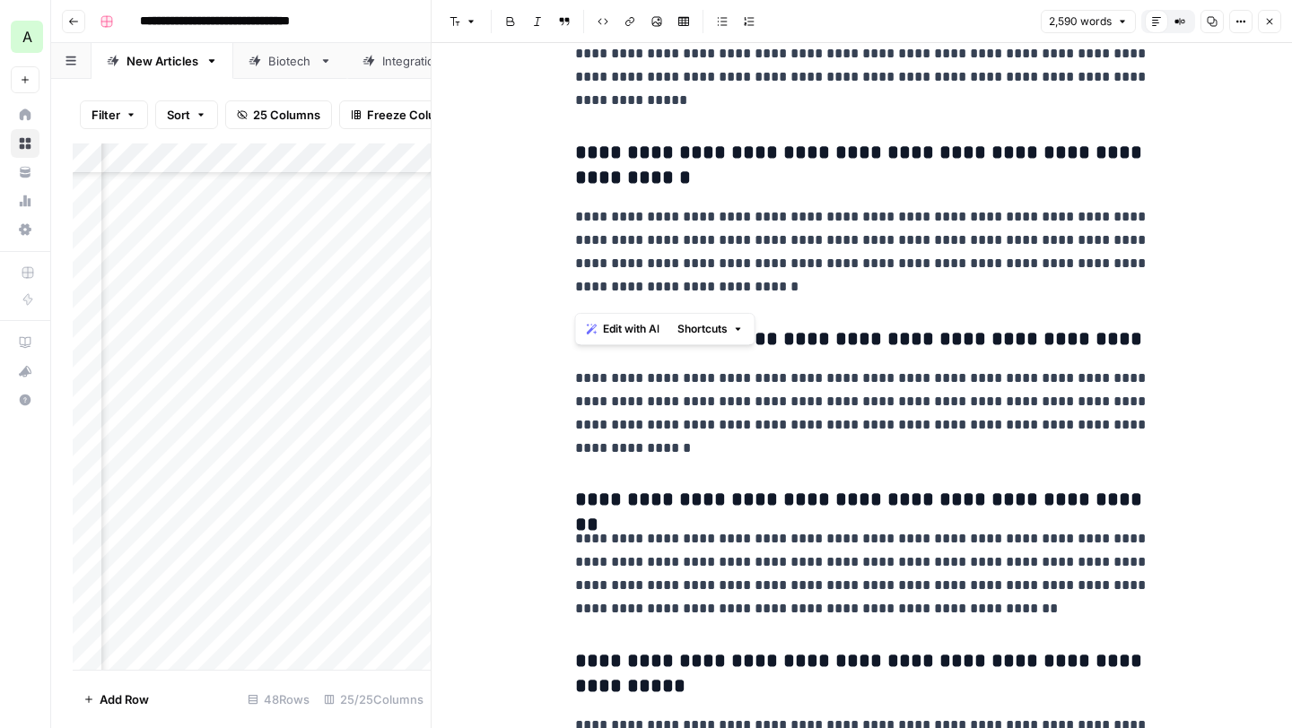
scroll to position [8802, 0]
drag, startPoint x: 1093, startPoint y: 335, endPoint x: 549, endPoint y: 318, distance: 543.9
click at [822, 425] on p "**********" at bounding box center [862, 413] width 574 height 93
drag, startPoint x: 789, startPoint y: 458, endPoint x: 553, endPoint y: 351, distance: 260.1
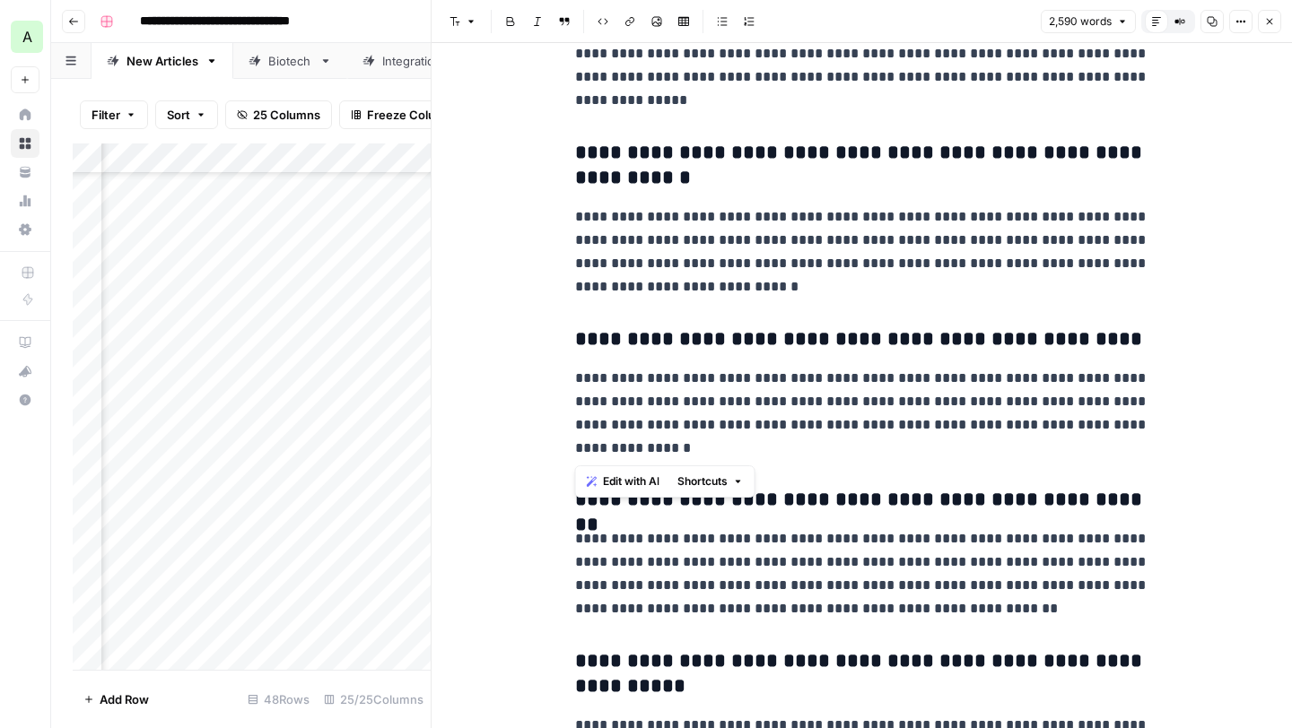
click at [741, 392] on p "**********" at bounding box center [862, 413] width 574 height 93
drag, startPoint x: 761, startPoint y: 444, endPoint x: 564, endPoint y: 370, distance: 210.1
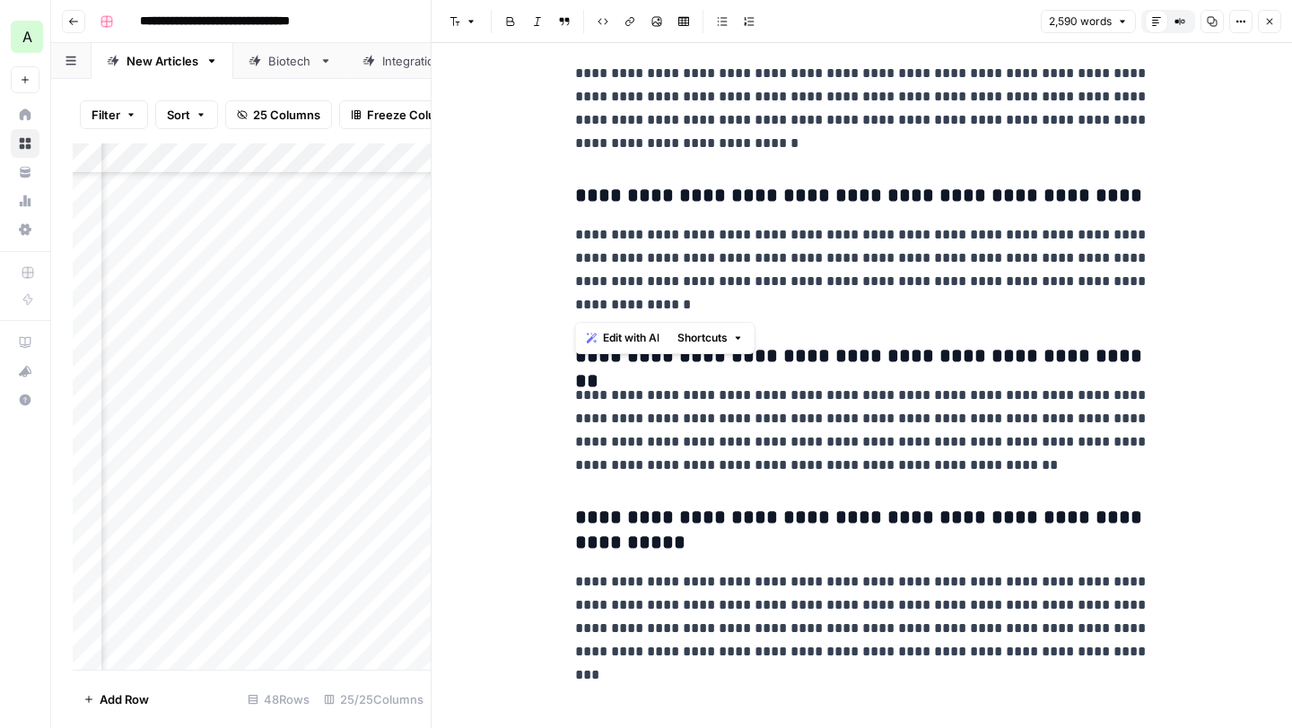
click at [1007, 353] on h3 "**********" at bounding box center [862, 356] width 574 height 25
drag, startPoint x: 1126, startPoint y: 357, endPoint x: 547, endPoint y: 344, distance: 578.8
drag, startPoint x: 1018, startPoint y: 471, endPoint x: 504, endPoint y: 386, distance: 521.0
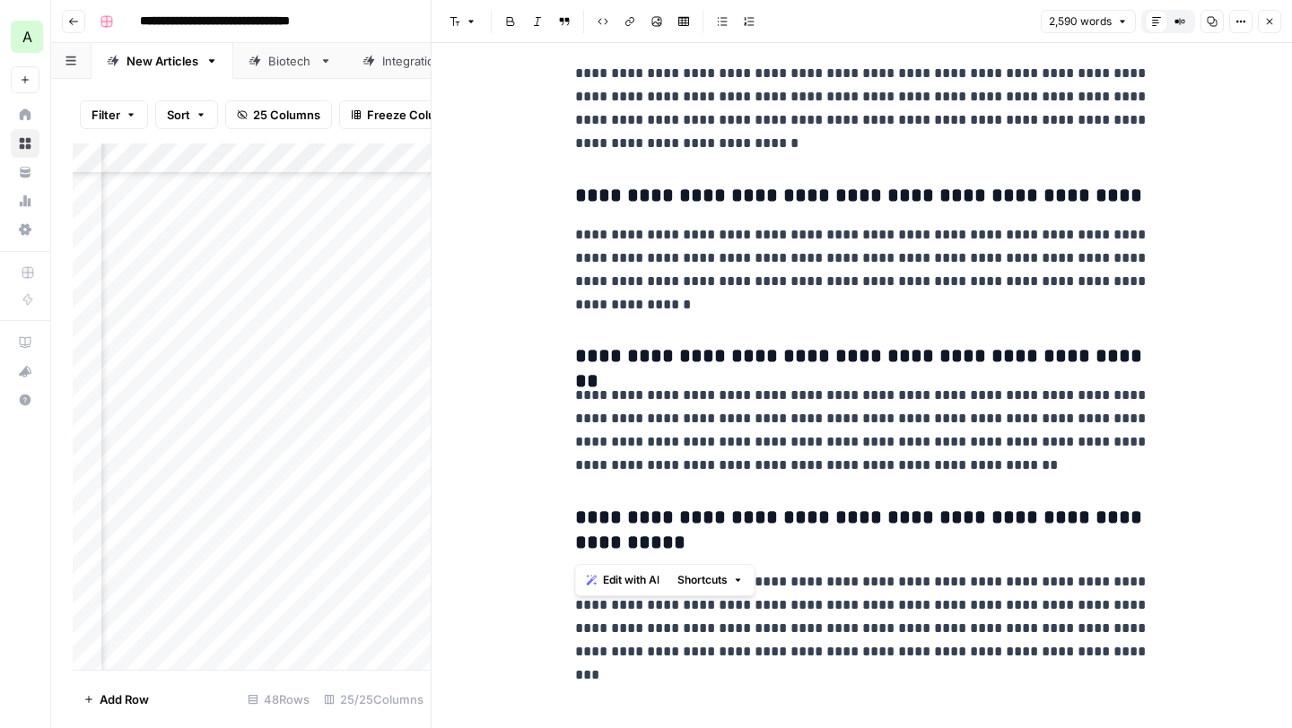
drag, startPoint x: 684, startPoint y: 544, endPoint x: 554, endPoint y: 510, distance: 134.2
drag, startPoint x: 1067, startPoint y: 647, endPoint x: 527, endPoint y: 566, distance: 546.0
click at [1276, 24] on button "Close" at bounding box center [1269, 21] width 23 height 23
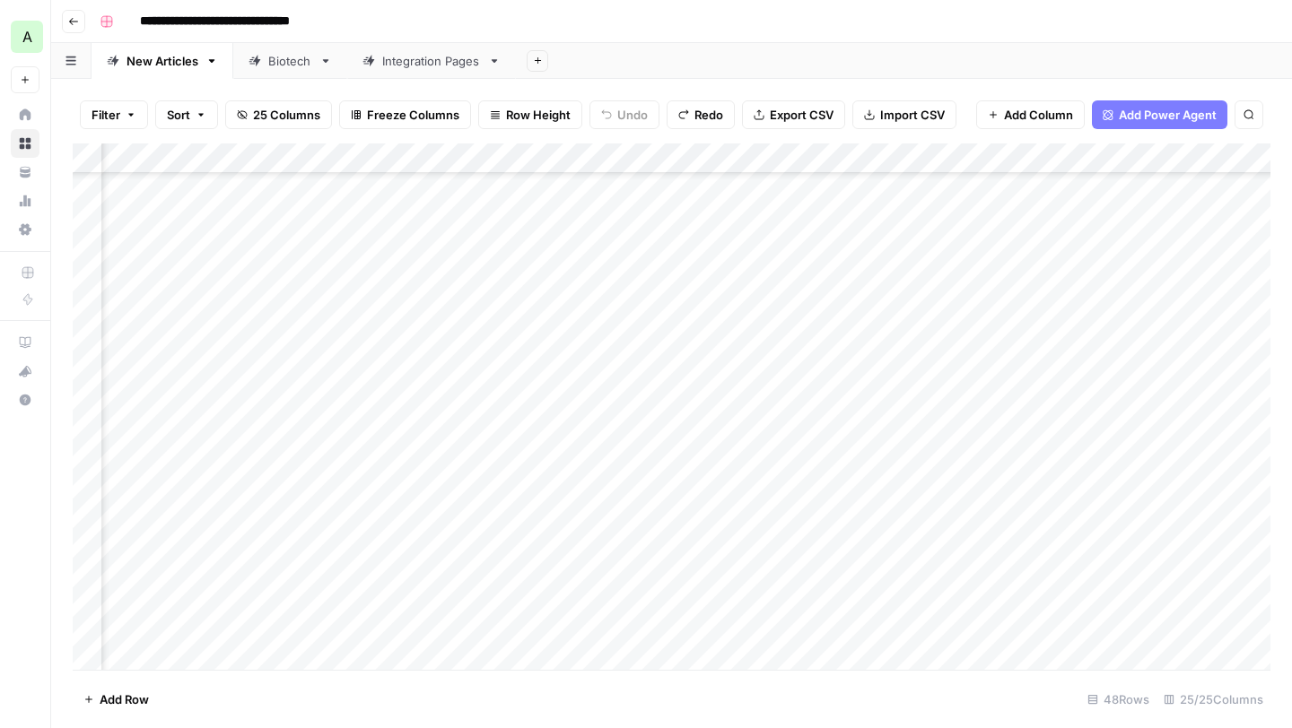
scroll to position [854, 0]
click at [157, 306] on div "Add Column" at bounding box center [672, 407] width 1198 height 527
click at [156, 306] on div "Add Column" at bounding box center [672, 407] width 1198 height 527
click at [144, 407] on button "In Framer" at bounding box center [163, 412] width 68 height 22
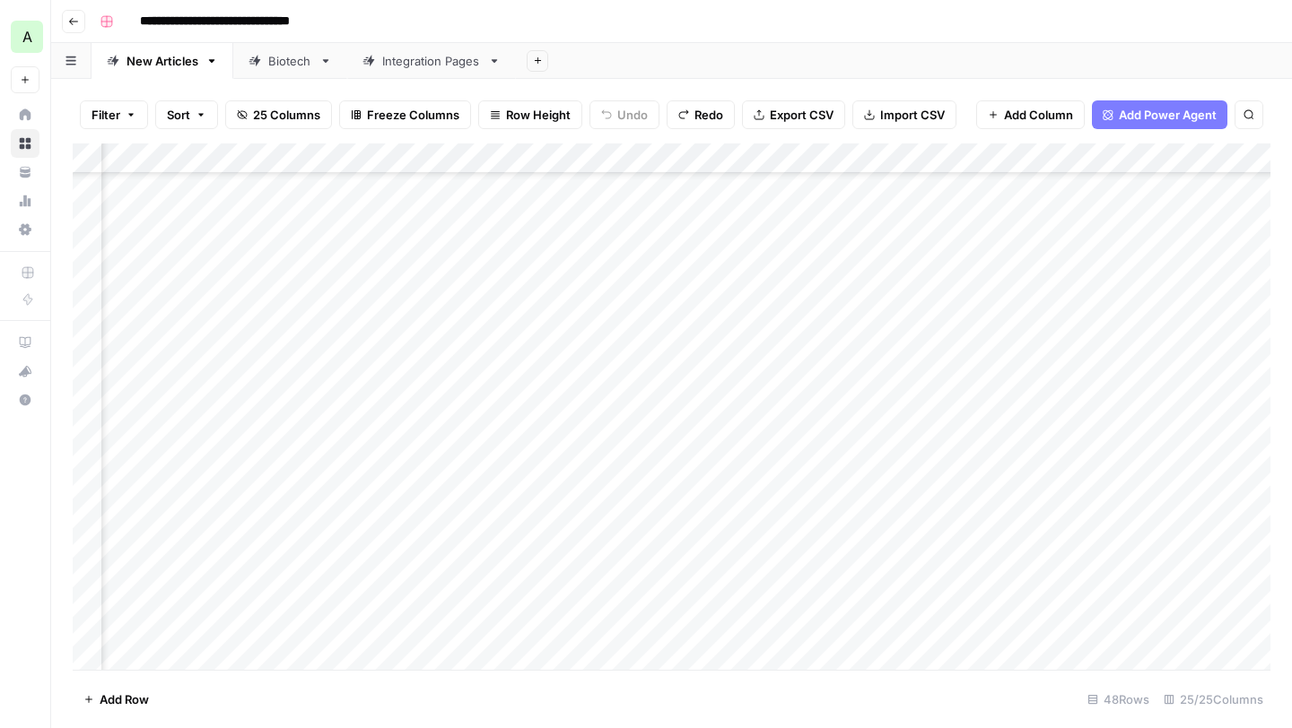
click at [402, 339] on div "Add Column" at bounding box center [672, 407] width 1198 height 527
click at [919, 339] on div "Add Column" at bounding box center [672, 407] width 1198 height 527
click at [918, 339] on div "Add Column" at bounding box center [672, 407] width 1198 height 527
click at [918, 338] on textarea "**********" at bounding box center [999, 341] width 307 height 25
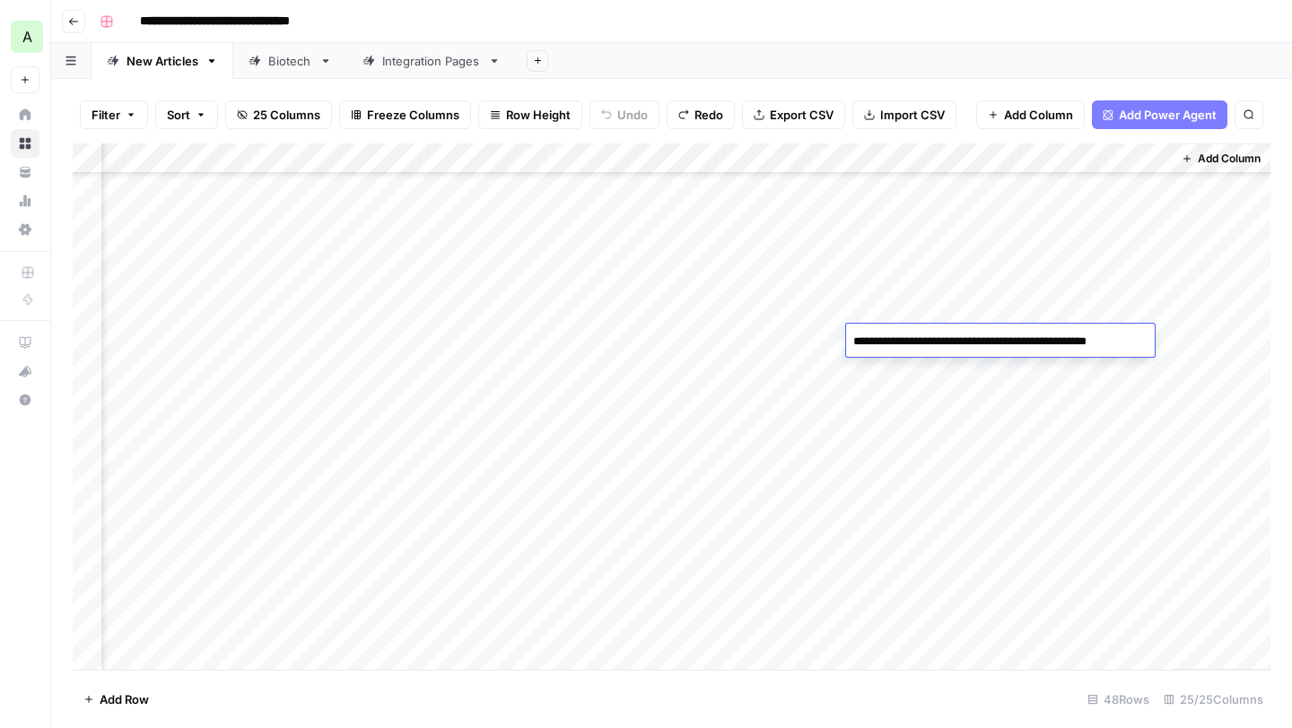
click at [1186, 340] on div "Add Column" at bounding box center [1221, 407] width 99 height 527
click at [1116, 340] on div "Add Column" at bounding box center [672, 407] width 1198 height 527
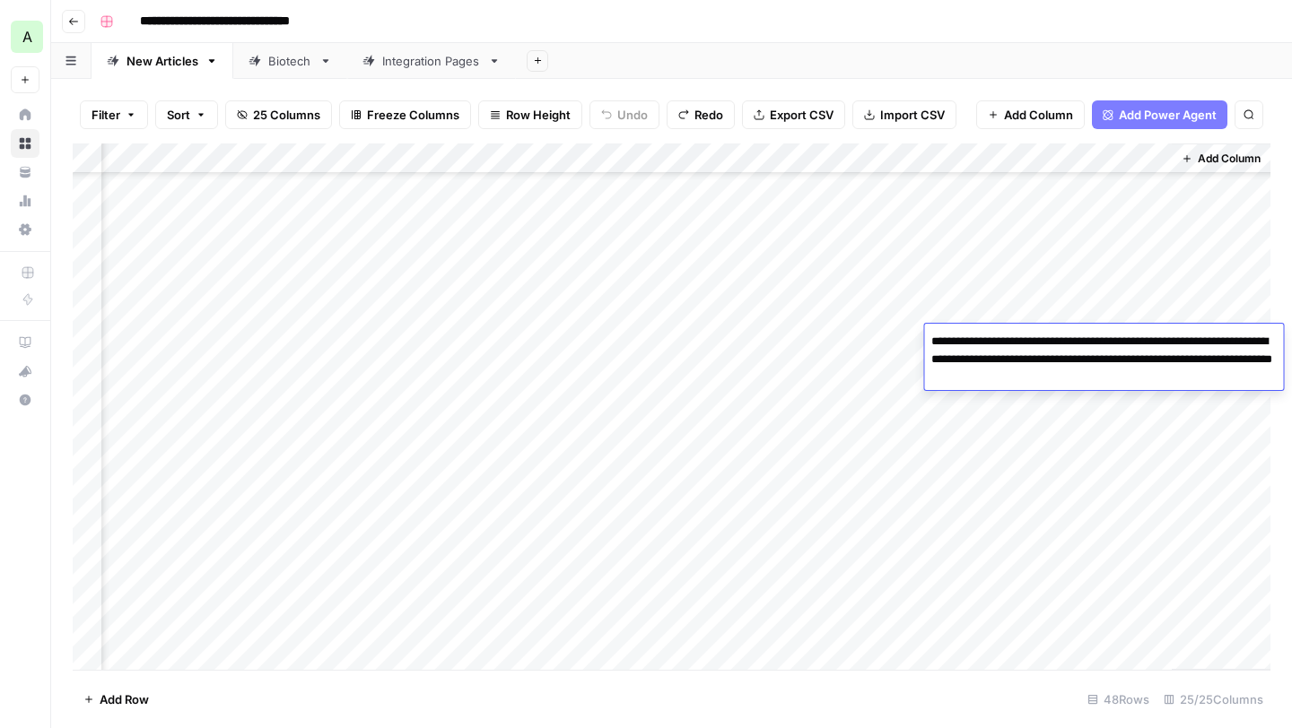
click at [1116, 340] on textarea "**********" at bounding box center [1103, 359] width 359 height 61
click at [585, 346] on div "Add Column" at bounding box center [672, 407] width 1198 height 527
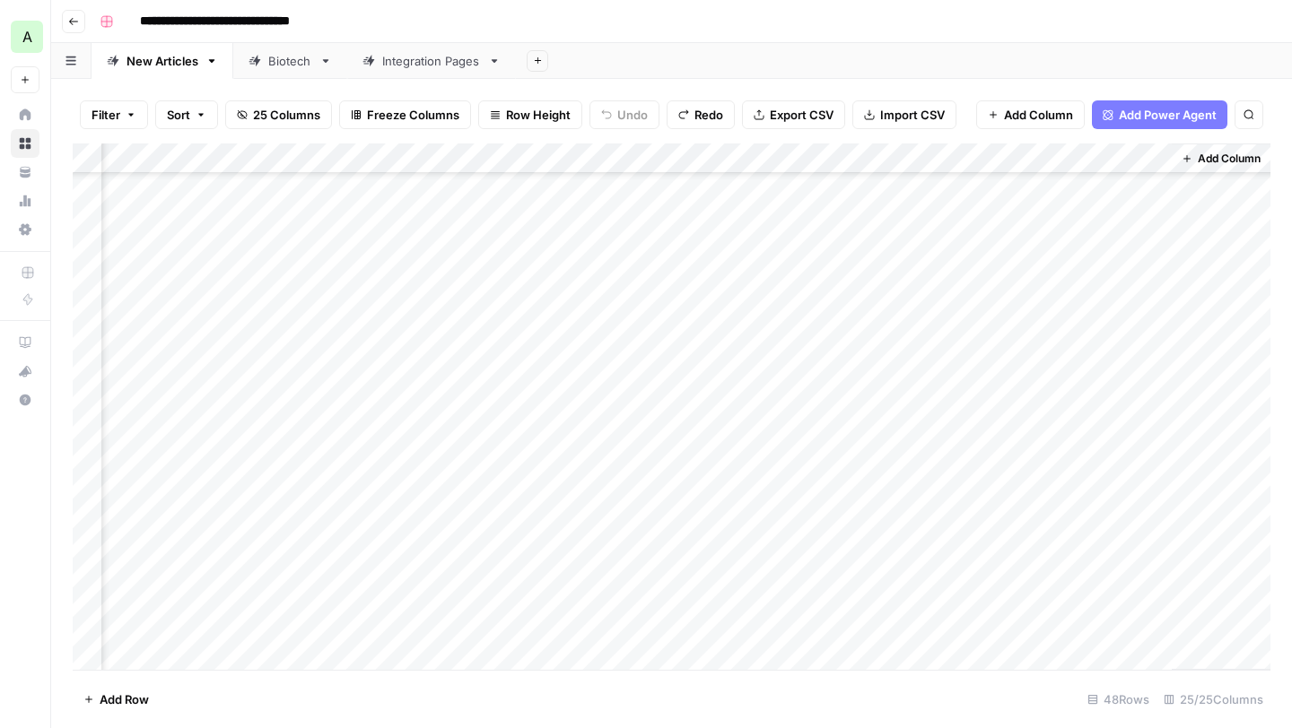
click at [585, 346] on div "Add Column" at bounding box center [672, 407] width 1198 height 527
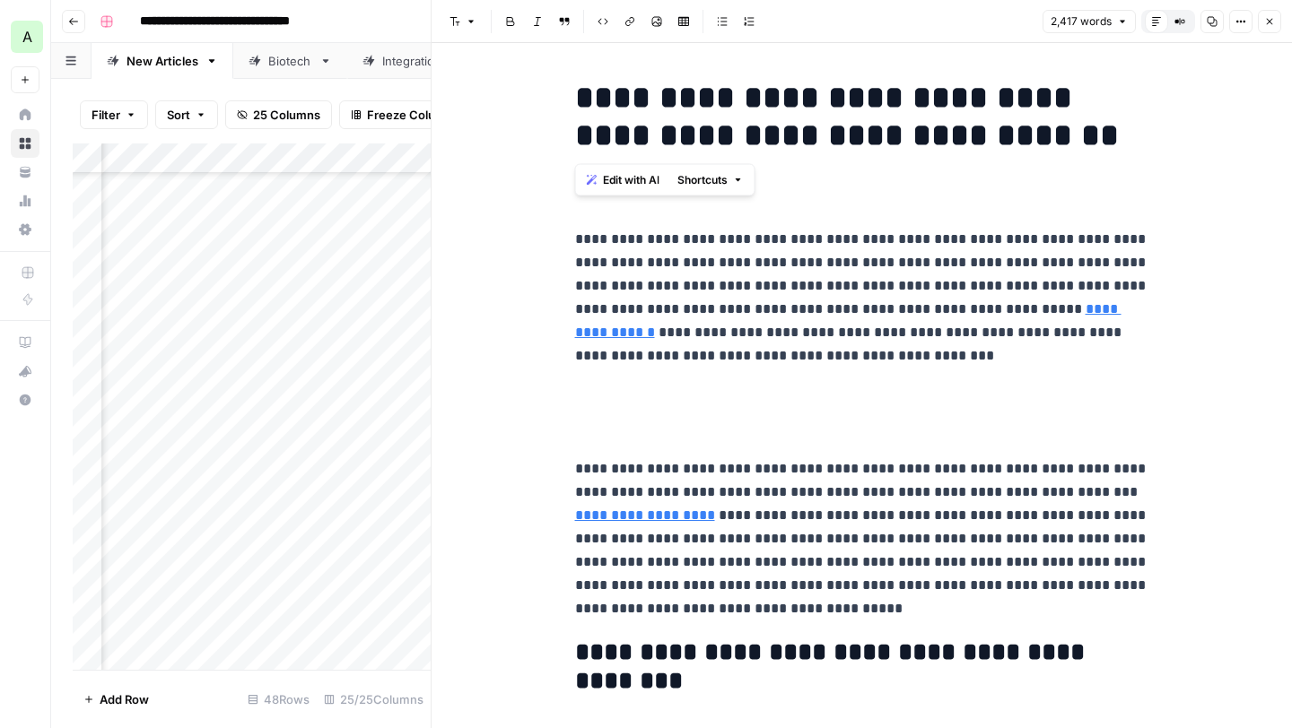
drag, startPoint x: 582, startPoint y: 97, endPoint x: 1142, endPoint y: 128, distance: 560.7
click at [1142, 128] on h1 "**********" at bounding box center [862, 116] width 574 height 75
click at [1208, 20] on icon "button" at bounding box center [1212, 21] width 11 height 11
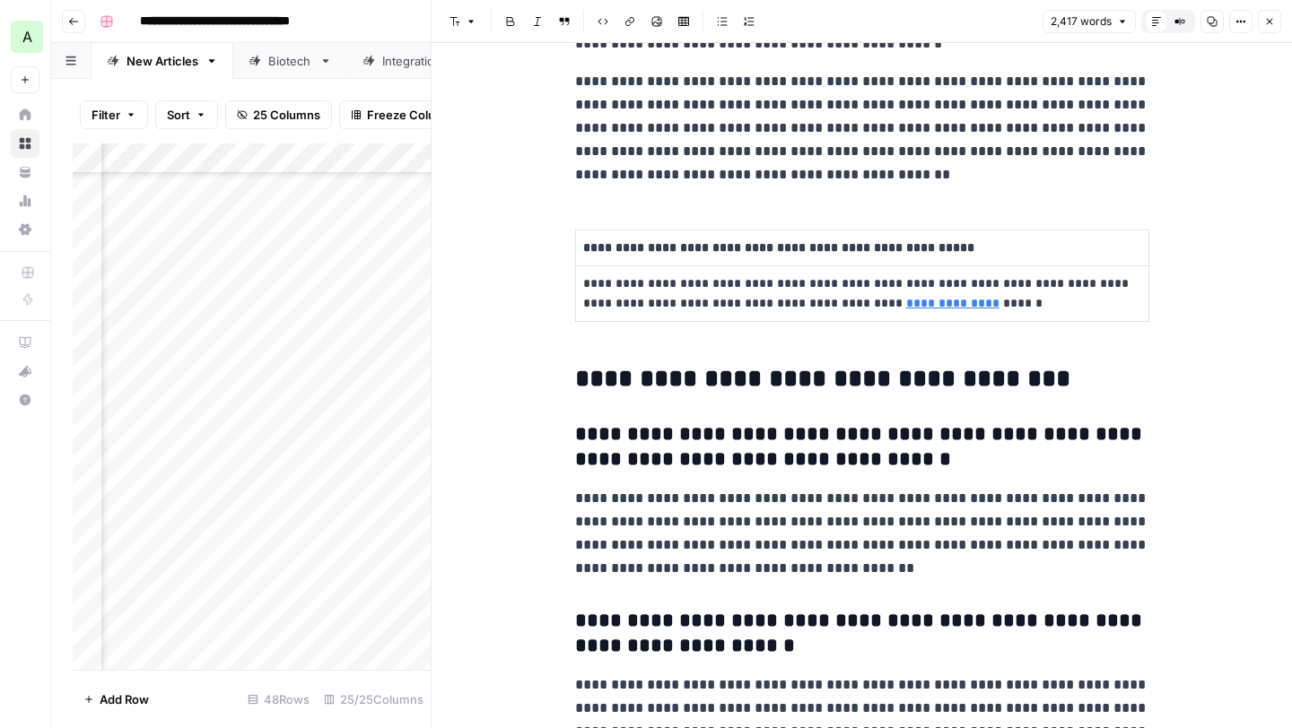
scroll to position [8320, 0]
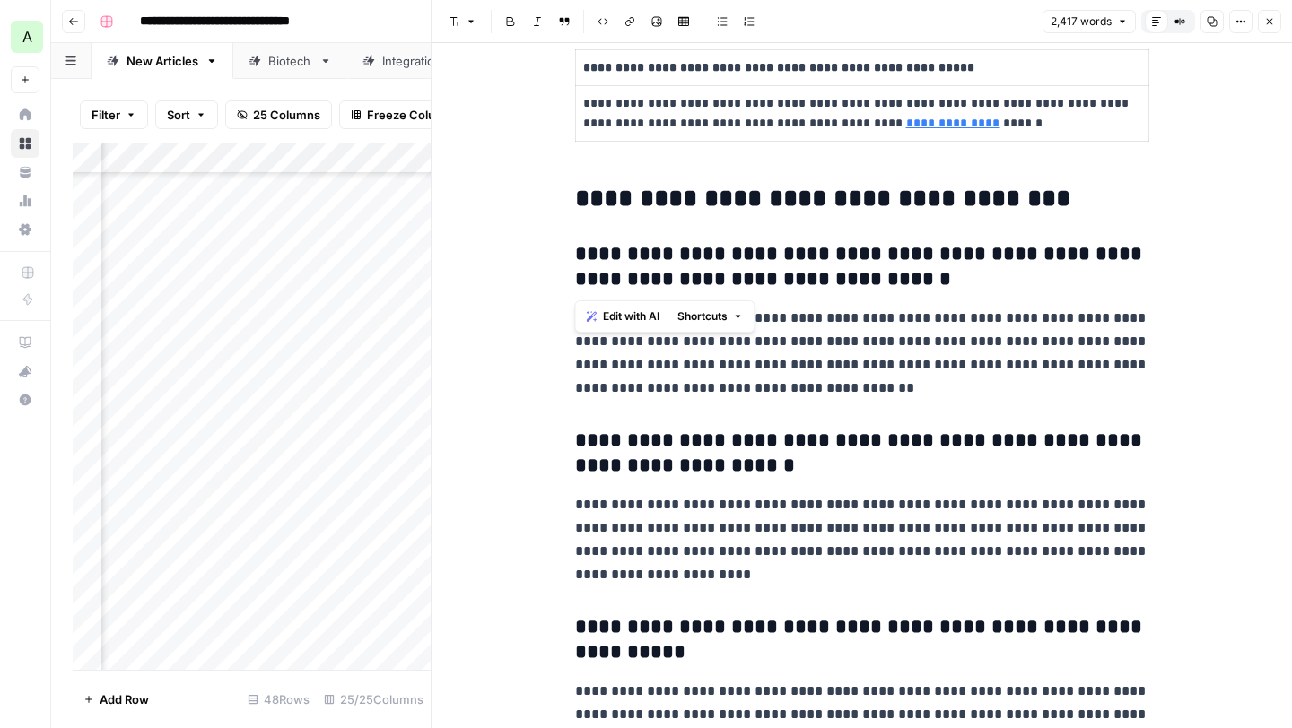
drag, startPoint x: 581, startPoint y: 249, endPoint x: 901, endPoint y: 283, distance: 321.2
click at [901, 283] on h3 "**********" at bounding box center [862, 267] width 574 height 50
drag, startPoint x: 865, startPoint y: 393, endPoint x: 568, endPoint y: 319, distance: 305.9
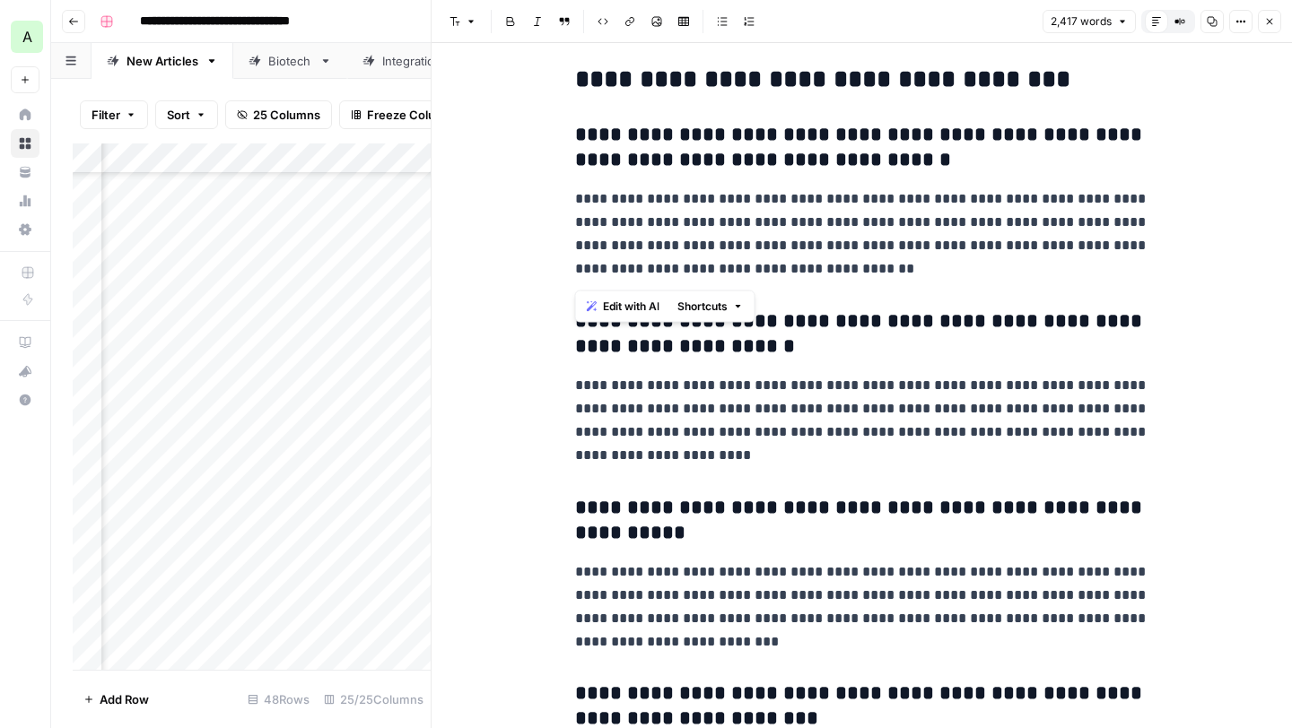
scroll to position [8457, 0]
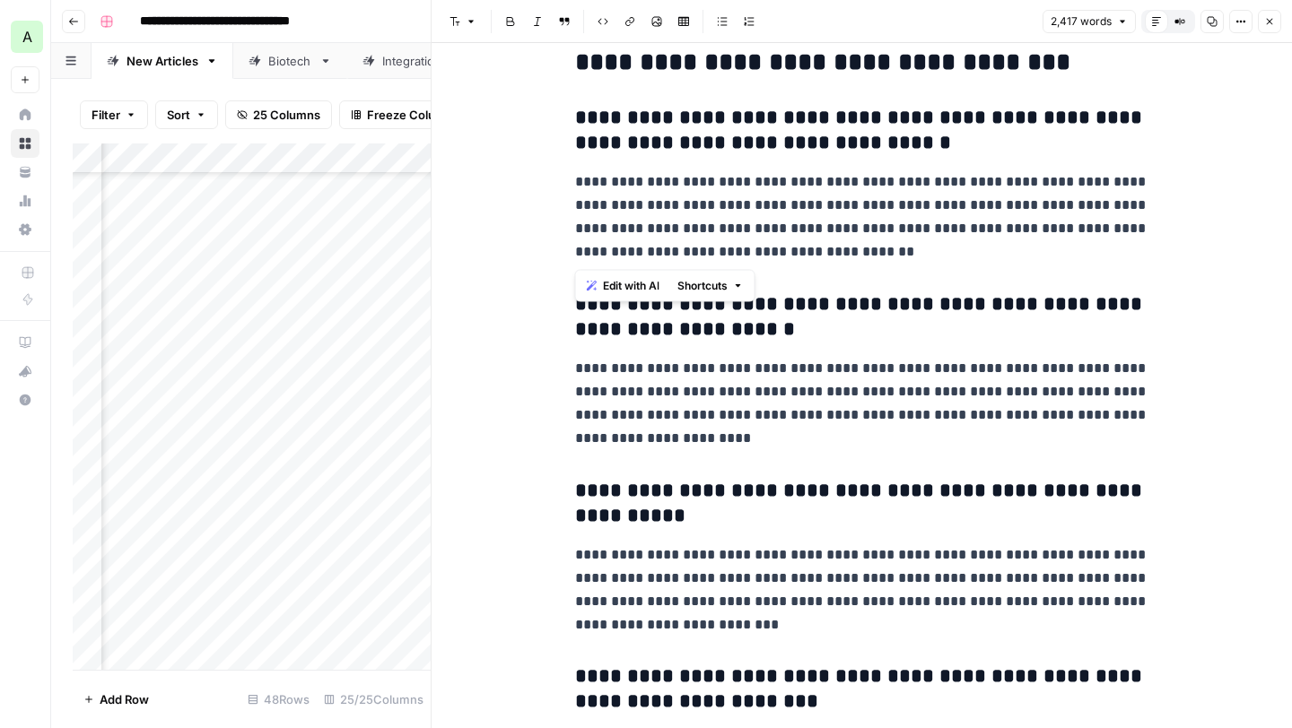
click at [799, 325] on h3 "**********" at bounding box center [862, 317] width 574 height 50
drag, startPoint x: 823, startPoint y: 328, endPoint x: 560, endPoint y: 306, distance: 263.8
drag, startPoint x: 774, startPoint y: 444, endPoint x: 566, endPoint y: 371, distance: 220.4
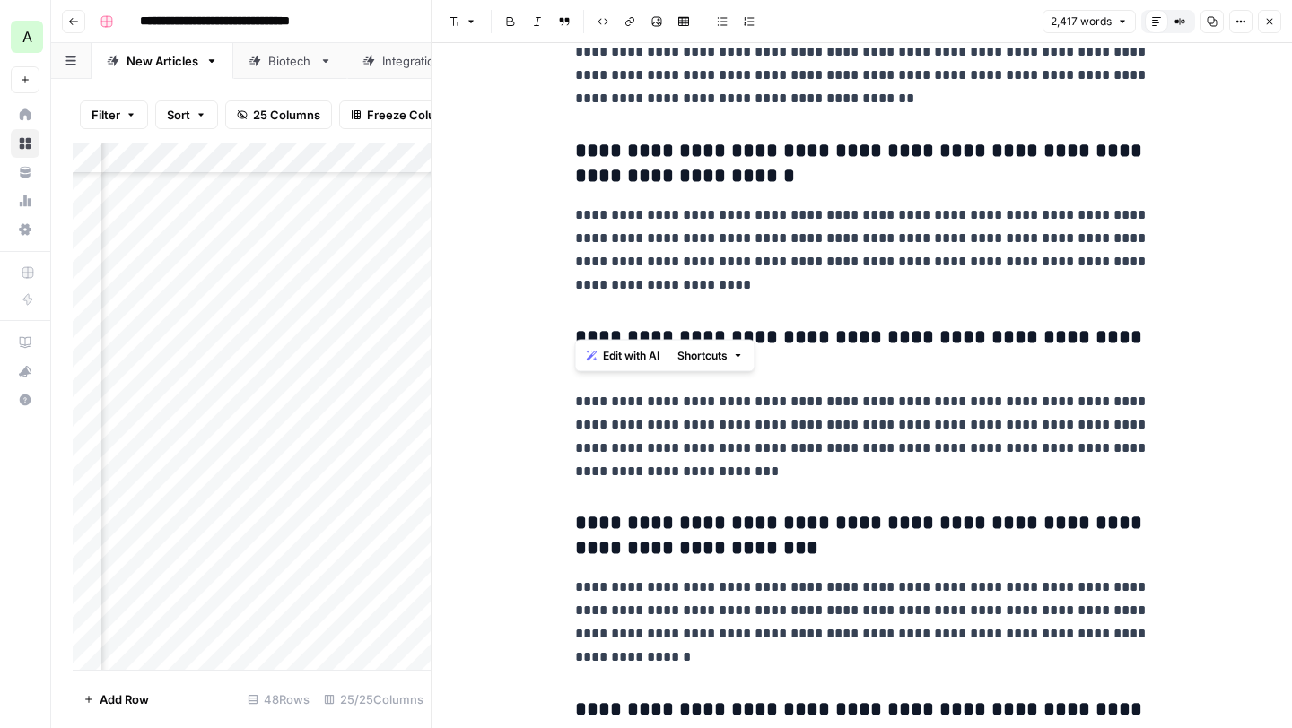
scroll to position [8623, 0]
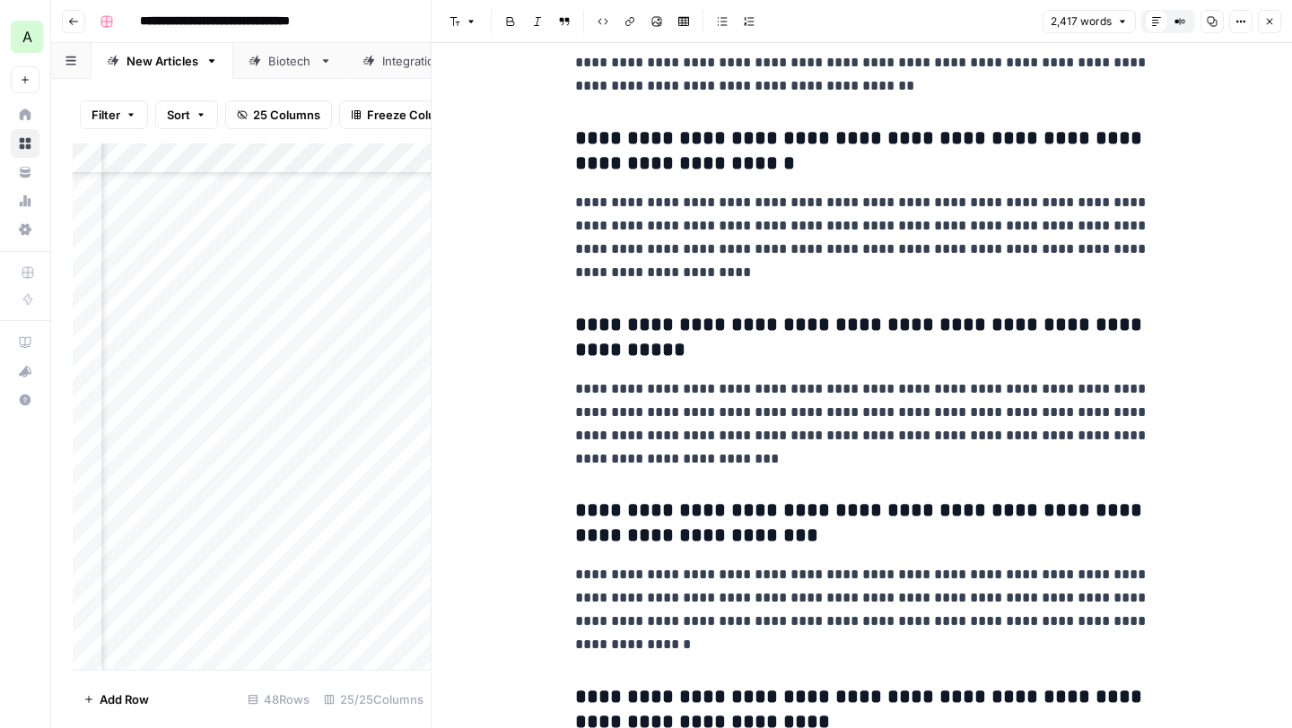
click at [708, 341] on h3 "**********" at bounding box center [862, 338] width 574 height 50
drag, startPoint x: 722, startPoint y: 342, endPoint x: 559, endPoint y: 318, distance: 165.1
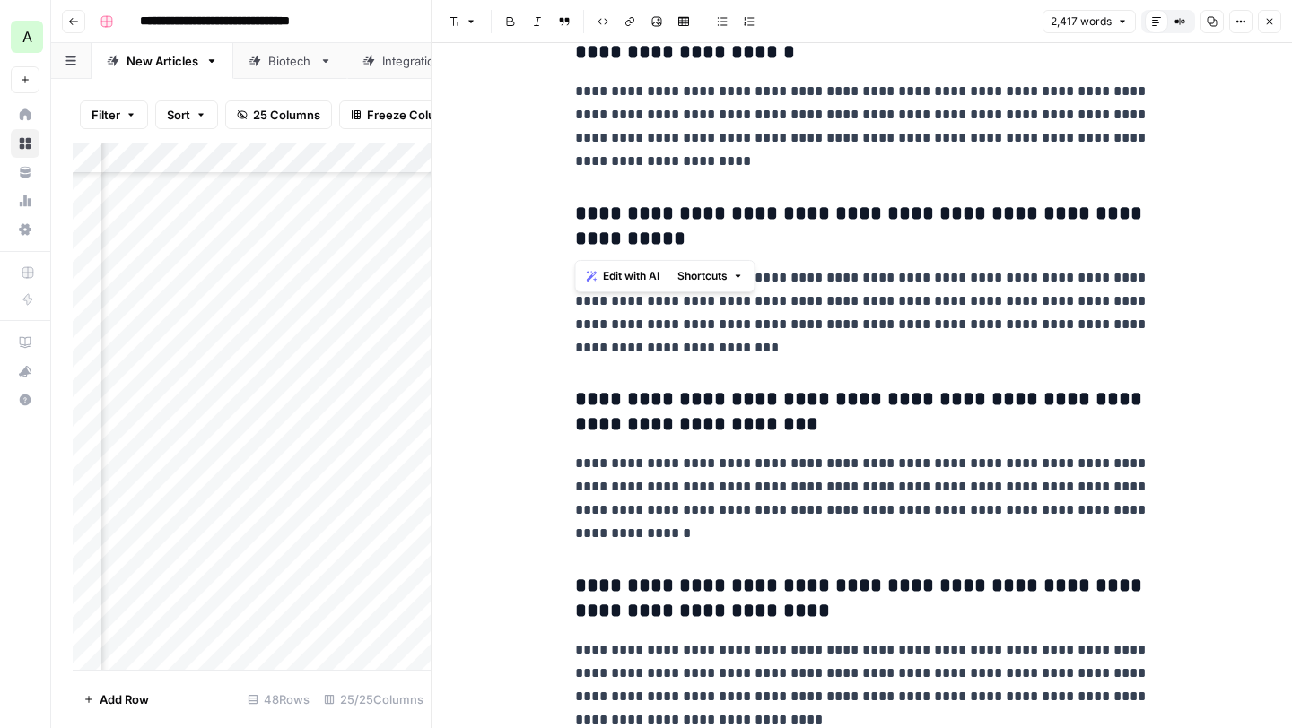
click at [850, 308] on p "**********" at bounding box center [862, 312] width 574 height 93
drag, startPoint x: 785, startPoint y: 348, endPoint x: 570, endPoint y: 277, distance: 226.7
click at [780, 427] on h3 "**********" at bounding box center [862, 413] width 574 height 50
drag, startPoint x: 789, startPoint y: 427, endPoint x: 580, endPoint y: 393, distance: 212.7
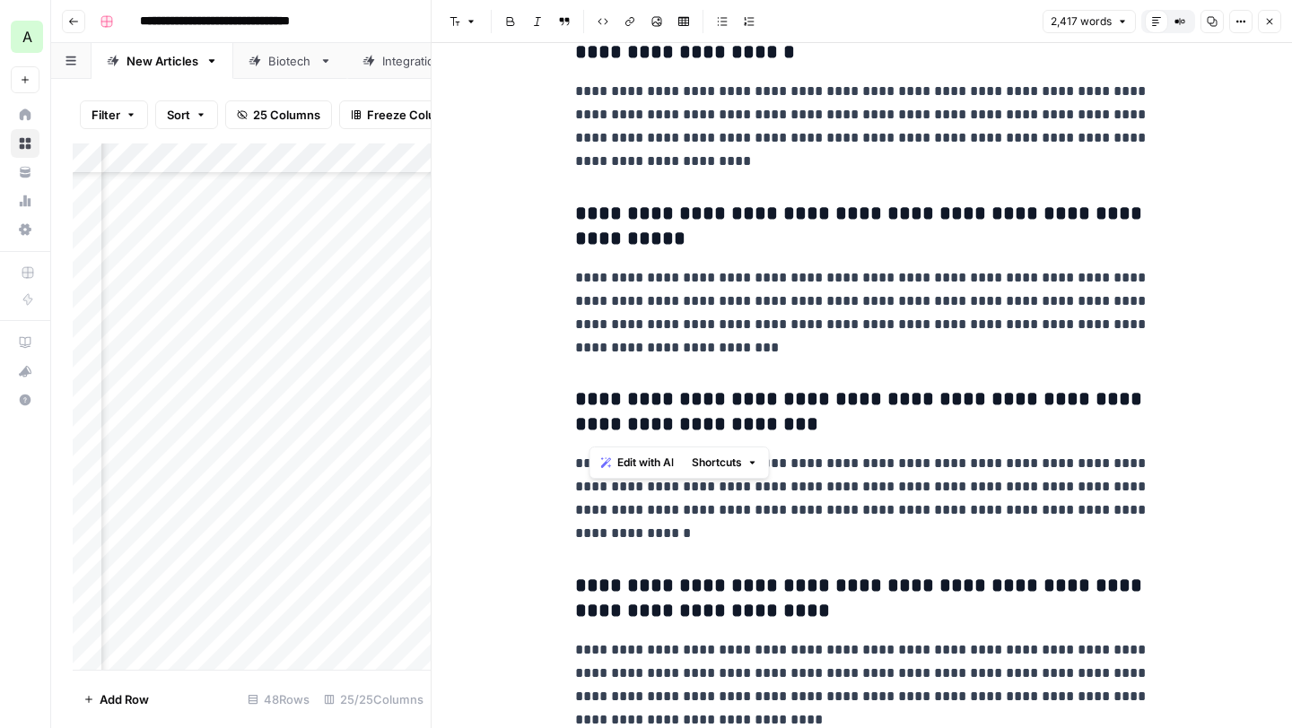
click at [580, 393] on h3 "**********" at bounding box center [862, 413] width 574 height 50
drag, startPoint x: 724, startPoint y: 539, endPoint x: 568, endPoint y: 457, distance: 176.6
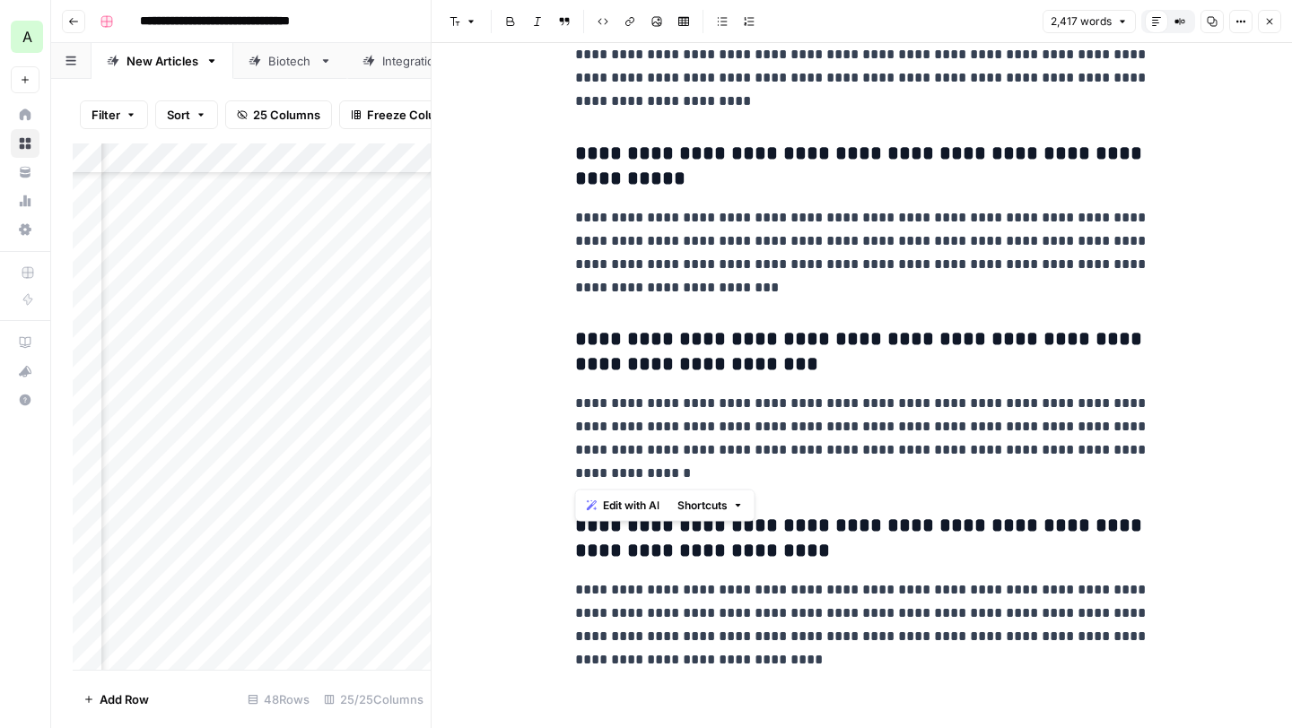
scroll to position [8802, 0]
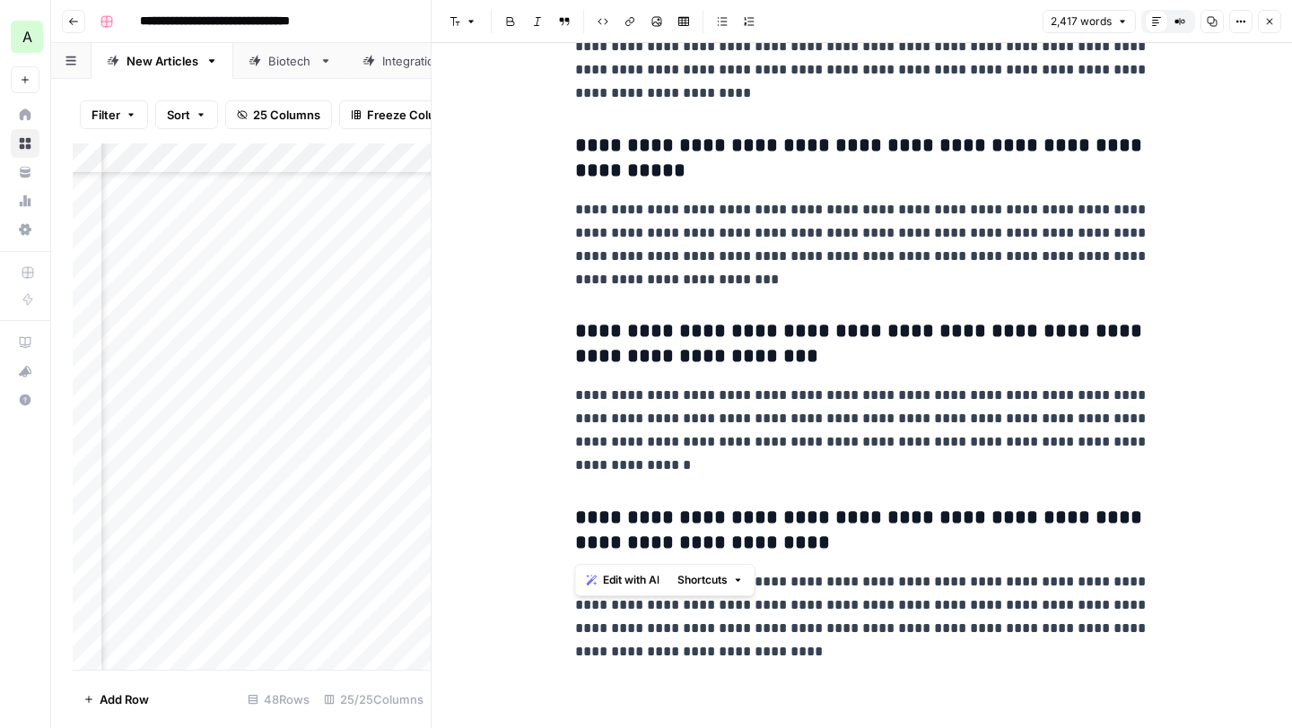
drag, startPoint x: 796, startPoint y: 553, endPoint x: 557, endPoint y: 523, distance: 240.6
drag, startPoint x: 836, startPoint y: 652, endPoint x: 570, endPoint y: 559, distance: 282.3
click at [1274, 27] on button "Close" at bounding box center [1269, 21] width 23 height 23
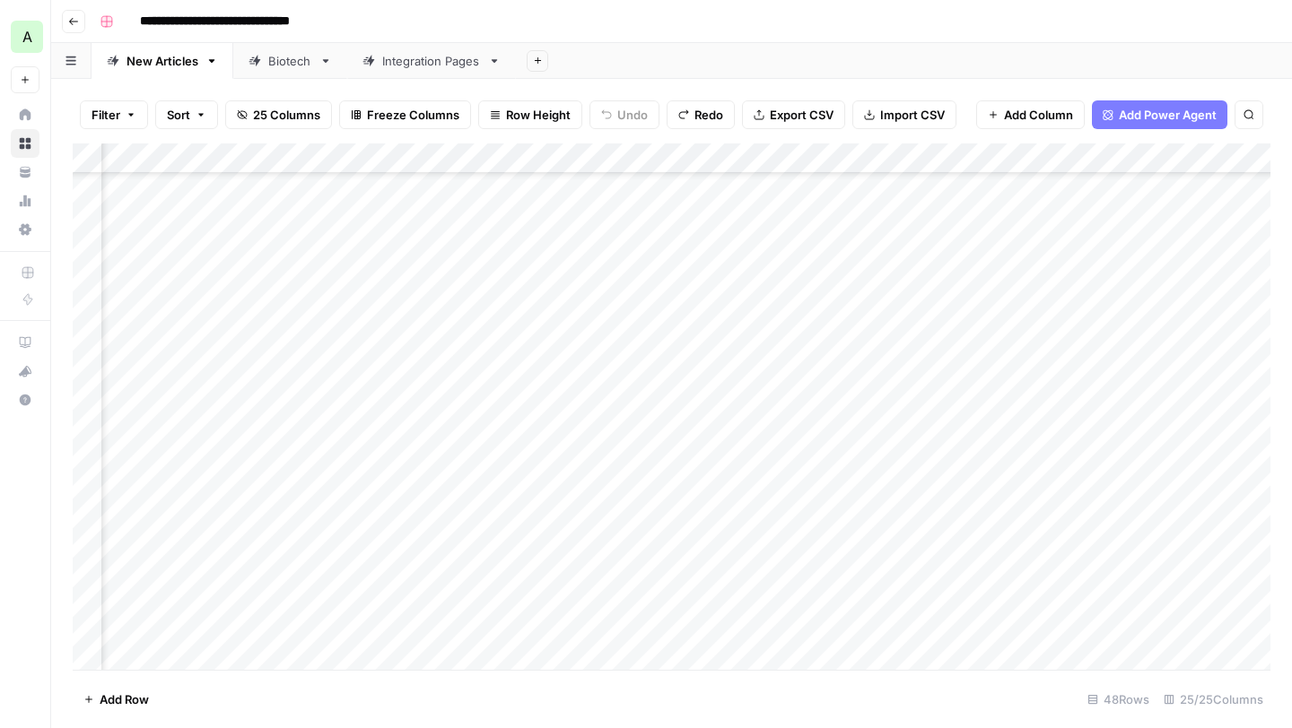
scroll to position [854, 0]
click at [208, 340] on div "Add Column" at bounding box center [672, 407] width 1198 height 527
click at [164, 448] on button "In Framer" at bounding box center [163, 442] width 68 height 22
click at [318, 369] on div "Add Column" at bounding box center [672, 407] width 1198 height 527
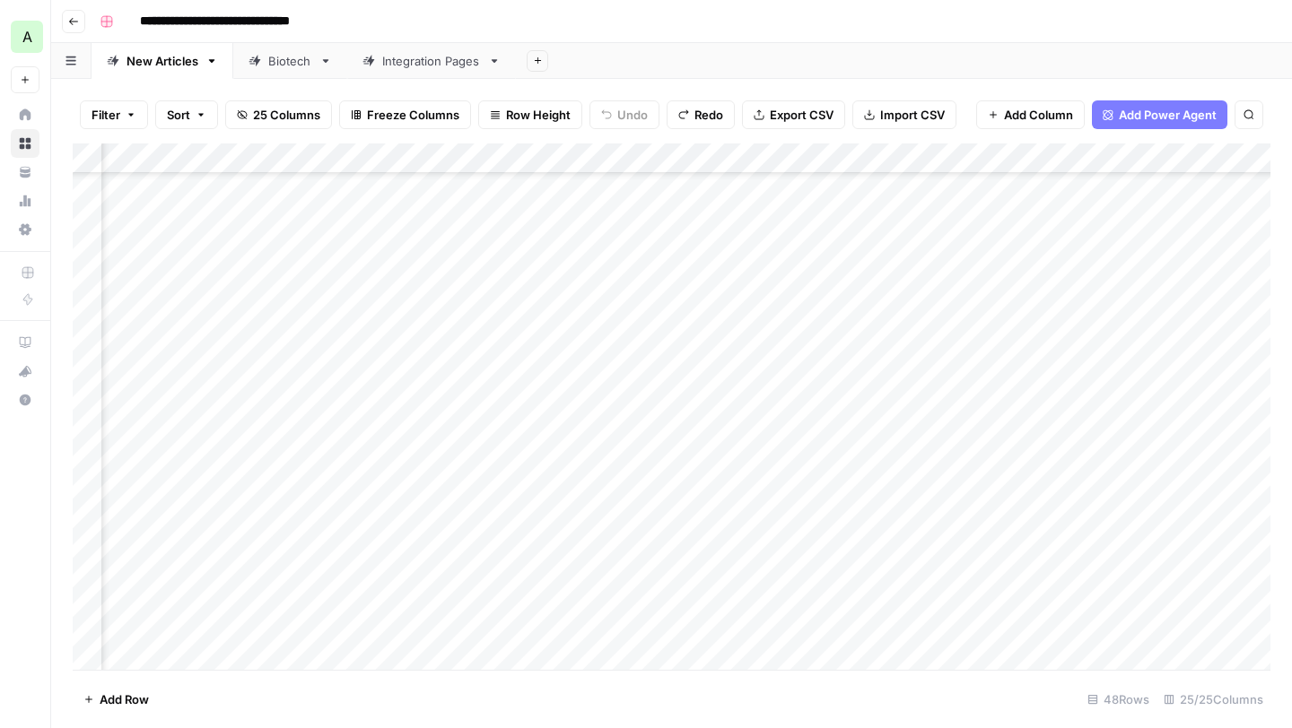
scroll to position [854, 130]
click at [1155, 368] on div "Add Column" at bounding box center [672, 407] width 1198 height 527
click at [906, 370] on div "Add Column" at bounding box center [672, 407] width 1198 height 527
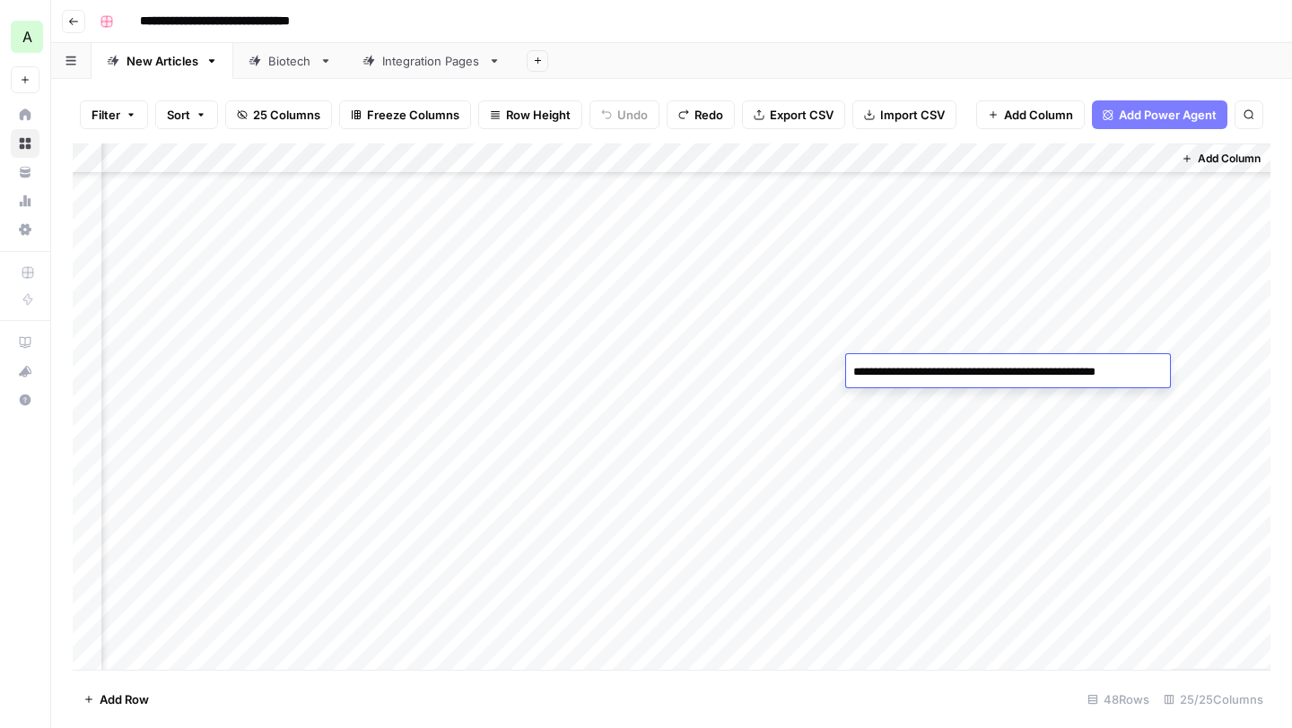
click at [906, 370] on textarea "**********" at bounding box center [1006, 372] width 320 height 25
click at [1212, 367] on div "Add Column" at bounding box center [1221, 407] width 99 height 527
click at [1098, 371] on div "Add Column" at bounding box center [672, 407] width 1198 height 527
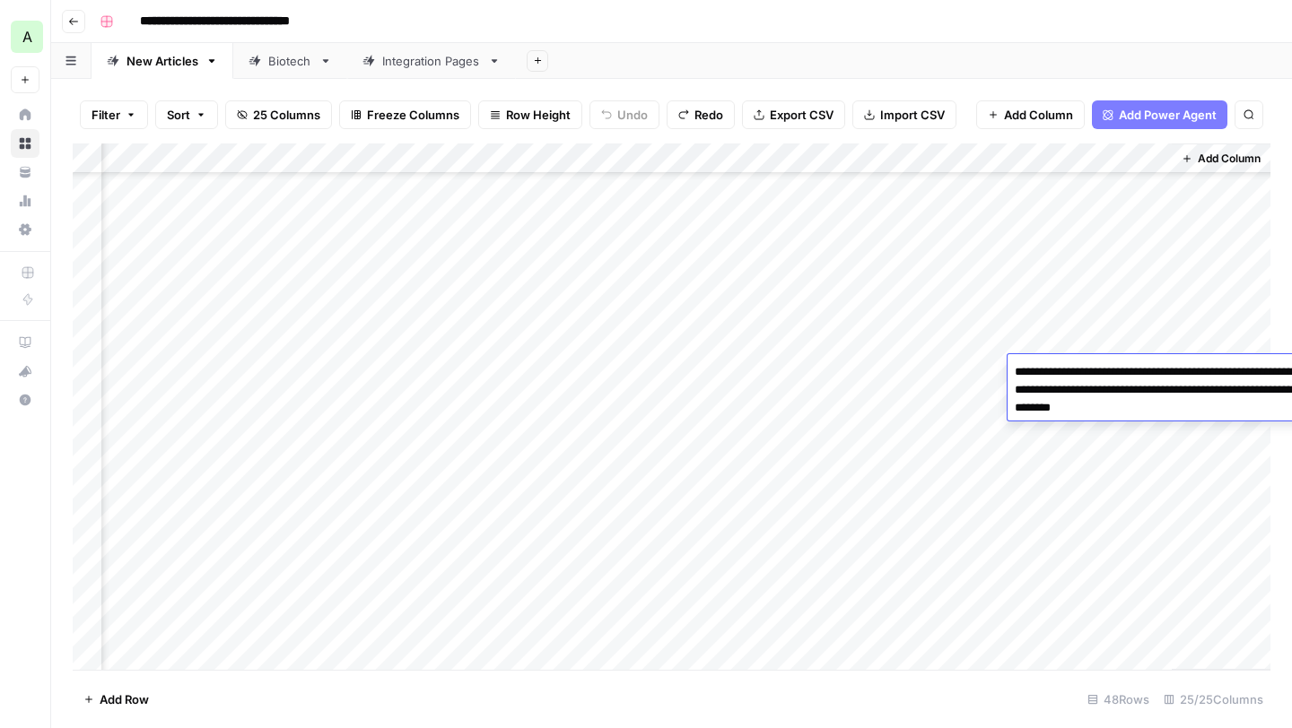
click at [1098, 371] on textarea "**********" at bounding box center [1186, 390] width 359 height 61
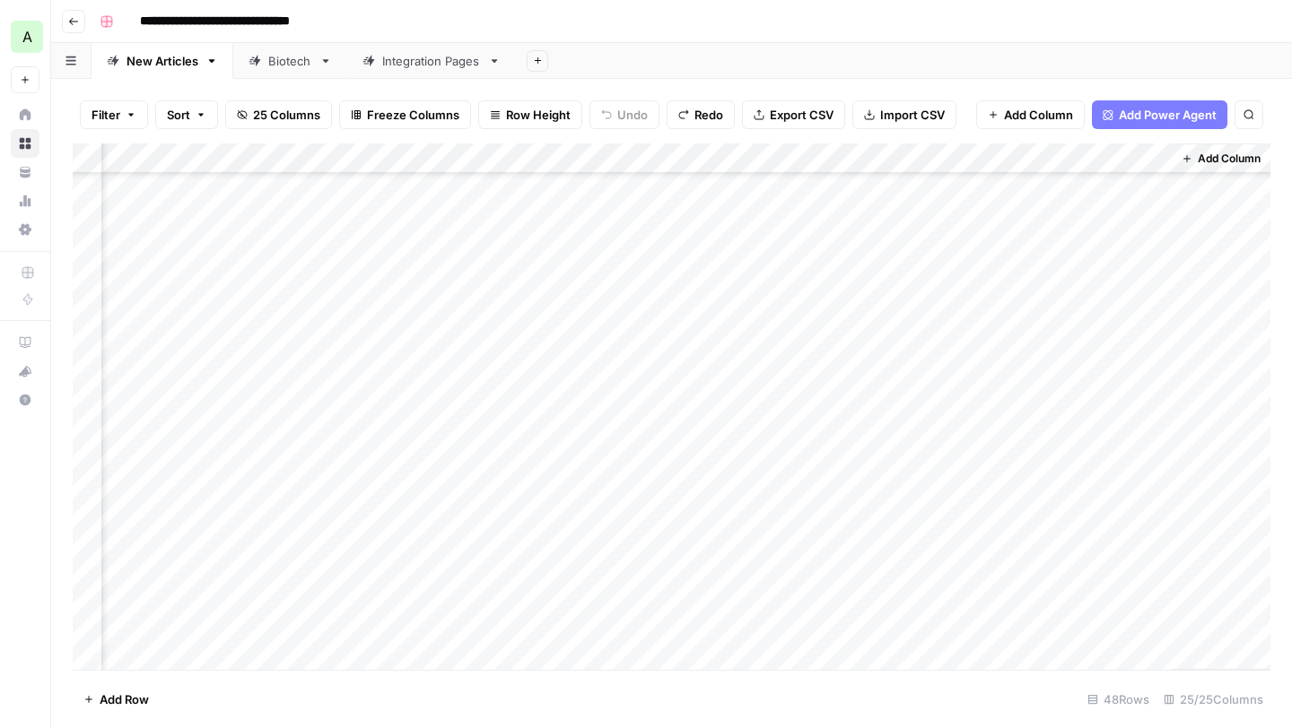
click at [889, 374] on div "Add Column" at bounding box center [672, 407] width 1198 height 527
click at [626, 370] on div "Add Column" at bounding box center [672, 407] width 1198 height 527
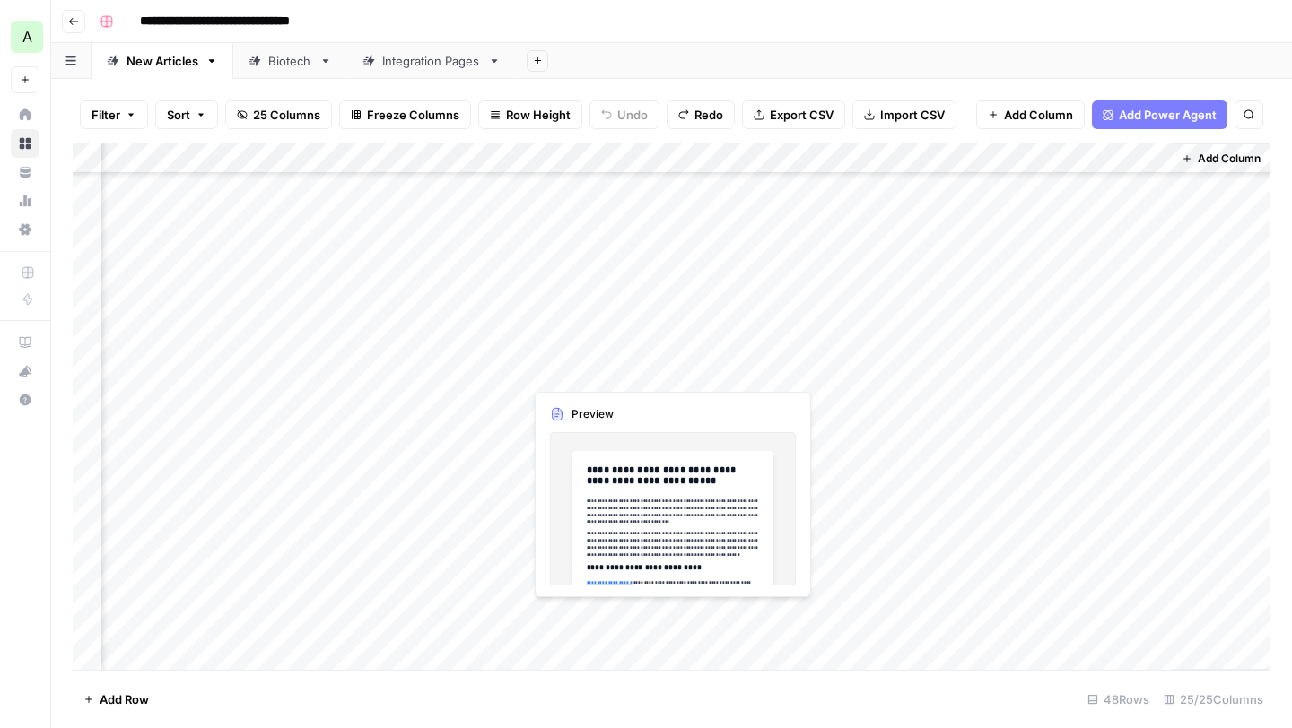
click at [626, 370] on div "Add Column" at bounding box center [672, 407] width 1198 height 527
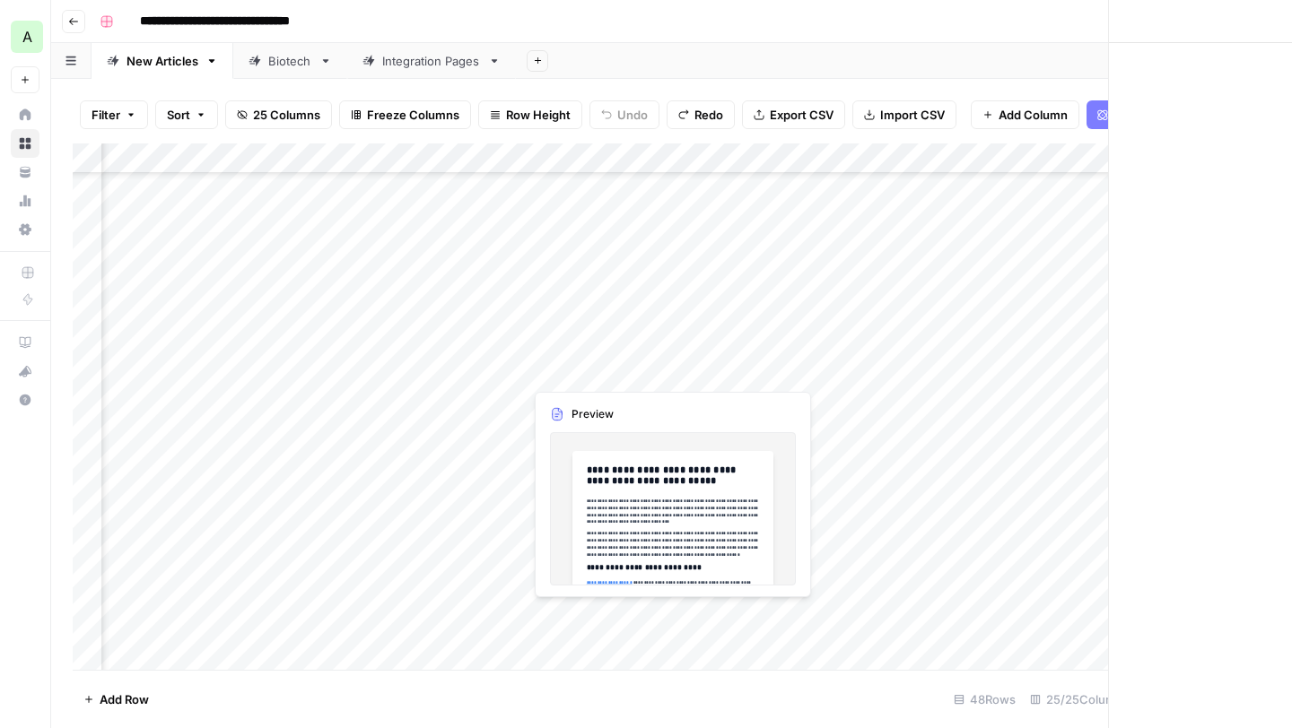
scroll to position [854, 2959]
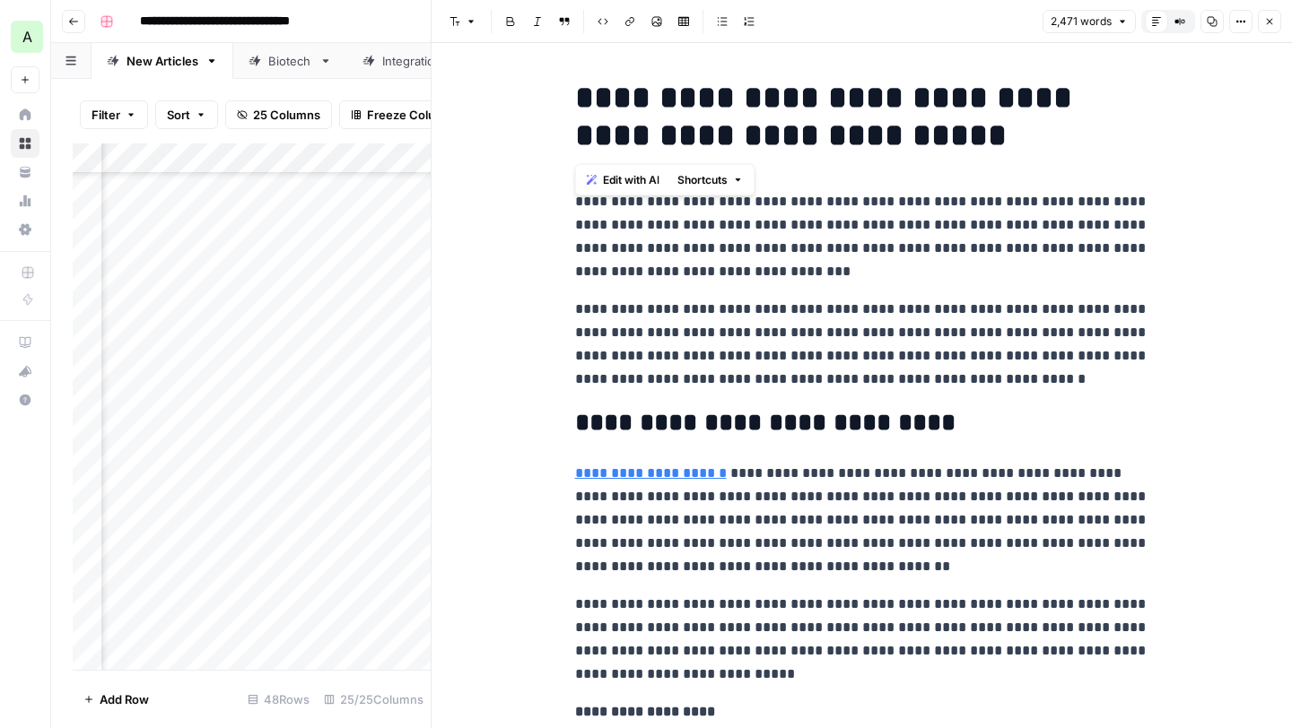
drag, startPoint x: 578, startPoint y: 97, endPoint x: 868, endPoint y: 135, distance: 293.1
click at [869, 135] on h1 "**********" at bounding box center [862, 116] width 574 height 75
click at [1202, 17] on button "Copy" at bounding box center [1211, 21] width 23 height 23
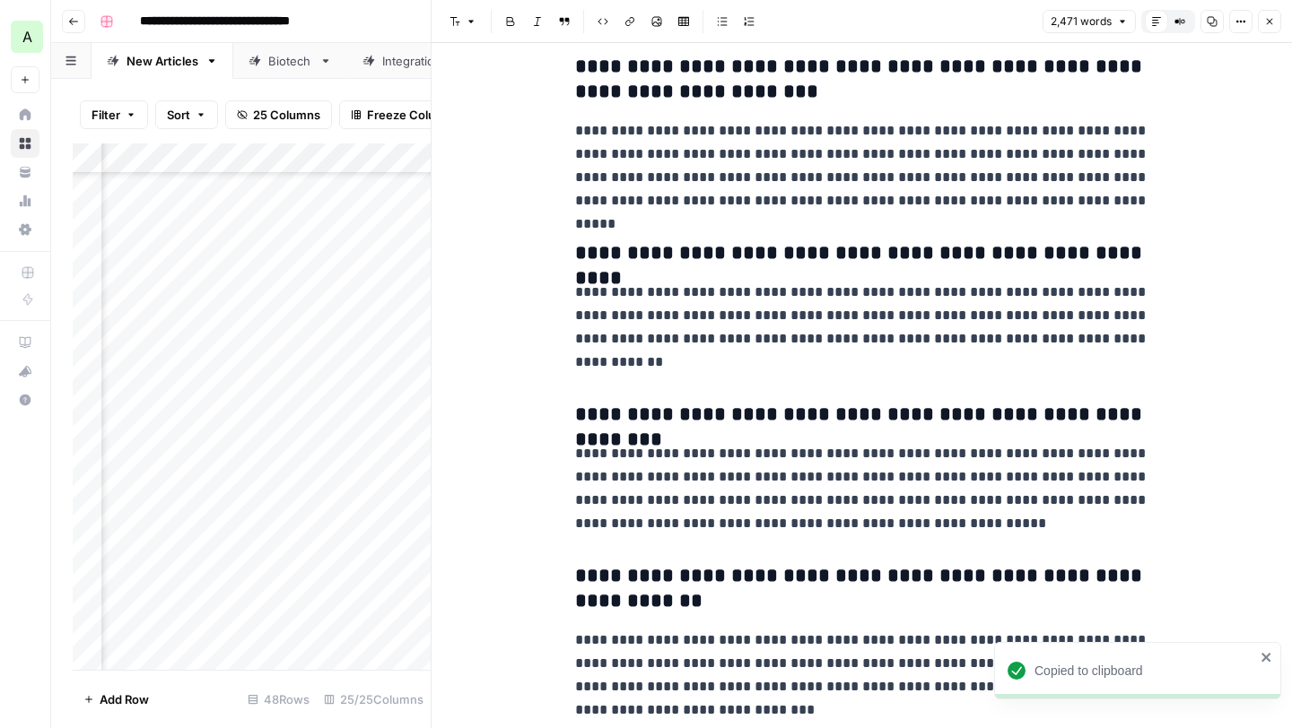
scroll to position [8773, 0]
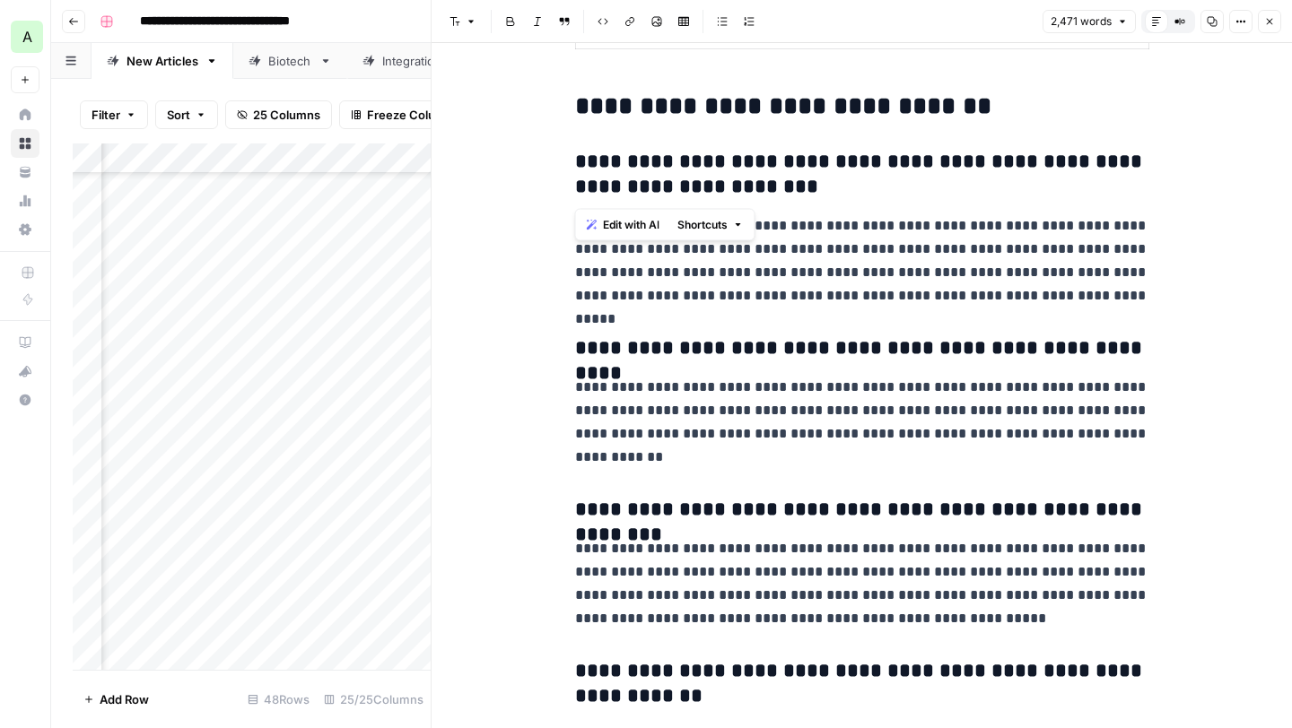
drag, startPoint x: 789, startPoint y: 185, endPoint x: 551, endPoint y: 168, distance: 238.3
drag, startPoint x: 1068, startPoint y: 293, endPoint x: 568, endPoint y: 215, distance: 505.7
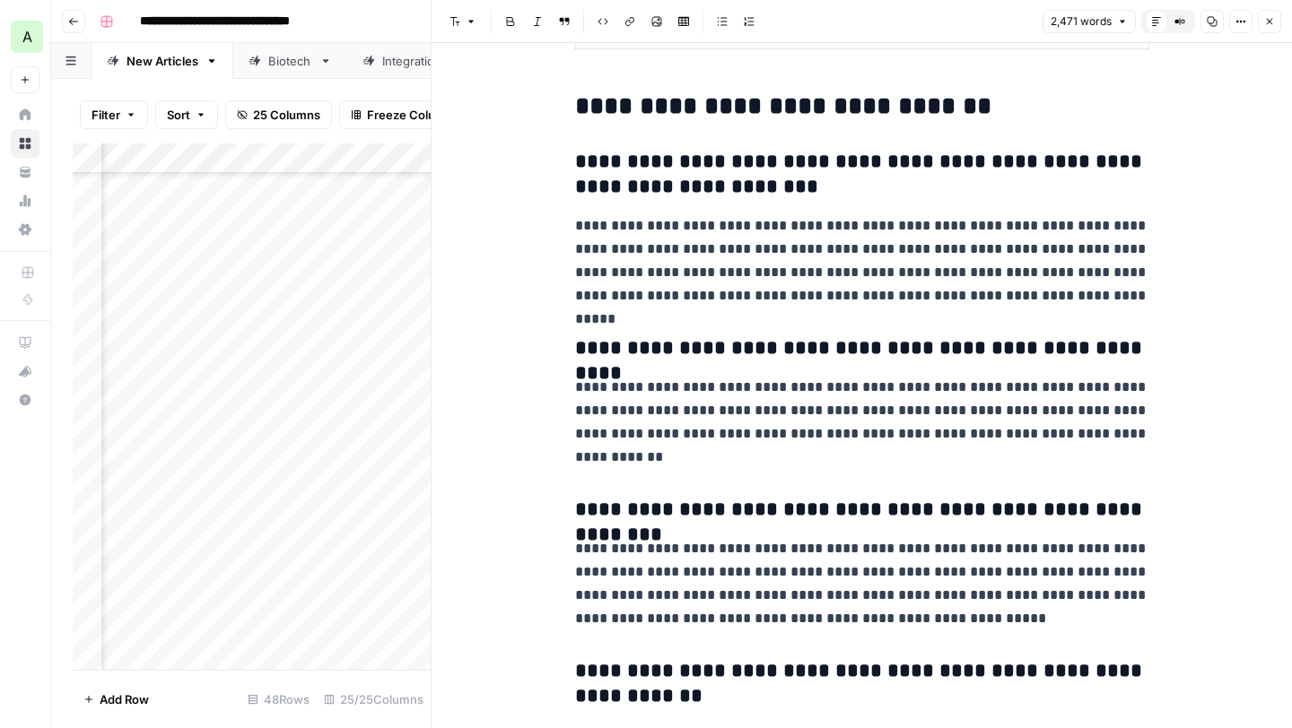
click at [906, 348] on h3 "**********" at bounding box center [862, 348] width 574 height 25
drag, startPoint x: 1128, startPoint y: 346, endPoint x: 686, endPoint y: 340, distance: 441.4
click at [686, 340] on h3 "**********" at bounding box center [862, 348] width 574 height 25
drag, startPoint x: 578, startPoint y: 351, endPoint x: 1210, endPoint y: 342, distance: 632.5
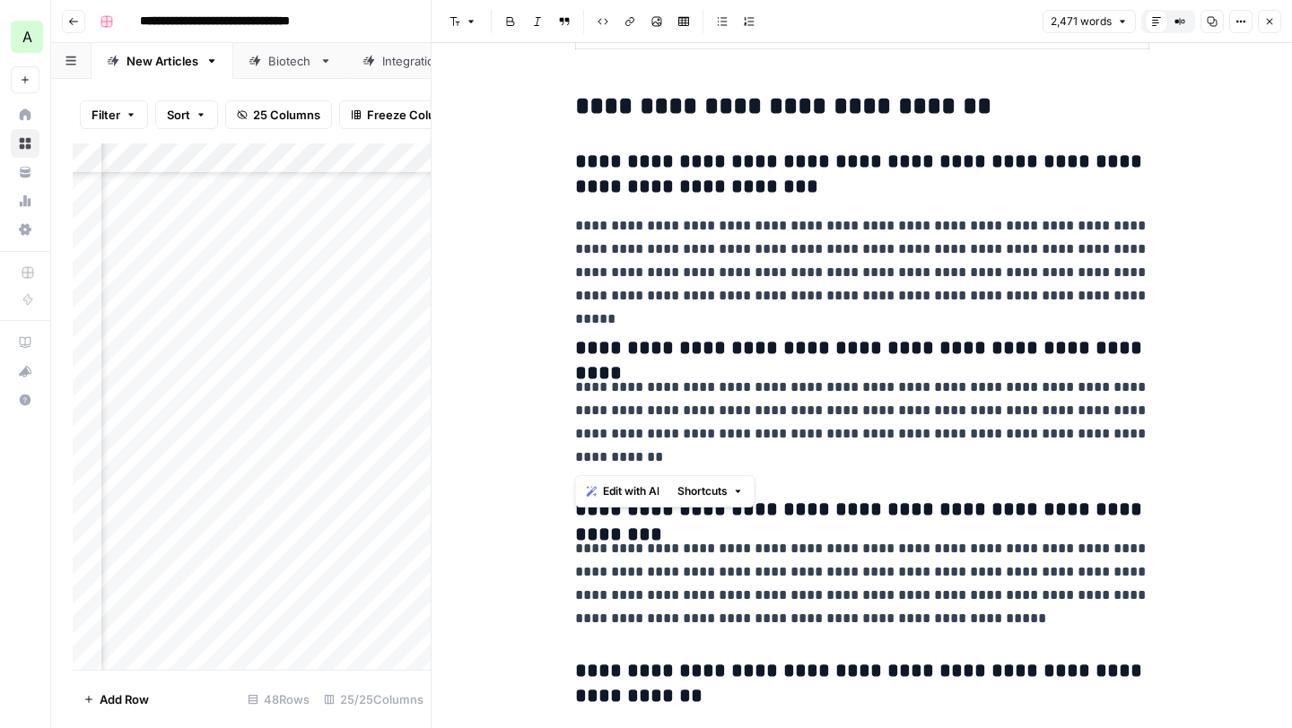
drag, startPoint x: 681, startPoint y: 461, endPoint x: 572, endPoint y: 395, distance: 127.2
drag, startPoint x: 1143, startPoint y: 515, endPoint x: 564, endPoint y: 519, distance: 578.6
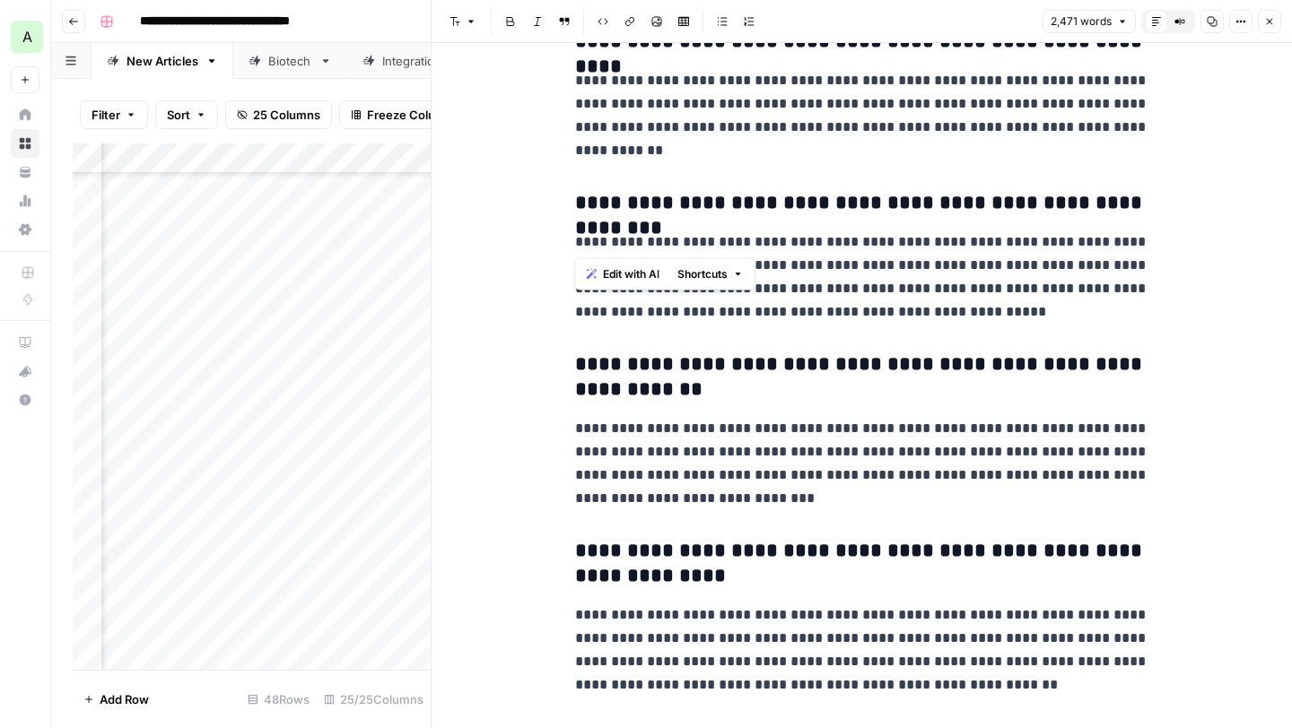
scroll to position [9113, 0]
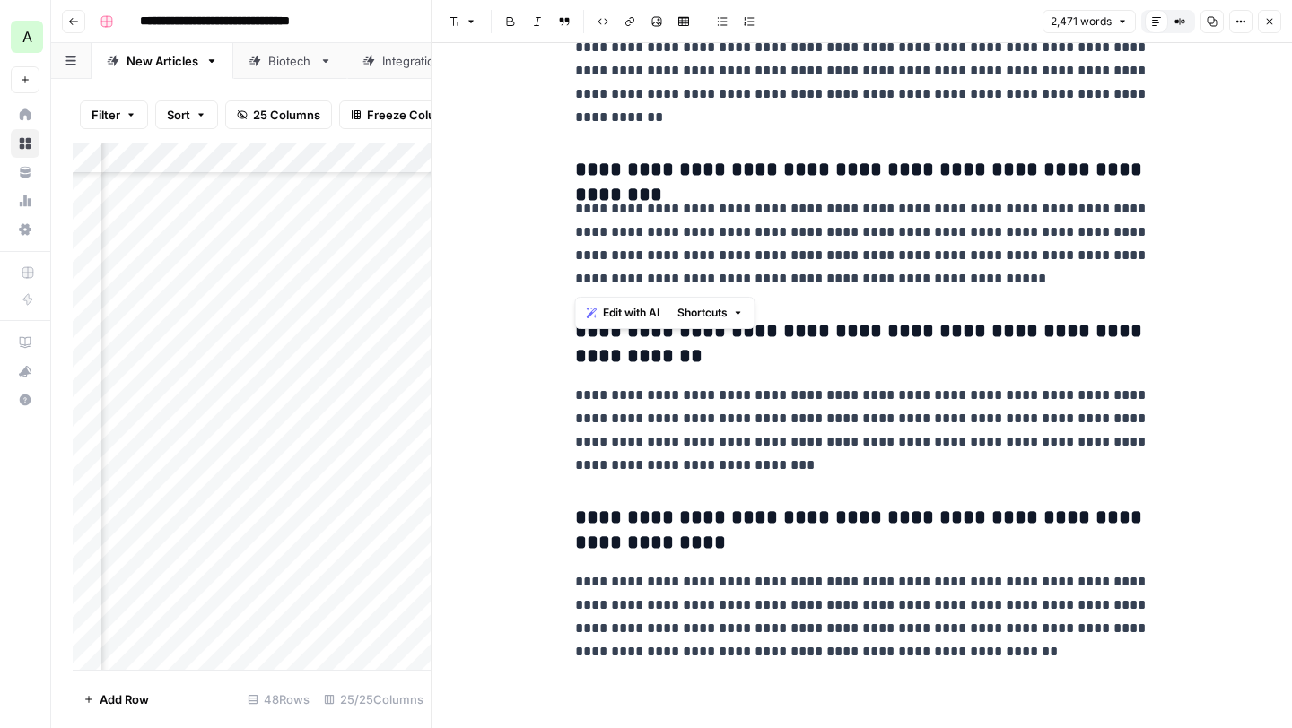
drag, startPoint x: 1026, startPoint y: 281, endPoint x: 564, endPoint y: 217, distance: 466.4
drag, startPoint x: 696, startPoint y: 349, endPoint x: 551, endPoint y: 332, distance: 146.3
drag, startPoint x: 856, startPoint y: 461, endPoint x: 569, endPoint y: 390, distance: 295.7
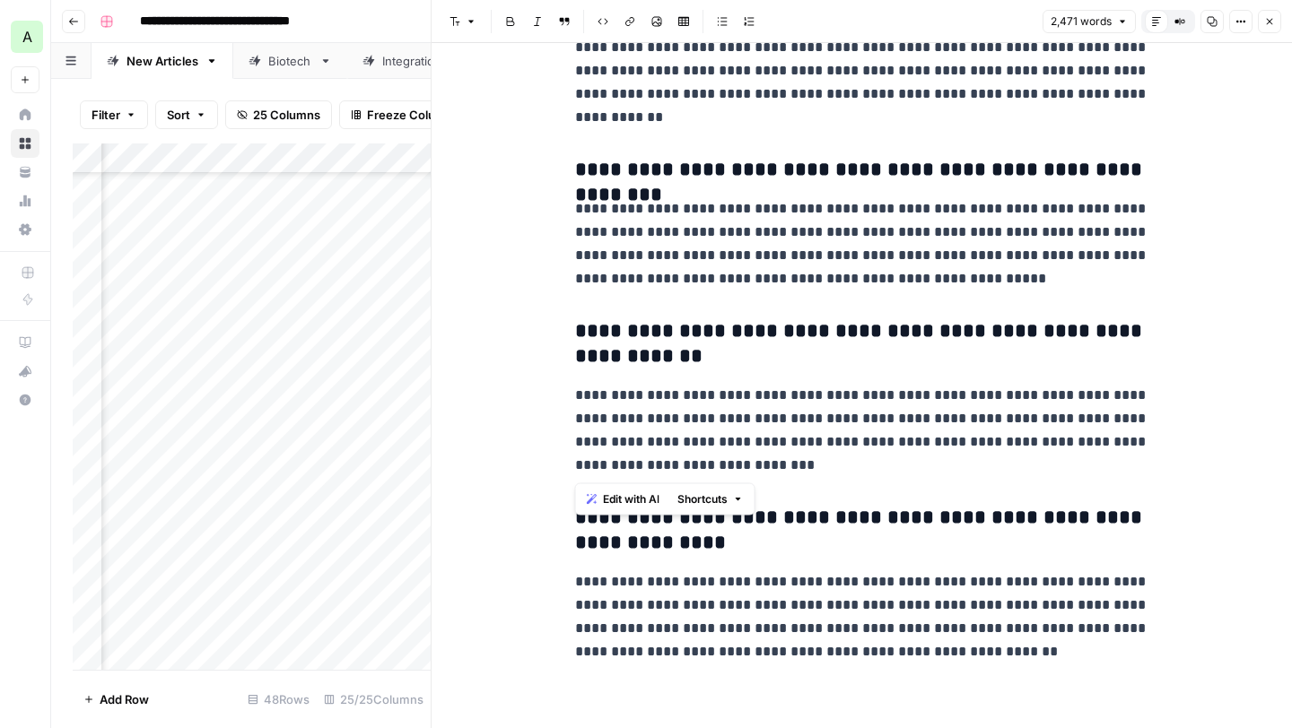
drag, startPoint x: 756, startPoint y: 548, endPoint x: 536, endPoint y: 511, distance: 222.8
drag, startPoint x: 983, startPoint y: 650, endPoint x: 557, endPoint y: 584, distance: 431.3
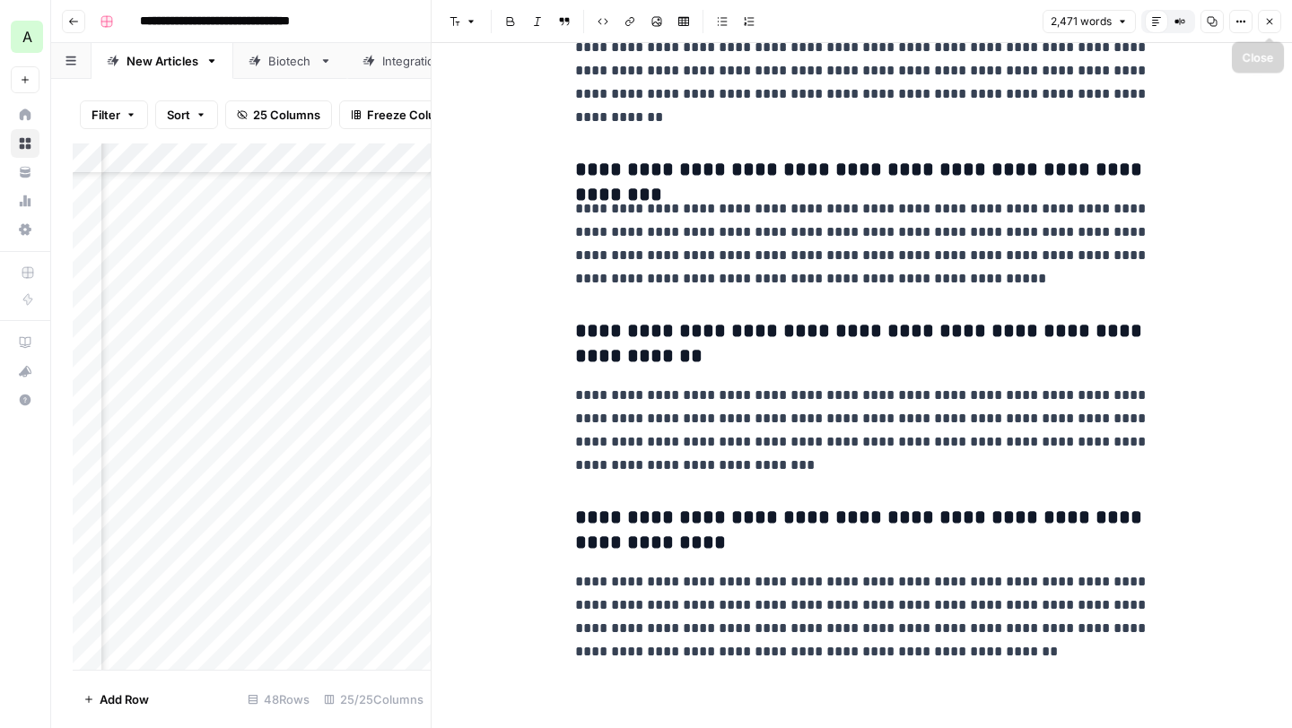
click at [1276, 21] on button "Close" at bounding box center [1269, 21] width 23 height 23
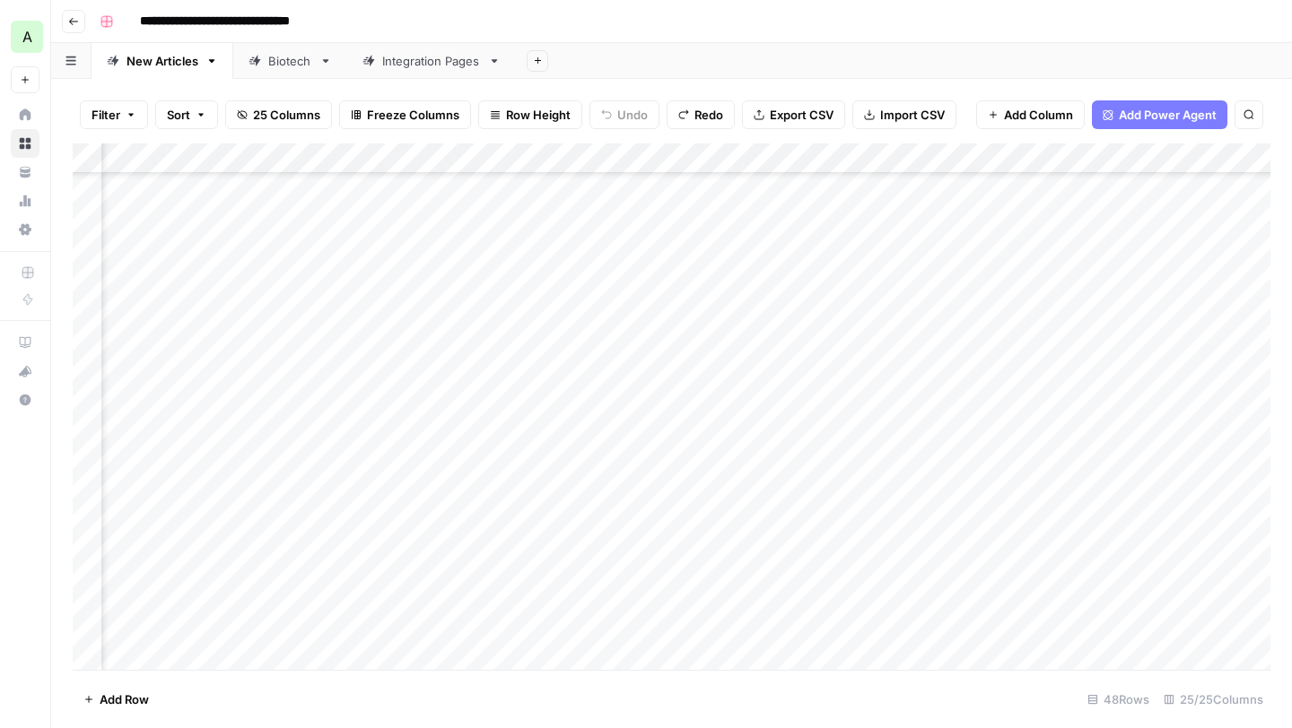
scroll to position [854, 0]
click at [198, 367] on div "Add Column" at bounding box center [672, 407] width 1198 height 527
click at [182, 482] on button "In Framer" at bounding box center [163, 473] width 68 height 22
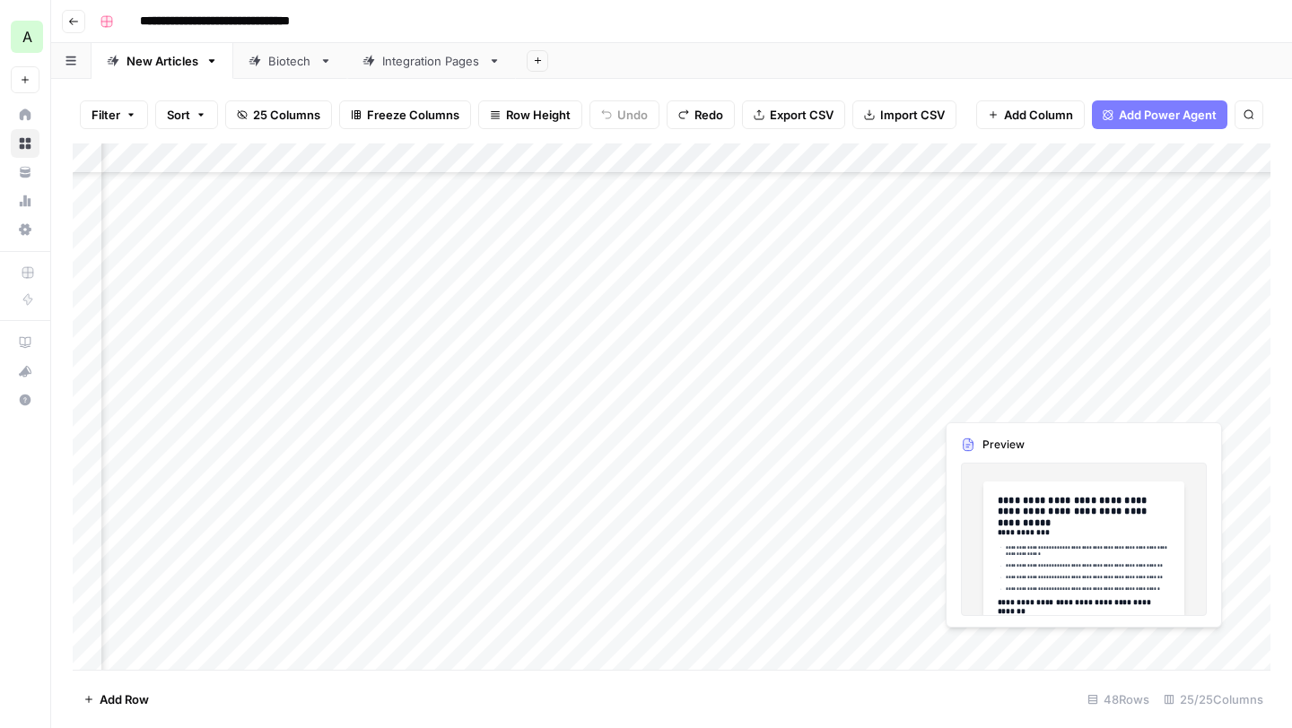
scroll to position [854, 176]
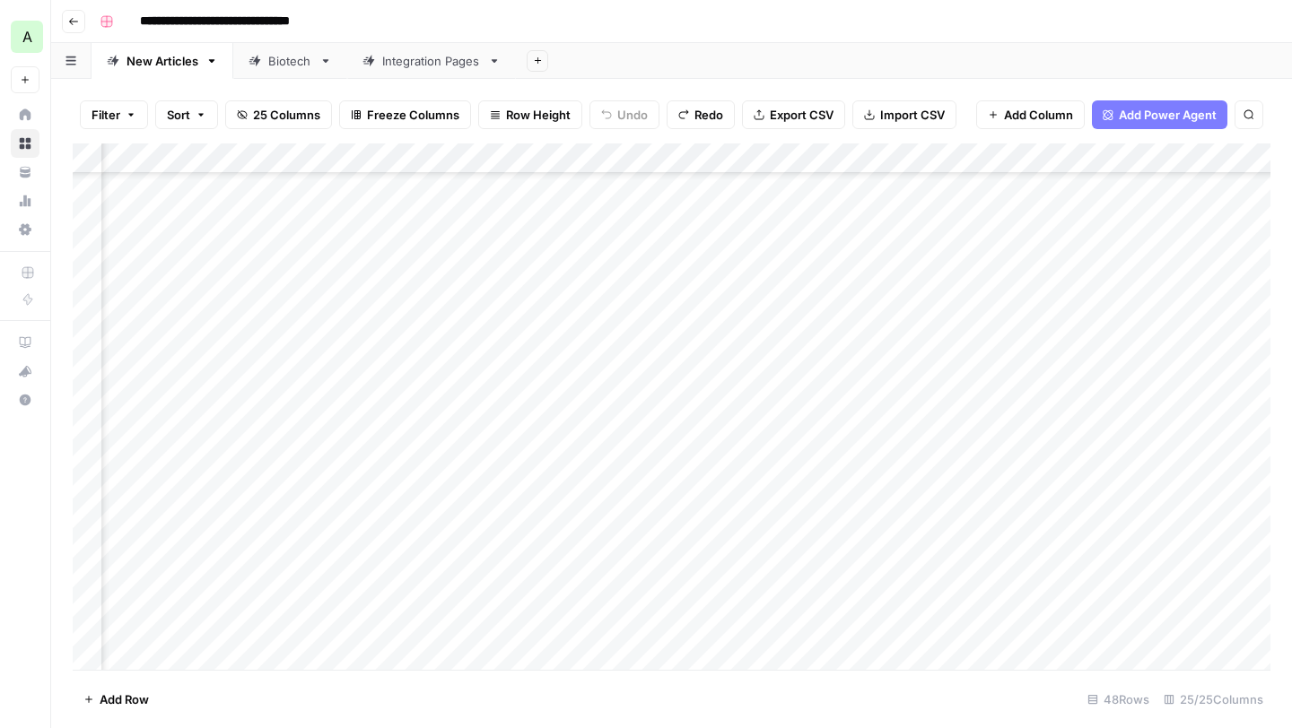
click at [1134, 401] on div "Add Column" at bounding box center [672, 407] width 1198 height 527
click at [910, 408] on div "Add Column" at bounding box center [672, 407] width 1198 height 527
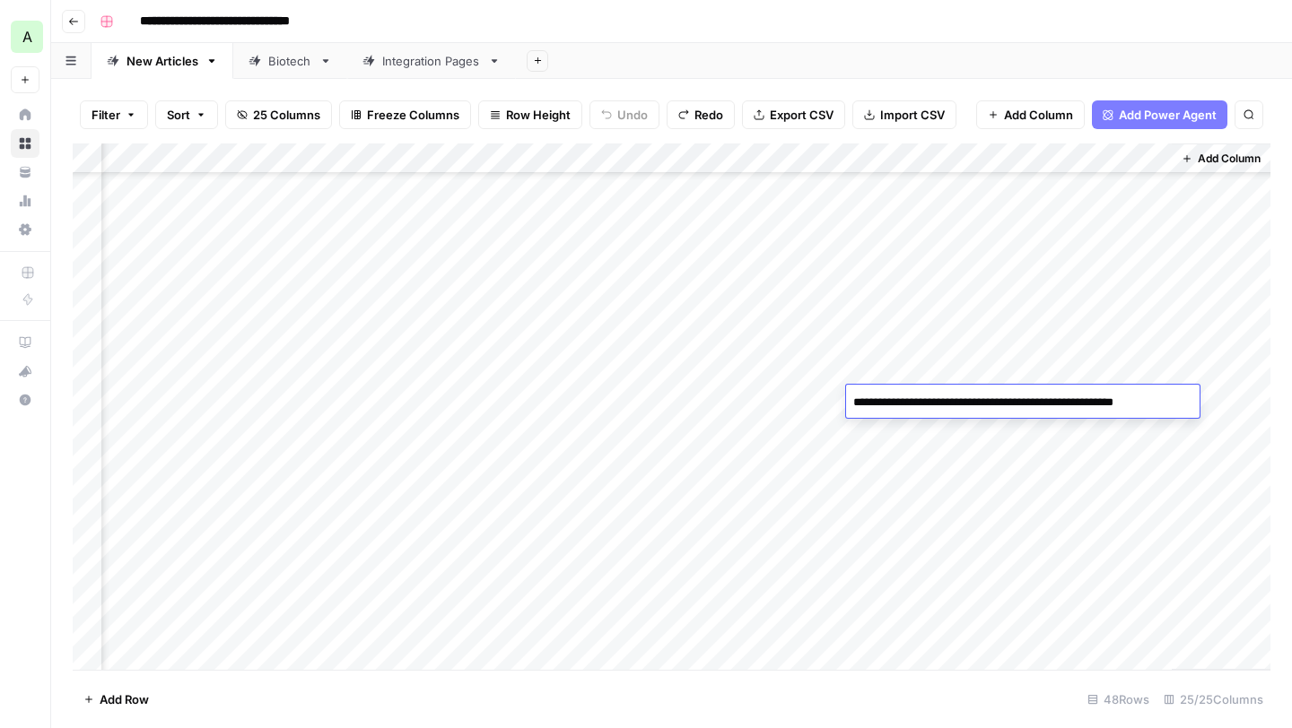
click at [910, 408] on textarea "**********" at bounding box center [1022, 402] width 352 height 25
click at [1291, 376] on div "Filter Sort 25 Columns Freeze Columns Row Height Undo Redo Export CSV Import CS…" at bounding box center [671, 403] width 1241 height 649
click at [1093, 401] on div "Add Column" at bounding box center [672, 407] width 1198 height 527
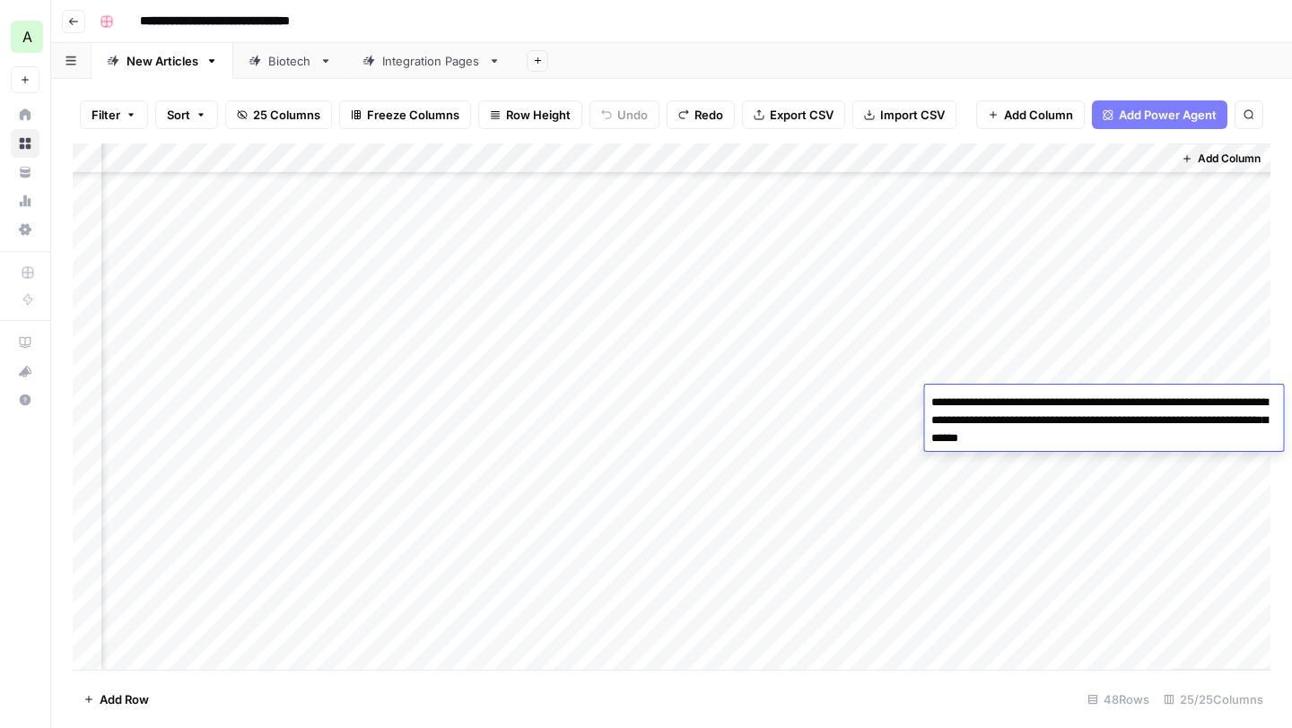
click at [1093, 401] on textarea "**********" at bounding box center [1103, 420] width 359 height 61
click at [623, 404] on div "Add Column" at bounding box center [672, 407] width 1198 height 527
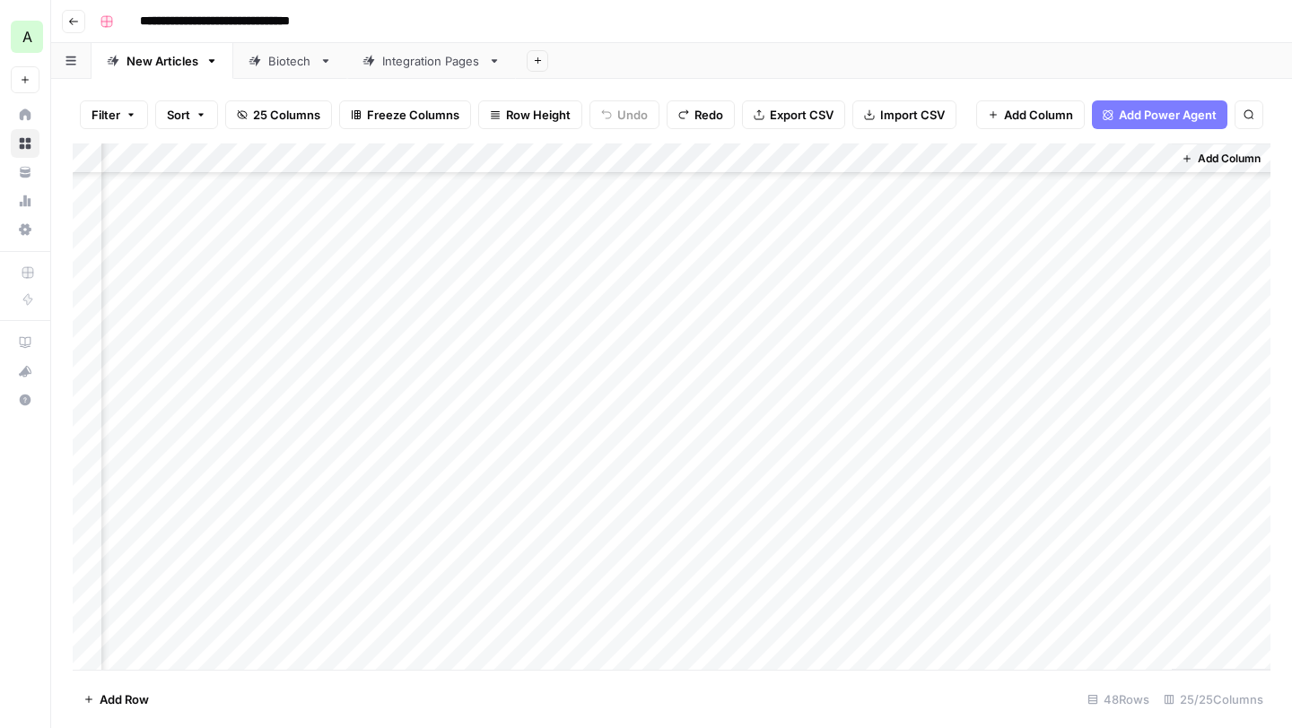
click at [623, 404] on div "Add Column" at bounding box center [672, 407] width 1198 height 527
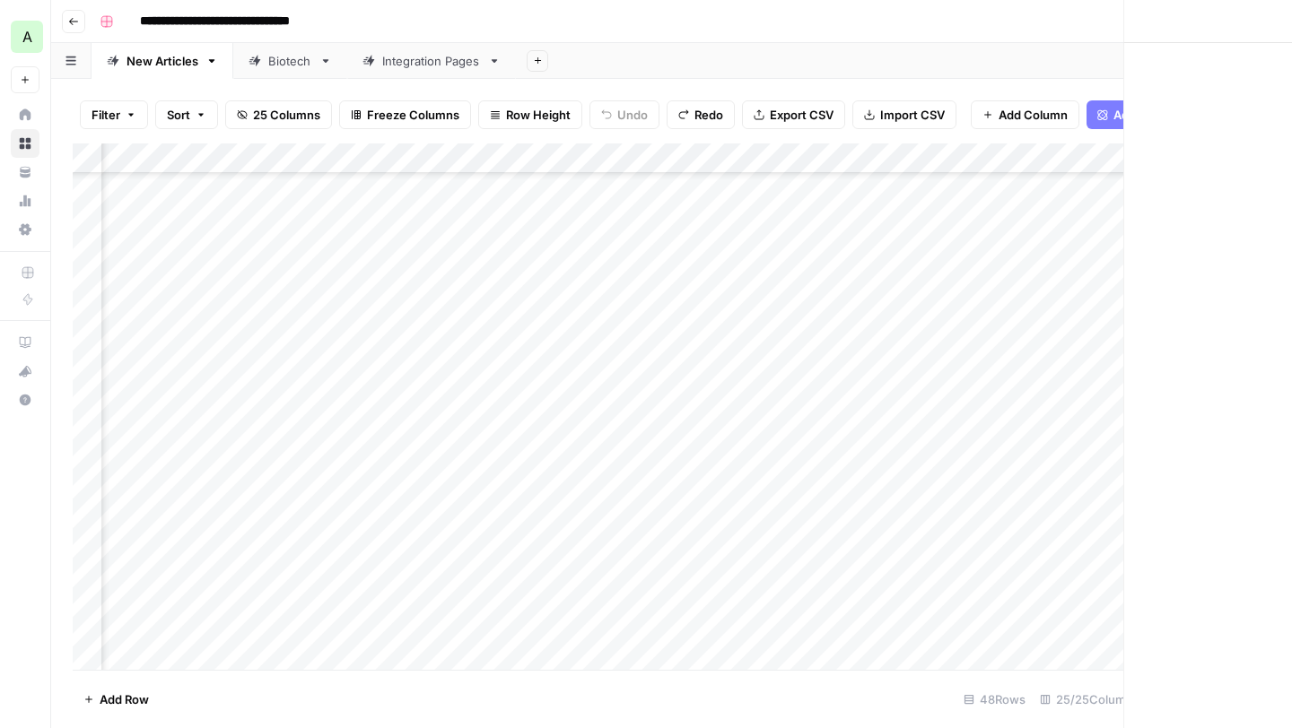
scroll to position [854, 2959]
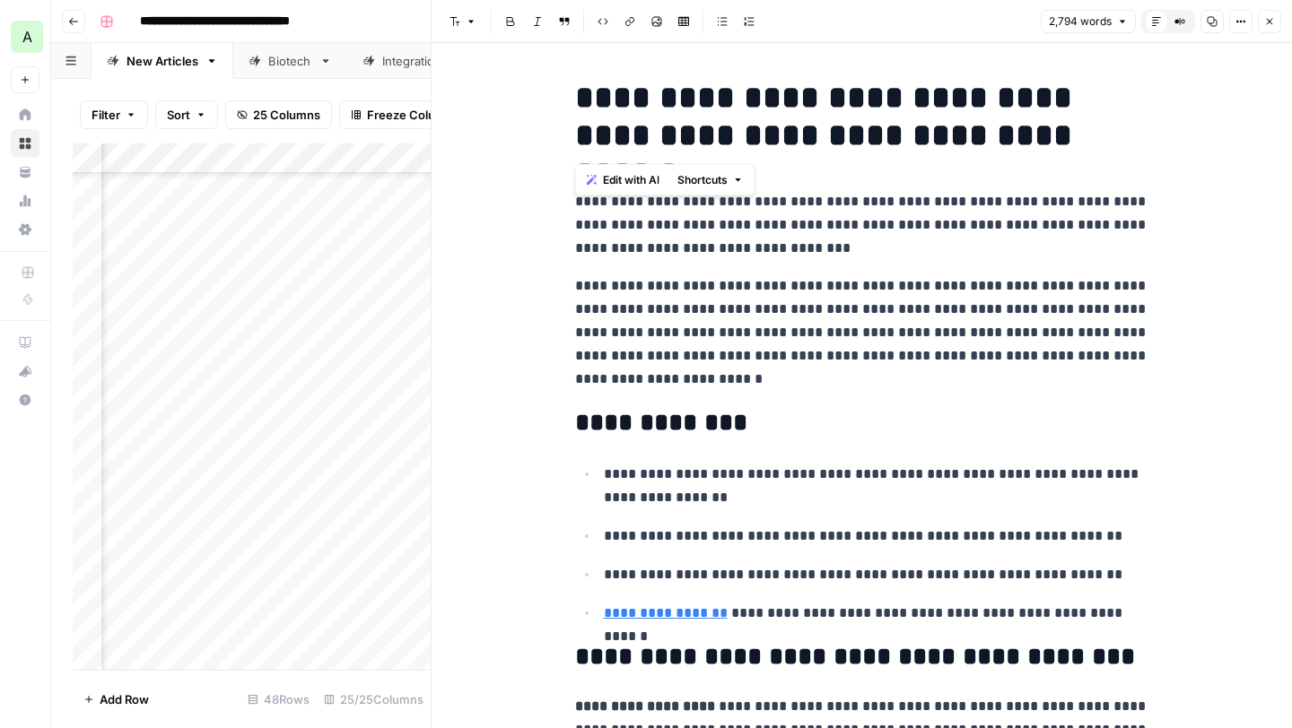
drag, startPoint x: 578, startPoint y: 92, endPoint x: 1129, endPoint y: 130, distance: 552.1
click at [1129, 132] on h1 "**********" at bounding box center [862, 116] width 574 height 75
click at [1215, 26] on icon "button" at bounding box center [1212, 21] width 11 height 11
click at [805, 84] on h1 "**********" at bounding box center [862, 116] width 574 height 75
drag, startPoint x: 581, startPoint y: 90, endPoint x: 1071, endPoint y: 131, distance: 491.5
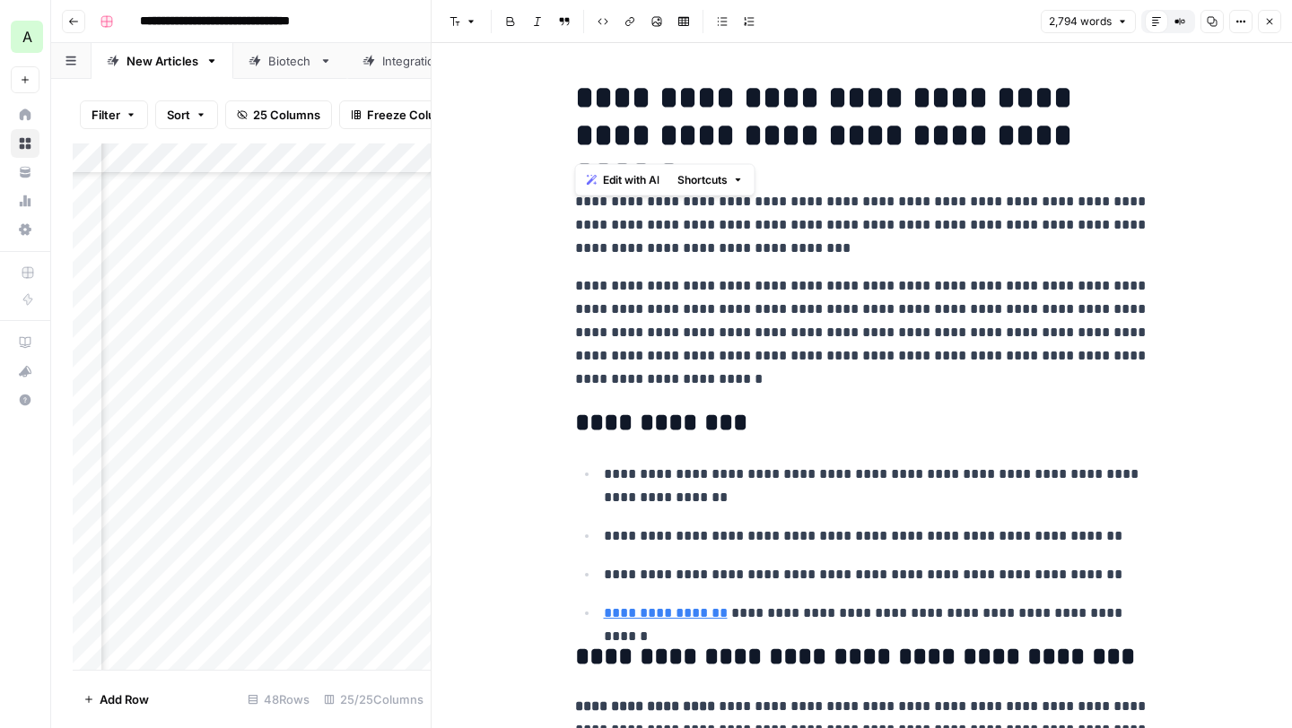
click at [1071, 131] on h1 "**********" at bounding box center [862, 116] width 574 height 75
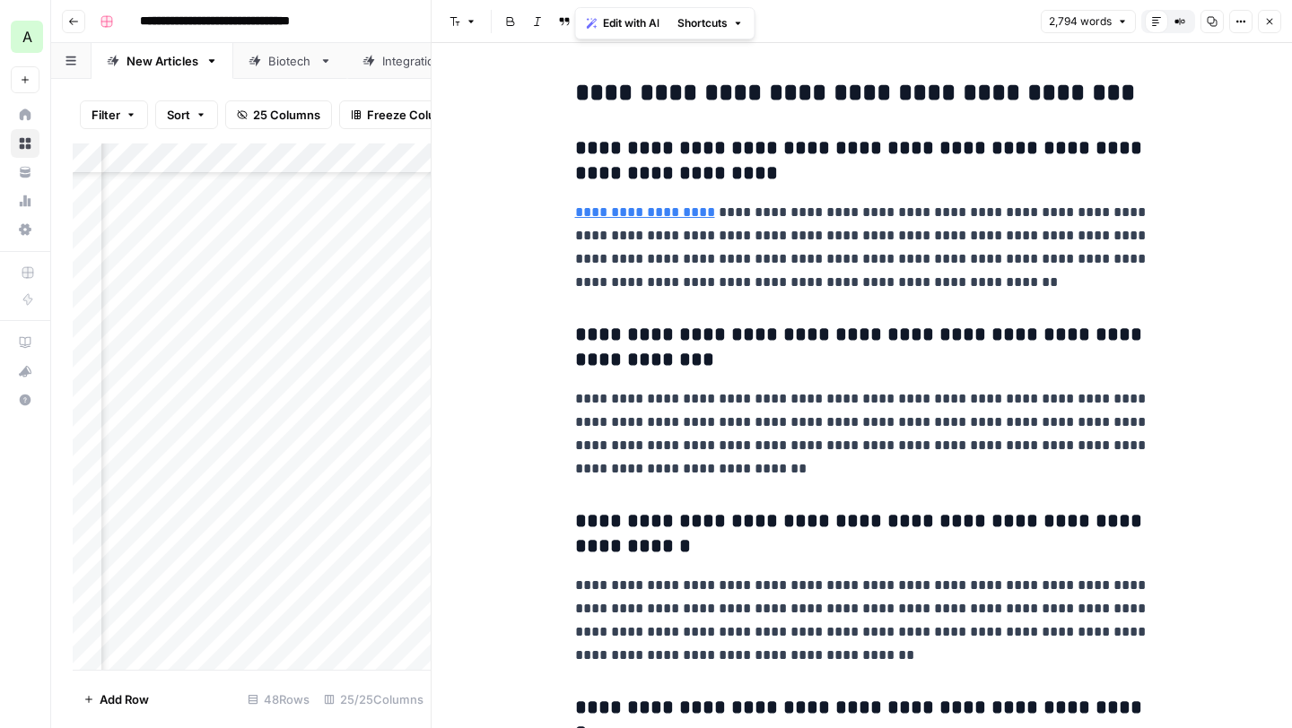
scroll to position [9747, 0]
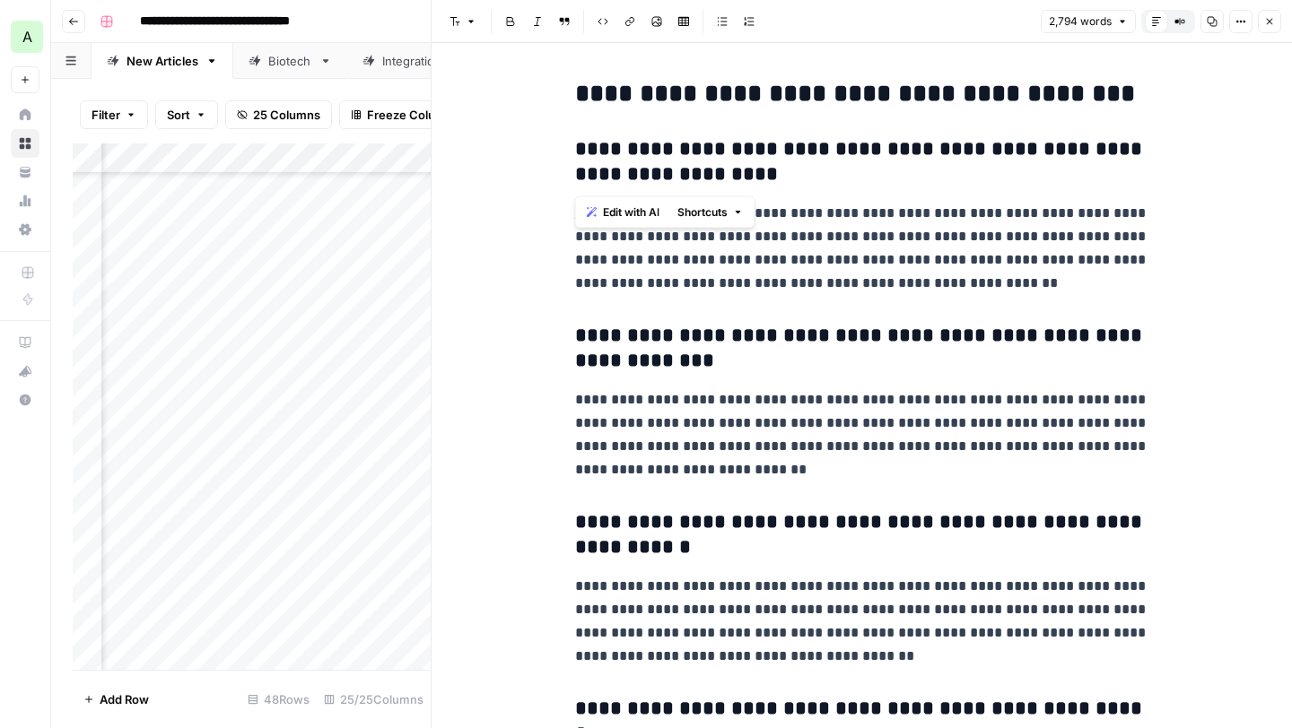
drag, startPoint x: 753, startPoint y: 176, endPoint x: 578, endPoint y: 148, distance: 177.1
click at [578, 148] on h3 "**********" at bounding box center [862, 162] width 574 height 50
drag, startPoint x: 910, startPoint y: 292, endPoint x: 566, endPoint y: 220, distance: 351.0
drag, startPoint x: 696, startPoint y: 370, endPoint x: 565, endPoint y: 335, distance: 135.6
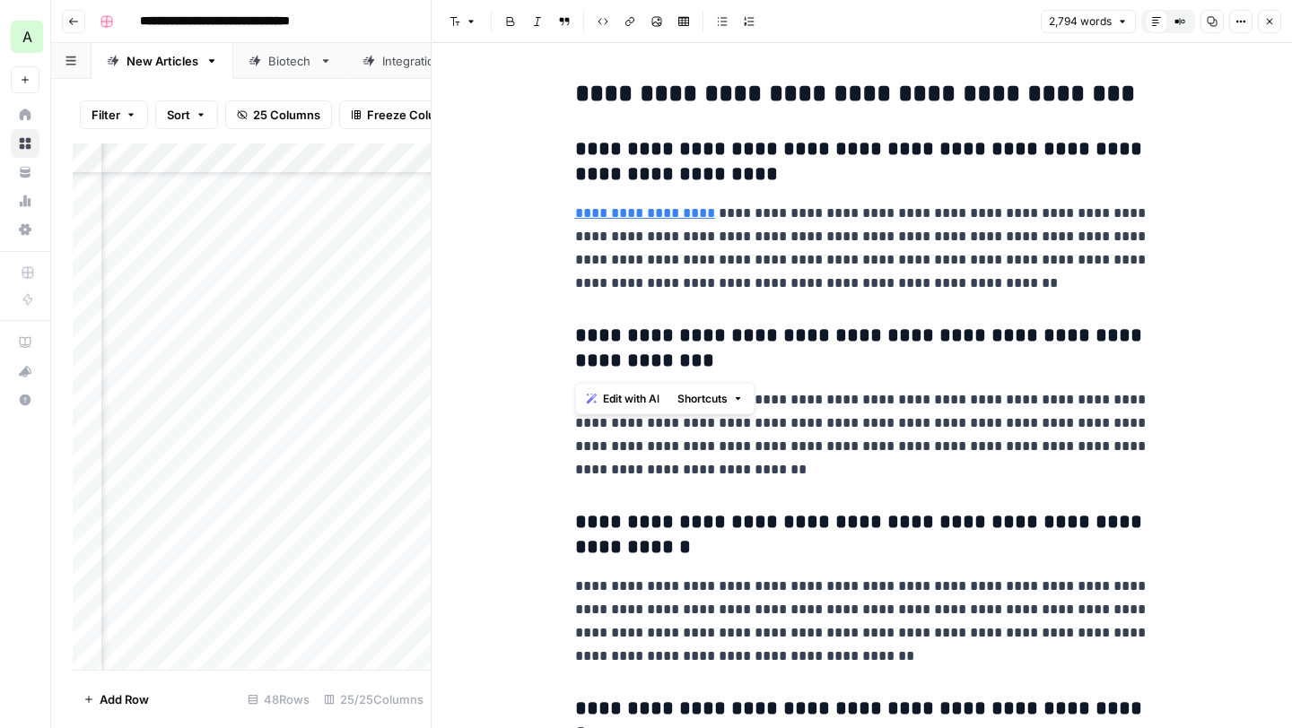
drag, startPoint x: 763, startPoint y: 483, endPoint x: 562, endPoint y: 409, distance: 213.1
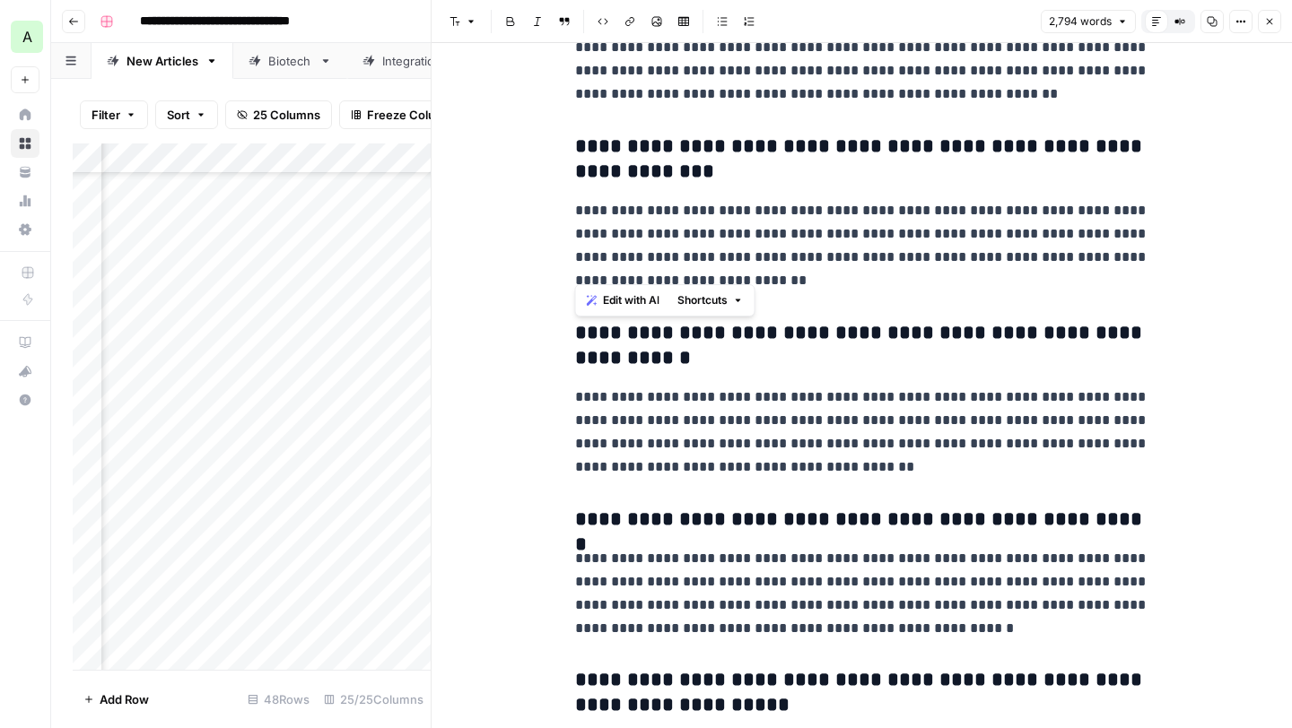
scroll to position [10009, 0]
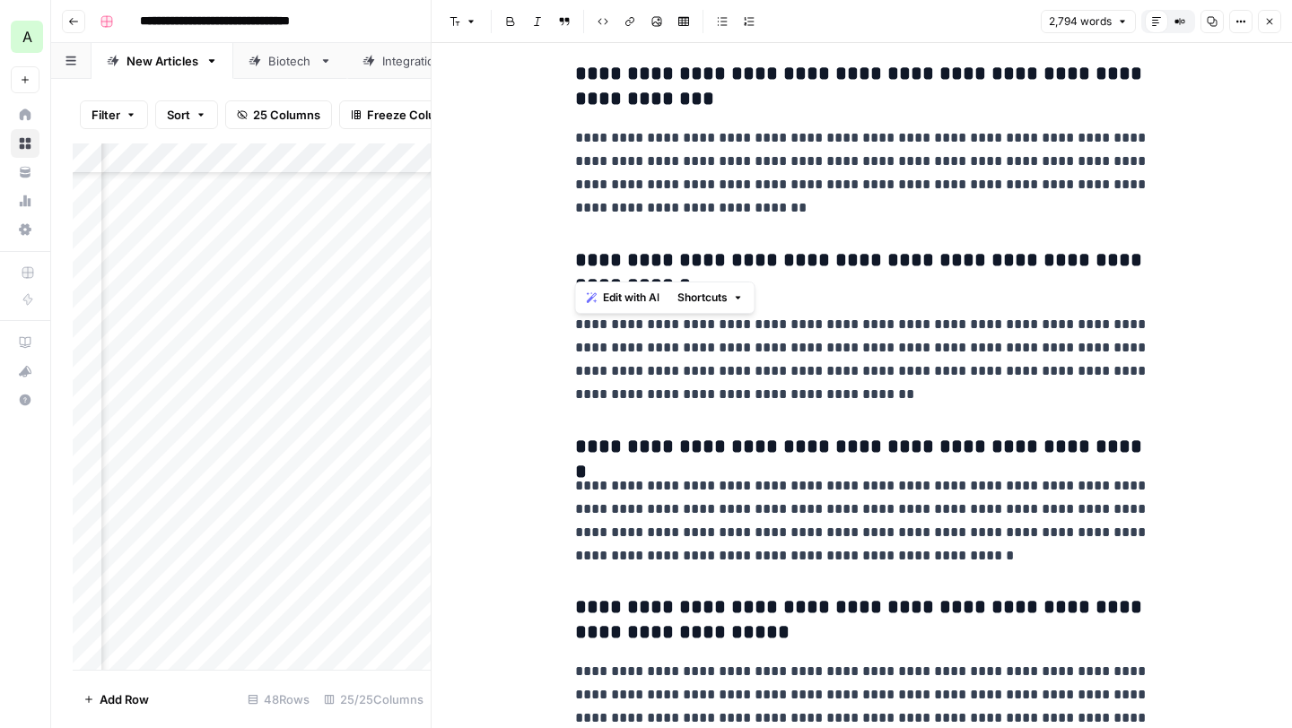
click at [736, 353] on p "**********" at bounding box center [862, 359] width 574 height 93
drag, startPoint x: 665, startPoint y: 280, endPoint x: 572, endPoint y: 261, distance: 94.3
drag, startPoint x: 885, startPoint y: 396, endPoint x: 567, endPoint y: 328, distance: 324.6
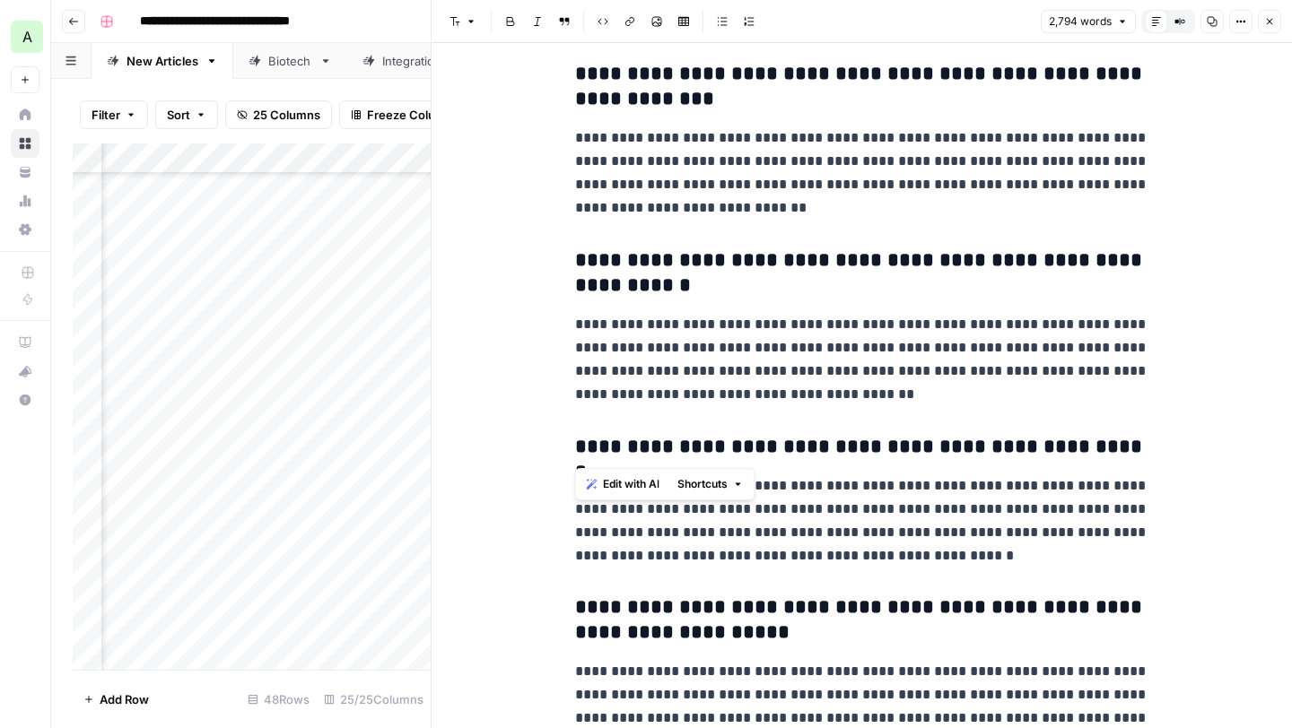
drag, startPoint x: 1120, startPoint y: 450, endPoint x: 577, endPoint y: 450, distance: 542.7
click at [577, 450] on h3 "**********" at bounding box center [862, 447] width 574 height 25
drag, startPoint x: 975, startPoint y: 560, endPoint x: 568, endPoint y: 480, distance: 415.0
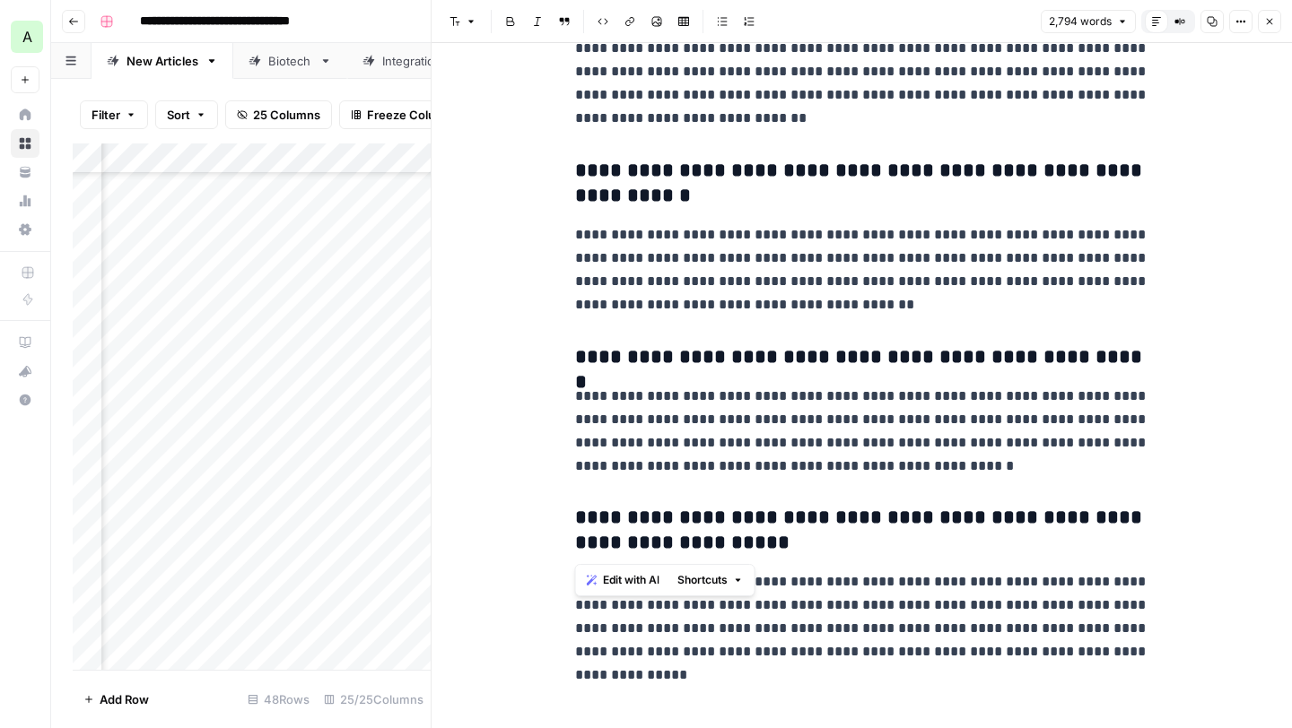
drag, startPoint x: 728, startPoint y: 534, endPoint x: 564, endPoint y: 516, distance: 164.3
drag, startPoint x: 1141, startPoint y: 658, endPoint x: 566, endPoint y: 581, distance: 580.1
click at [1268, 22] on icon "button" at bounding box center [1270, 22] width 6 height 6
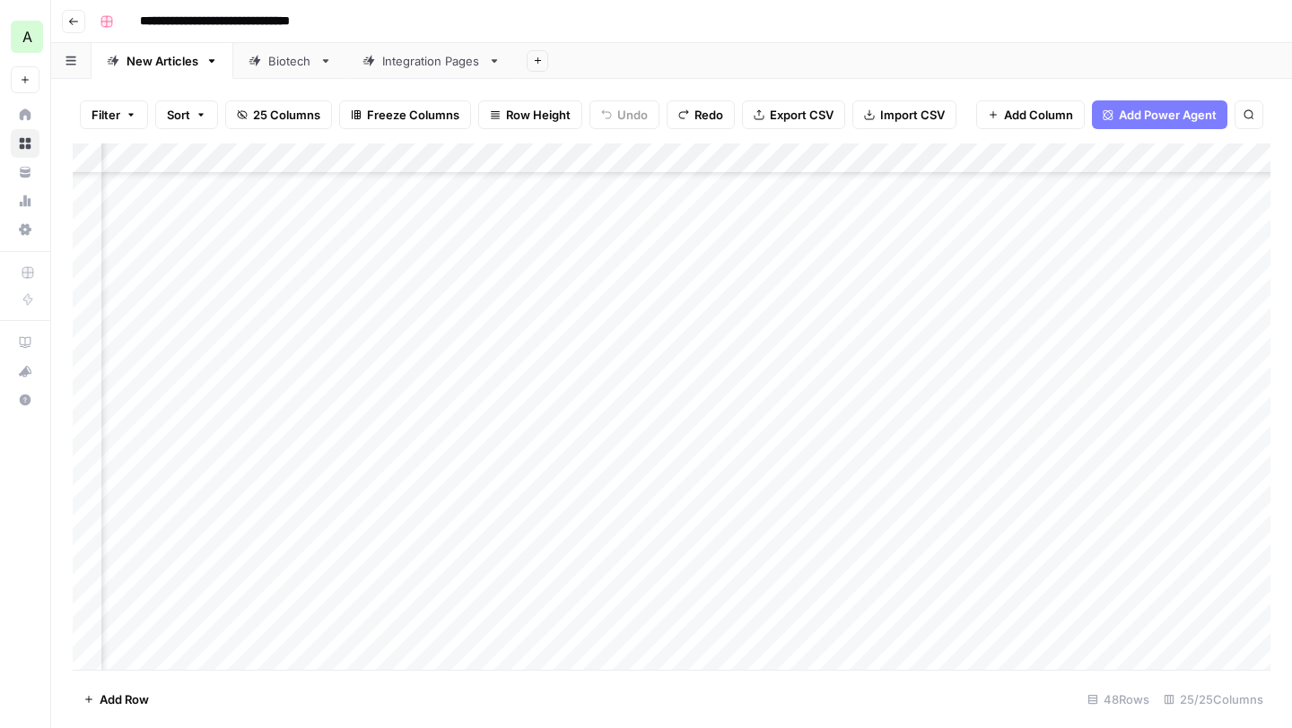
scroll to position [854, 0]
click at [157, 402] on div "Add Column" at bounding box center [672, 407] width 1198 height 527
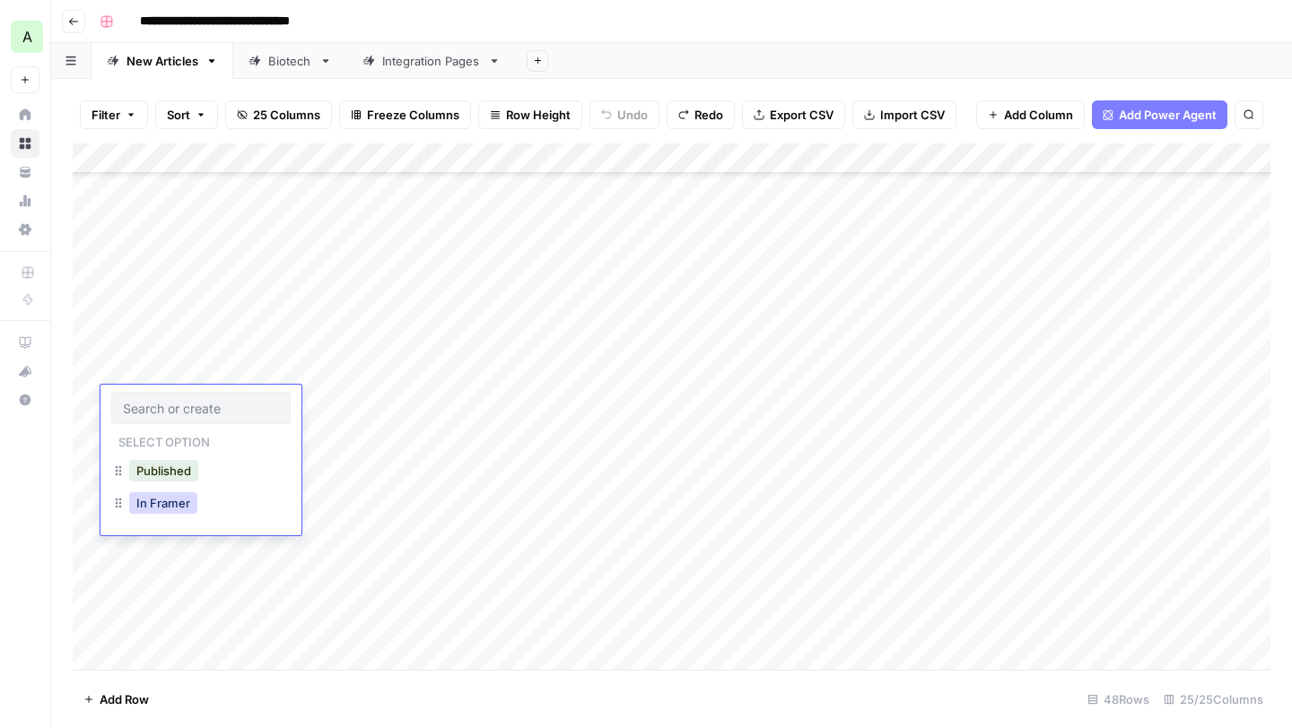
click at [169, 510] on button "In Framer" at bounding box center [163, 503] width 68 height 22
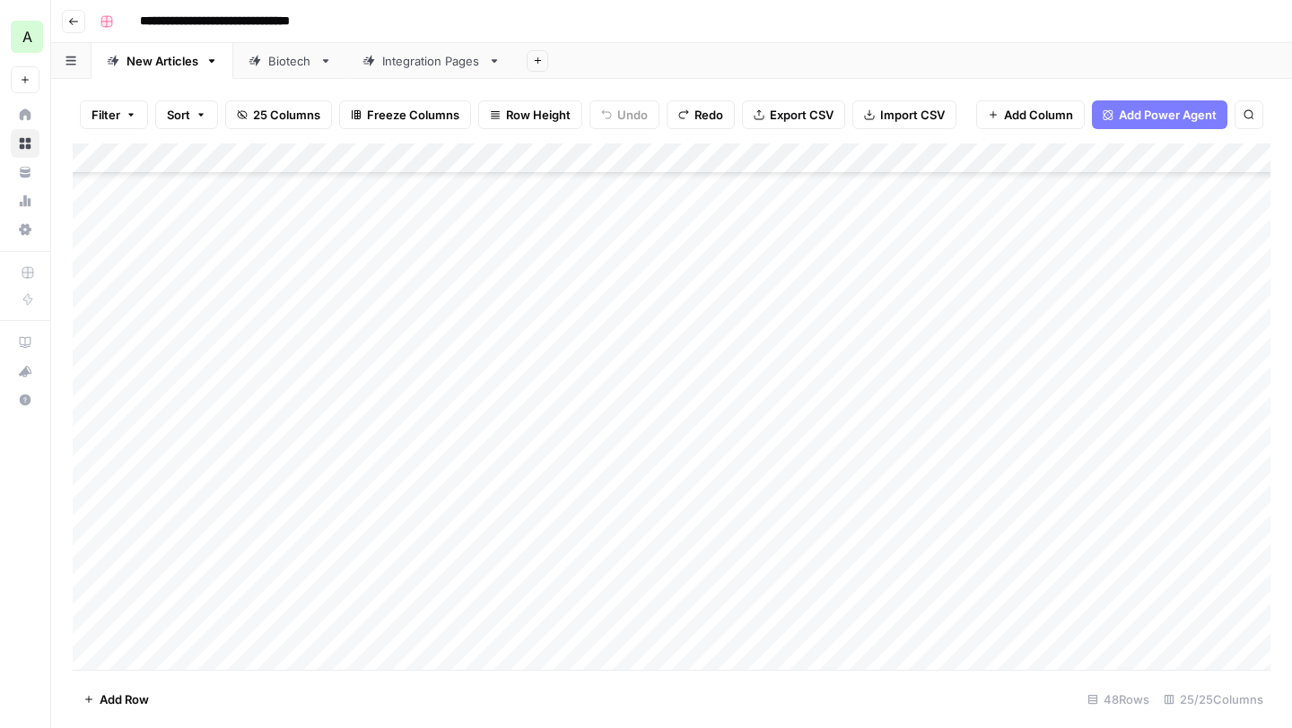
click at [315, 428] on div "Add Column" at bounding box center [672, 407] width 1198 height 527
